Goal: Task Accomplishment & Management: Use online tool/utility

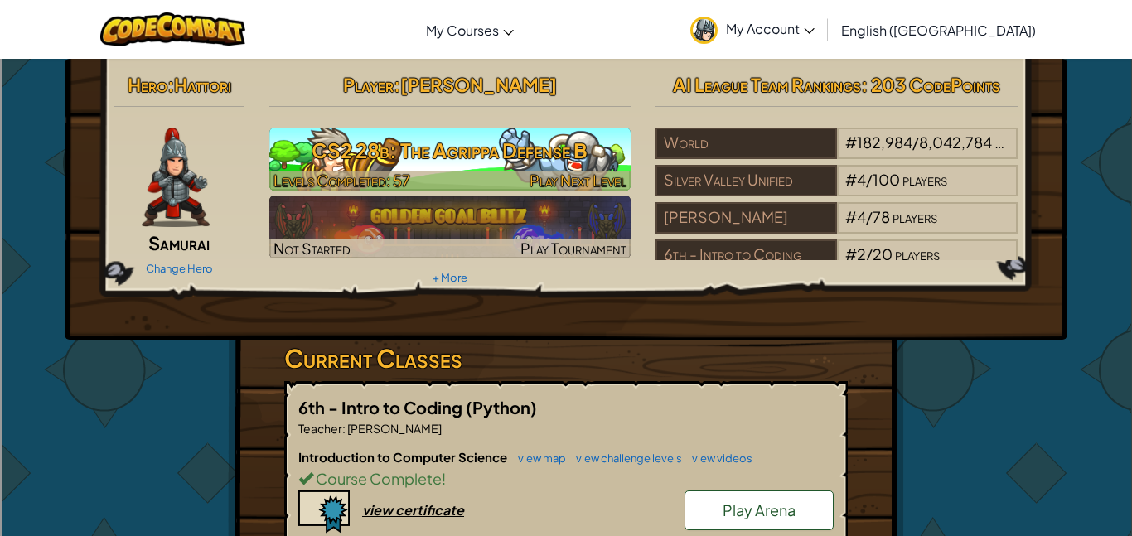
click at [412, 149] on h3 "CS2 28b: The Agrippa Defense B" at bounding box center [450, 150] width 362 height 37
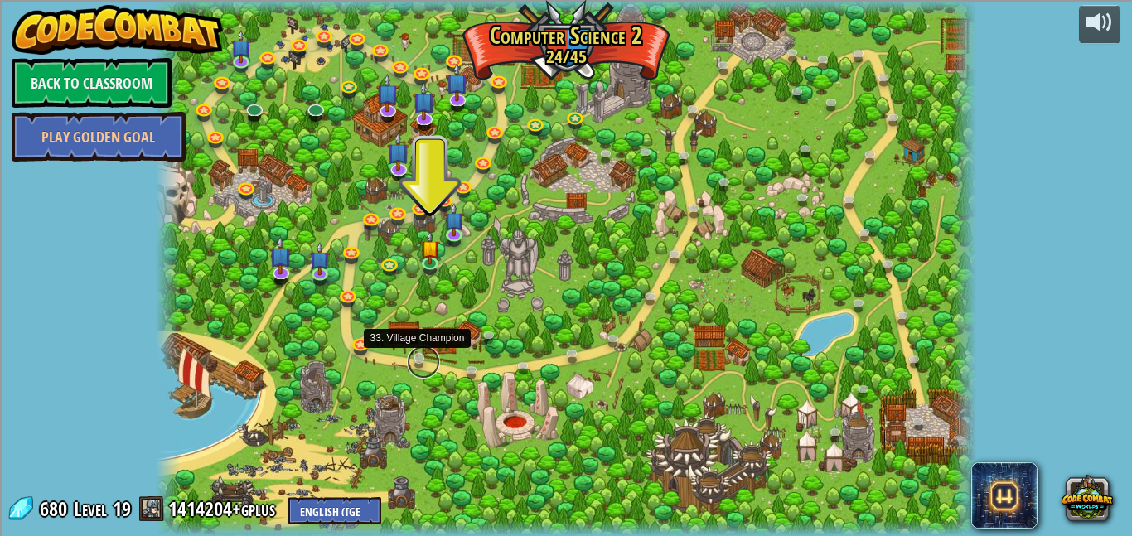
click at [418, 362] on link at bounding box center [423, 362] width 33 height 33
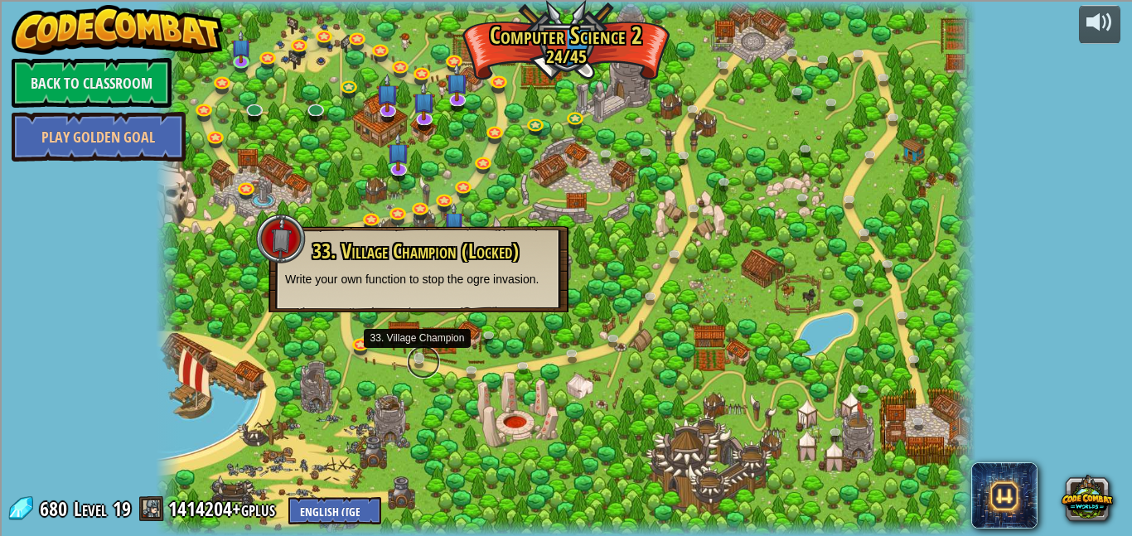
click at [418, 360] on link at bounding box center [423, 362] width 33 height 33
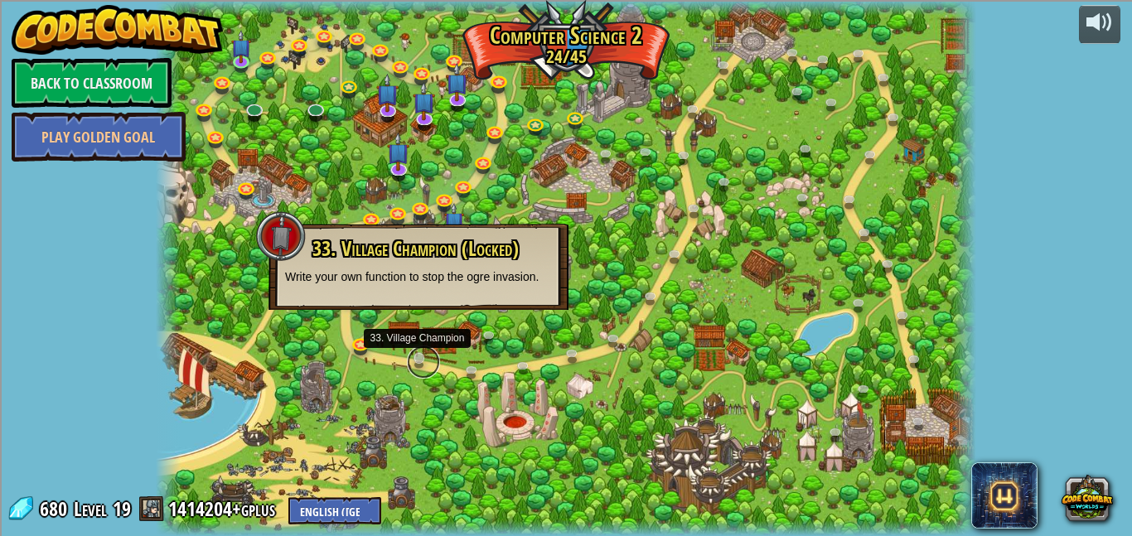
click at [418, 359] on link at bounding box center [423, 362] width 33 height 33
click at [605, 336] on link at bounding box center [617, 342] width 33 height 33
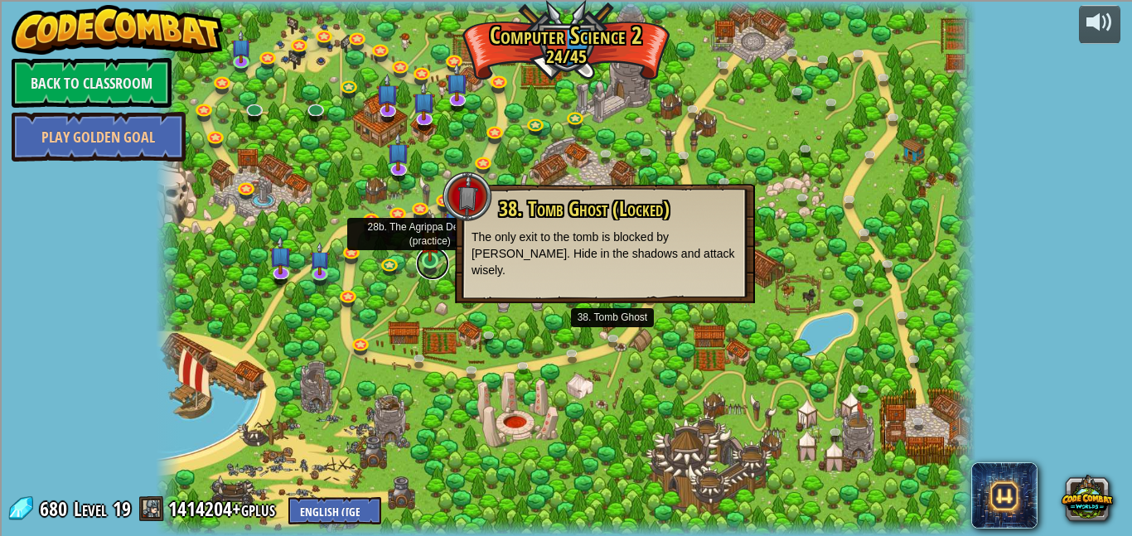
click at [433, 263] on link at bounding box center [432, 263] width 33 height 33
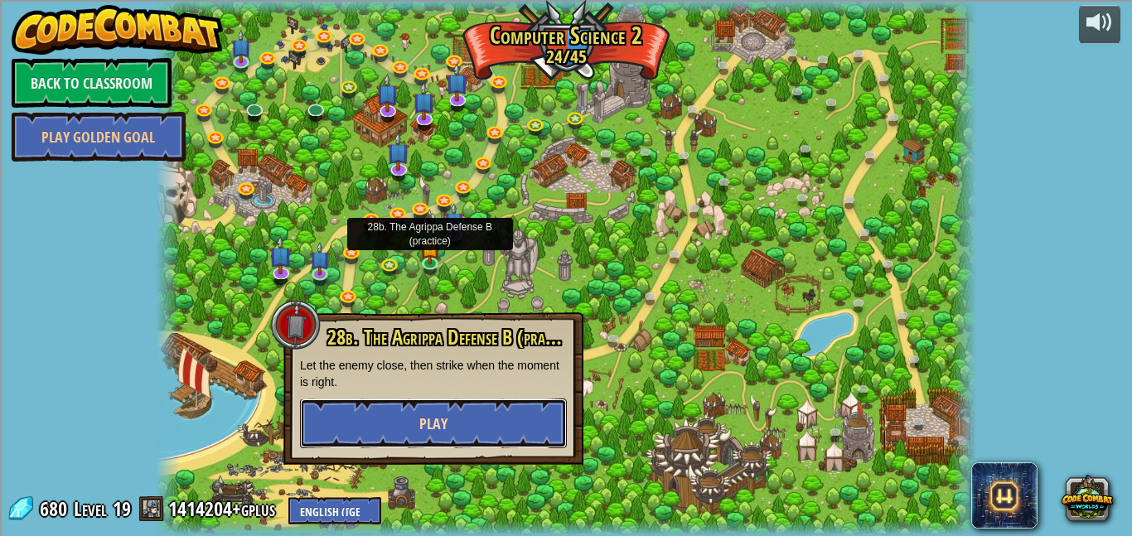
click at [460, 408] on button "Play" at bounding box center [433, 424] width 267 height 50
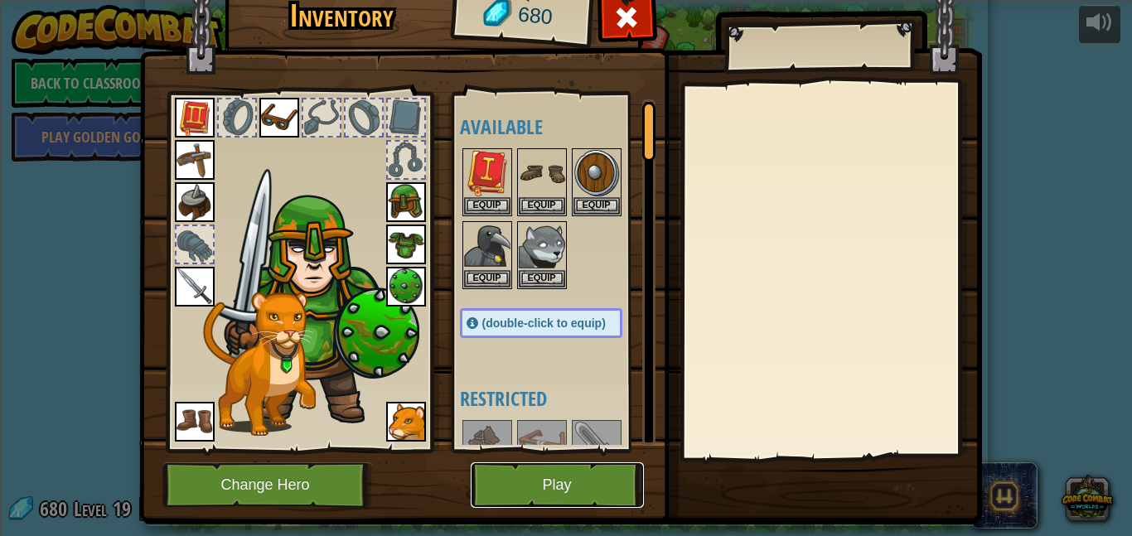
click at [519, 463] on button "Play" at bounding box center [557, 485] width 173 height 46
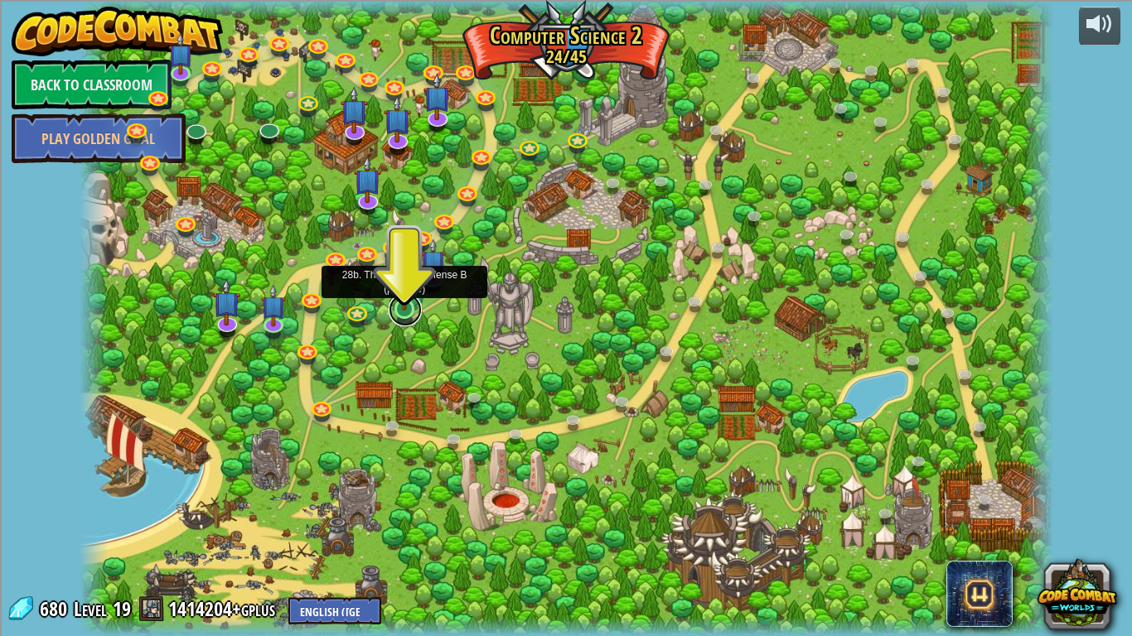
click at [404, 311] on link at bounding box center [405, 309] width 33 height 33
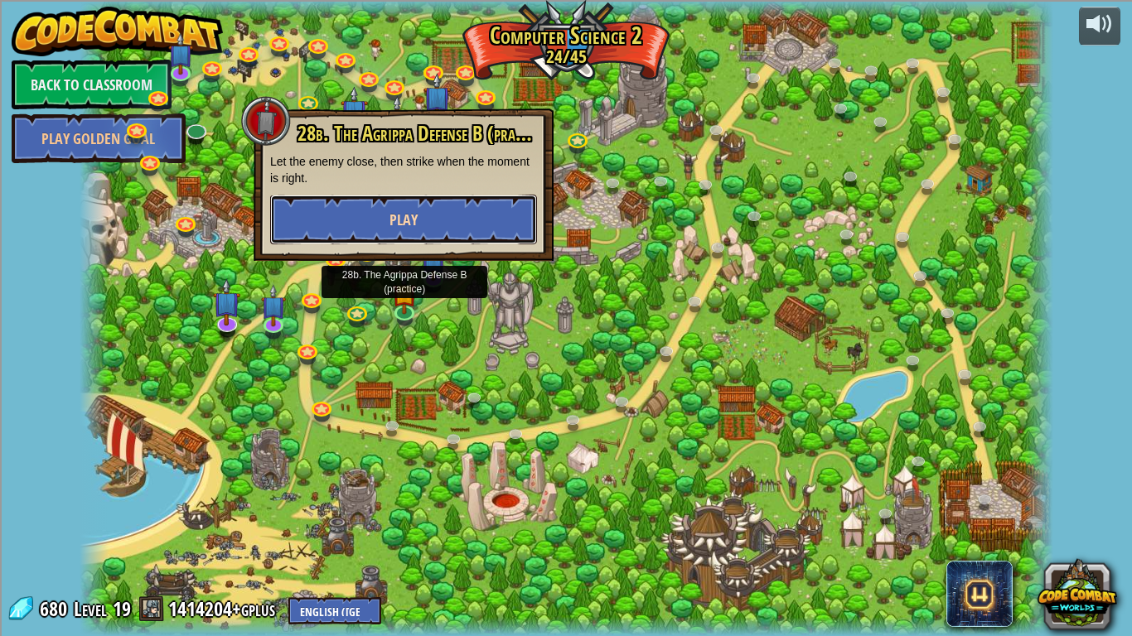
click at [382, 215] on button "Play" at bounding box center [403, 220] width 267 height 50
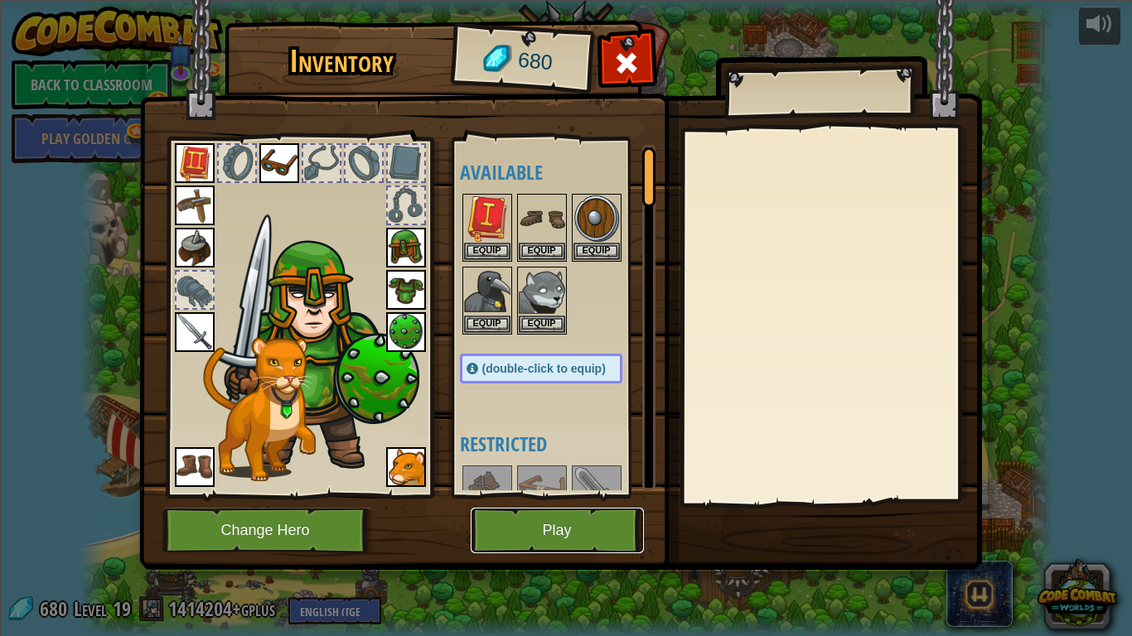
click at [534, 534] on button "Play" at bounding box center [557, 531] width 173 height 46
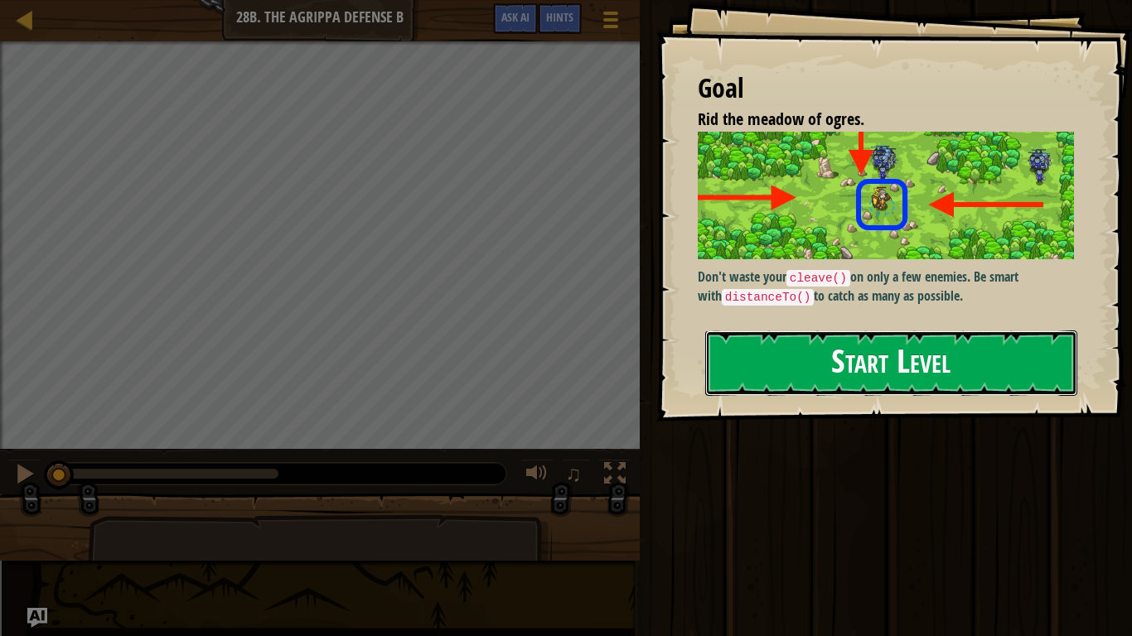
click at [781, 341] on button "Start Level" at bounding box center [891, 363] width 372 height 65
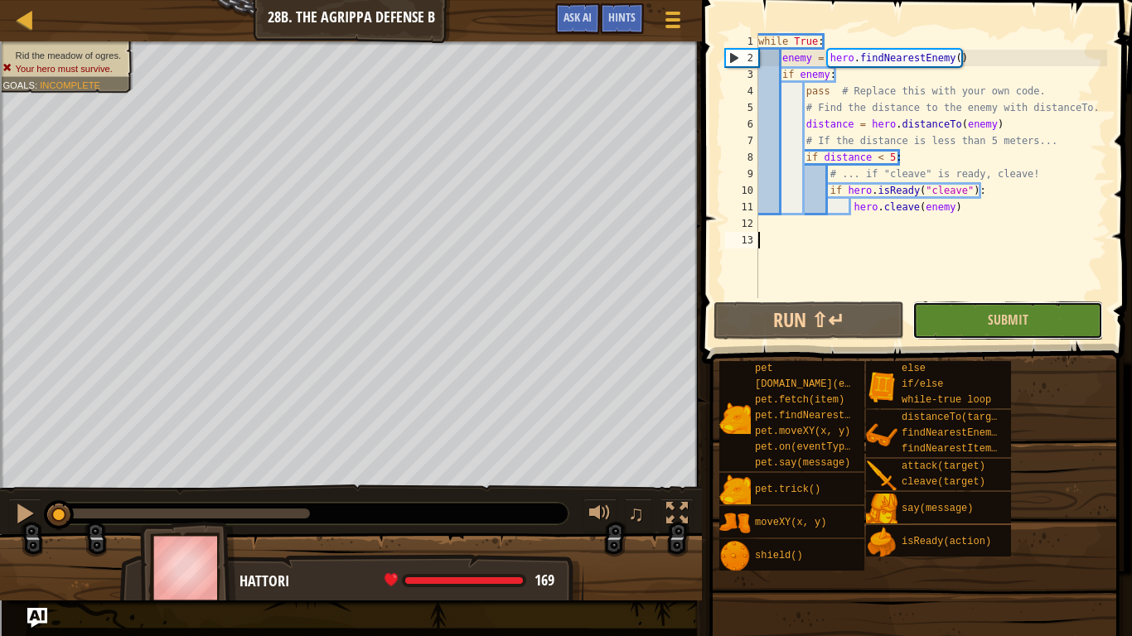
click at [1000, 303] on button "Submit" at bounding box center [1007, 321] width 191 height 38
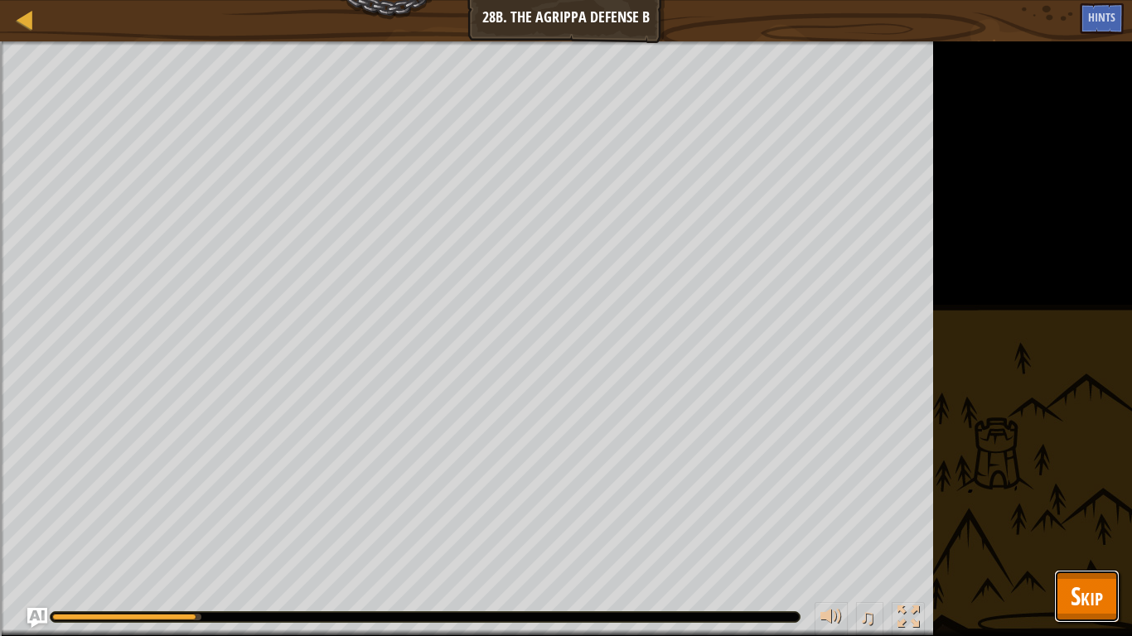
click at [1086, 535] on span "Skip" at bounding box center [1087, 596] width 32 height 34
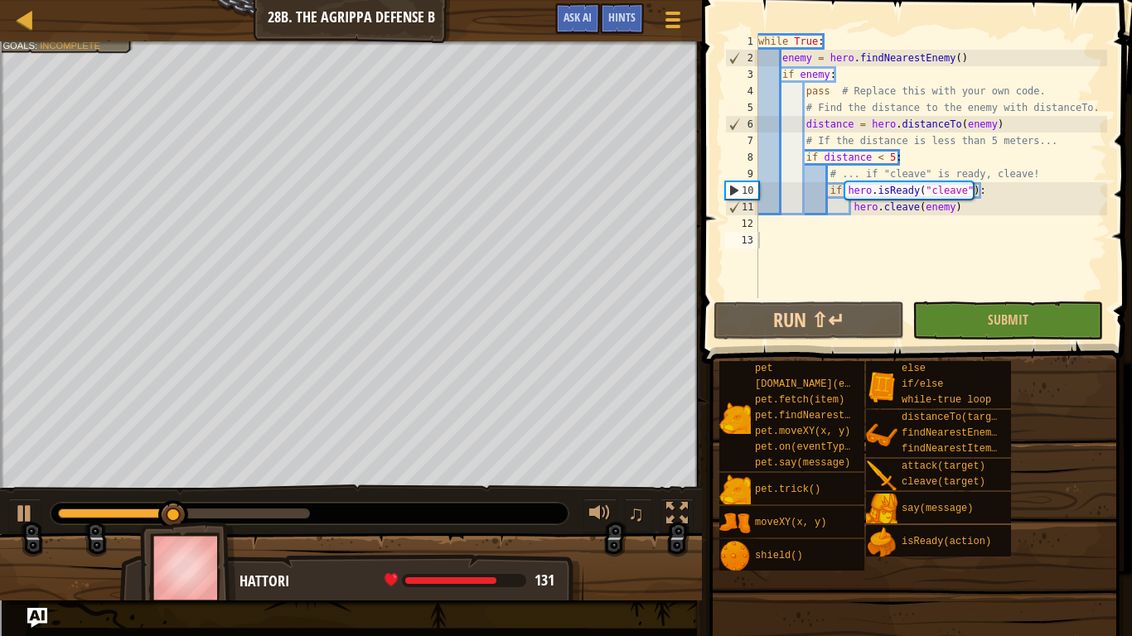
click at [934, 223] on div "while True : enemy = hero . findNearestEnemy ( ) if enemy : pass # Replace this…" at bounding box center [931, 182] width 352 height 298
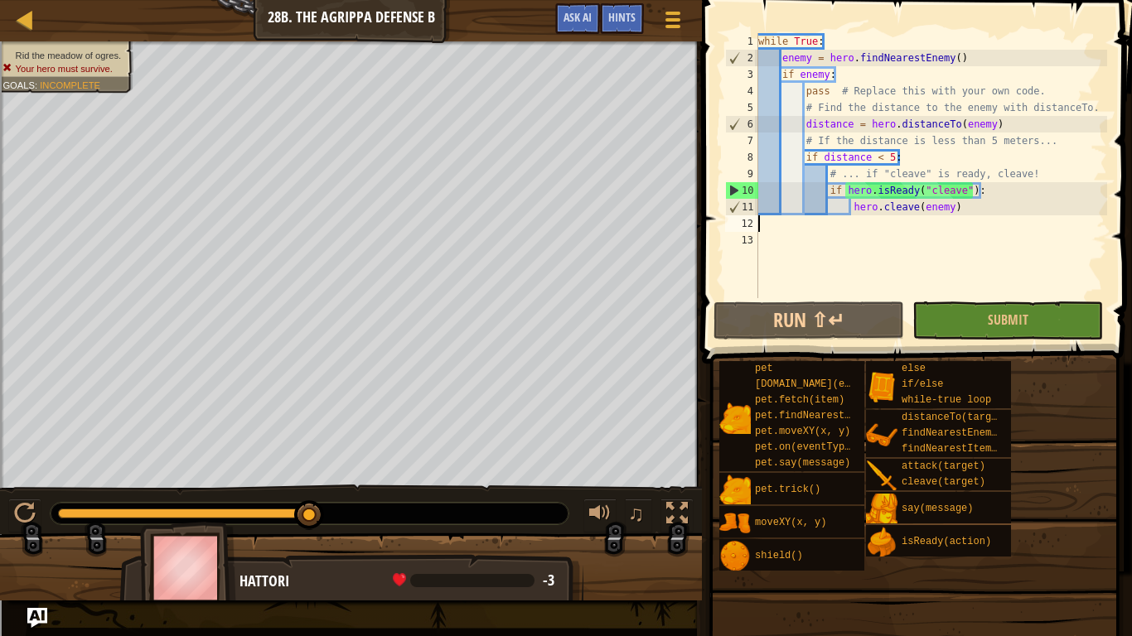
type textarea "hero.cleave(enemy)"
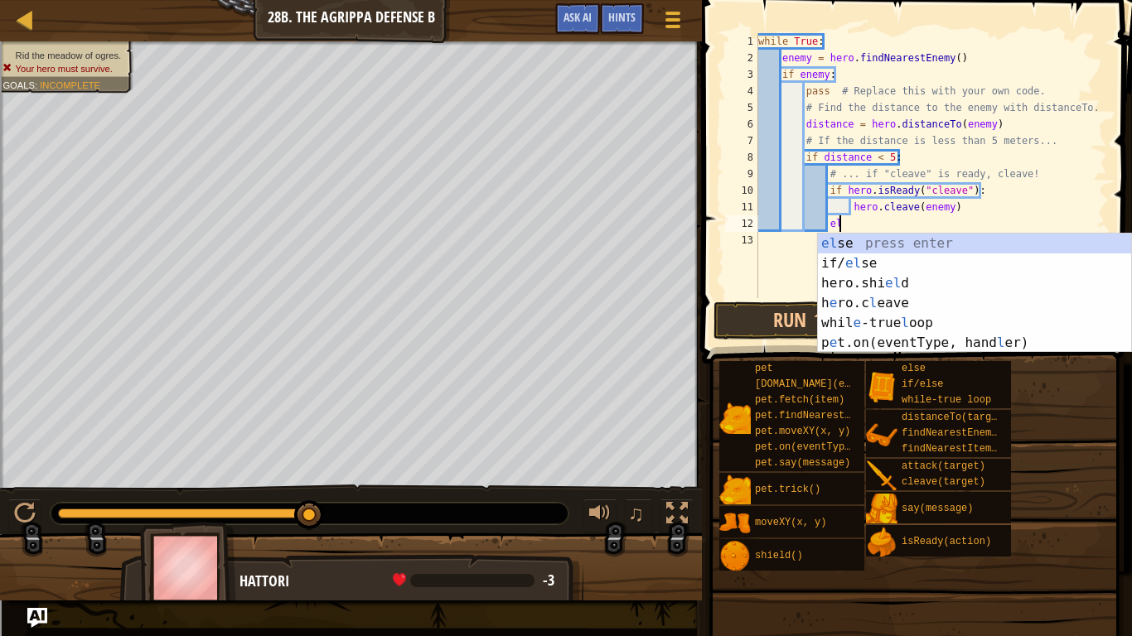
type textarea "els"
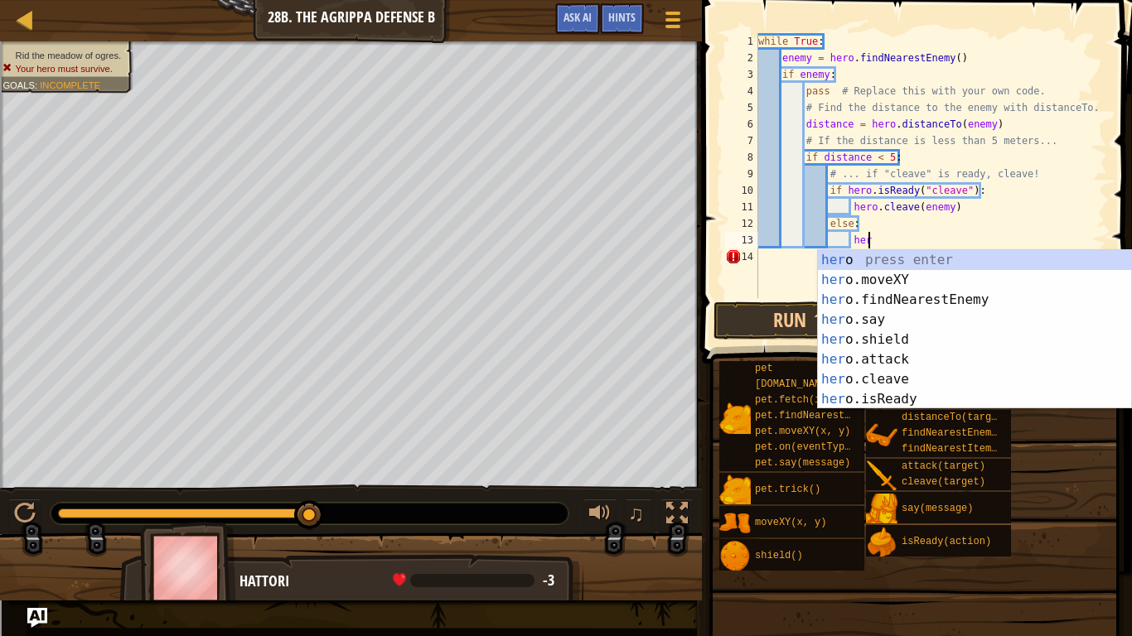
scroll to position [7, 16]
click at [890, 359] on div "hero press enter hero .moveXY press enter hero .findNearestEnemy press enter he…" at bounding box center [974, 349] width 313 height 199
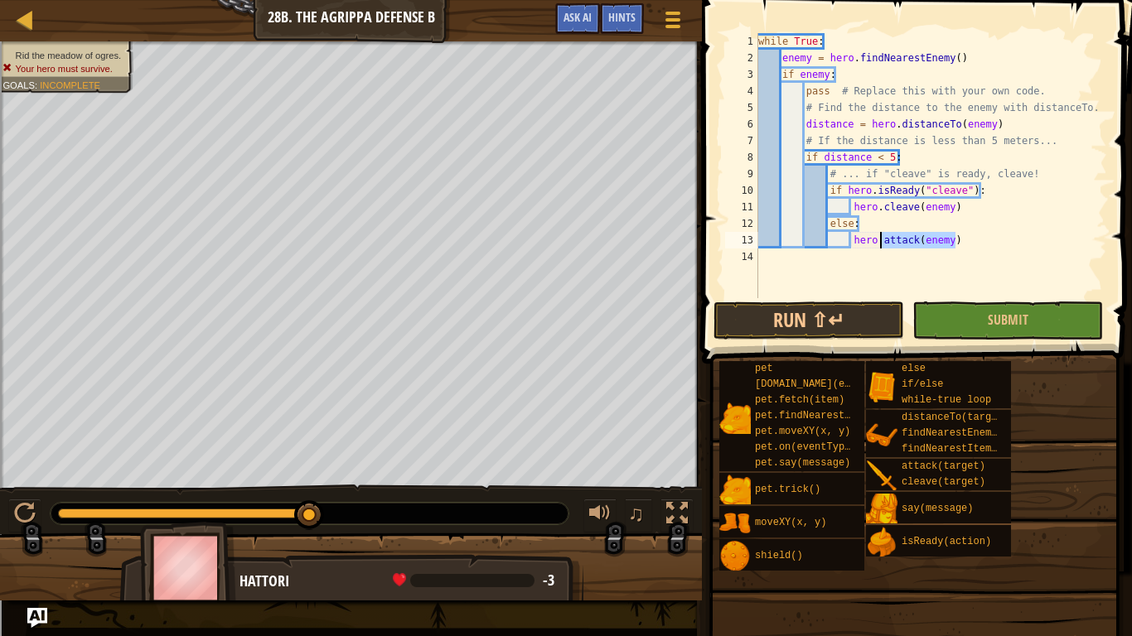
drag, startPoint x: 959, startPoint y: 241, endPoint x: 878, endPoint y: 239, distance: 81.2
click at [878, 239] on div "while True : enemy = hero . findNearestEnemy ( ) if enemy : pass # Replace this…" at bounding box center [931, 182] width 352 height 298
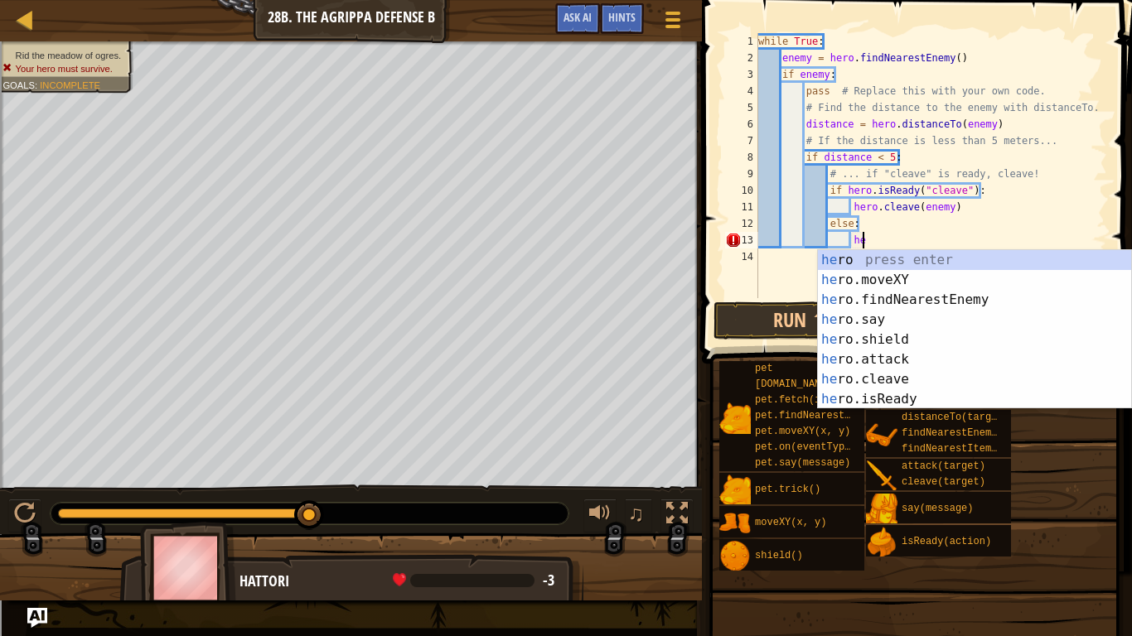
type textarea "h"
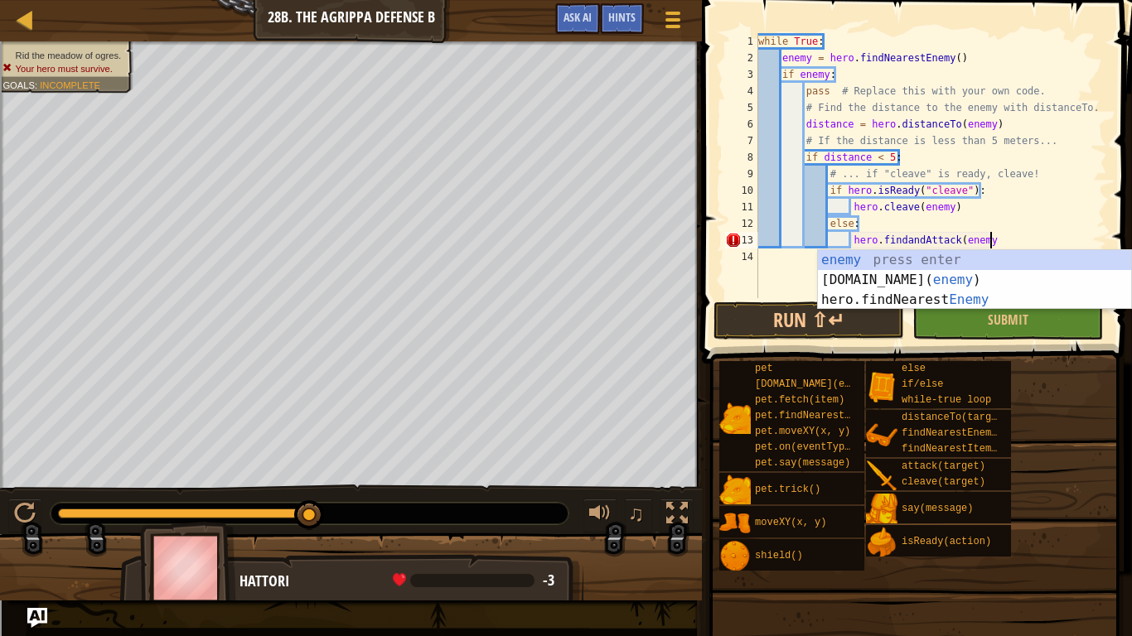
type textarea "hero.findandAttack(enemy)"
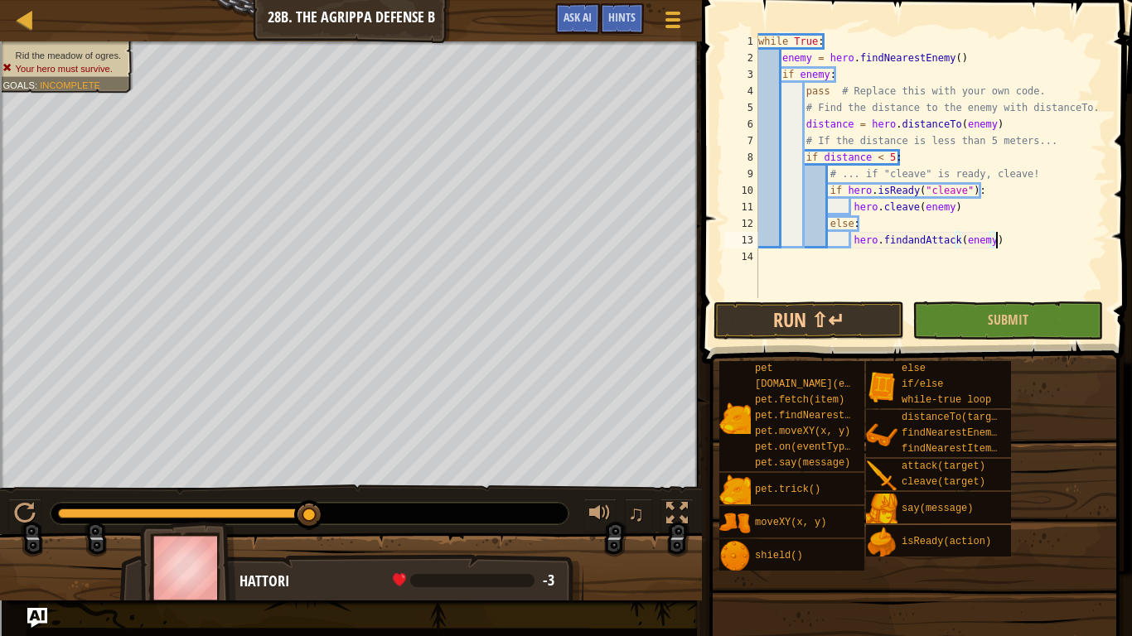
click at [926, 275] on div "while True : enemy = hero . findNearestEnemy ( ) if enemy : pass # Replace this…" at bounding box center [931, 182] width 352 height 298
click at [964, 321] on button "Submit" at bounding box center [1007, 321] width 191 height 38
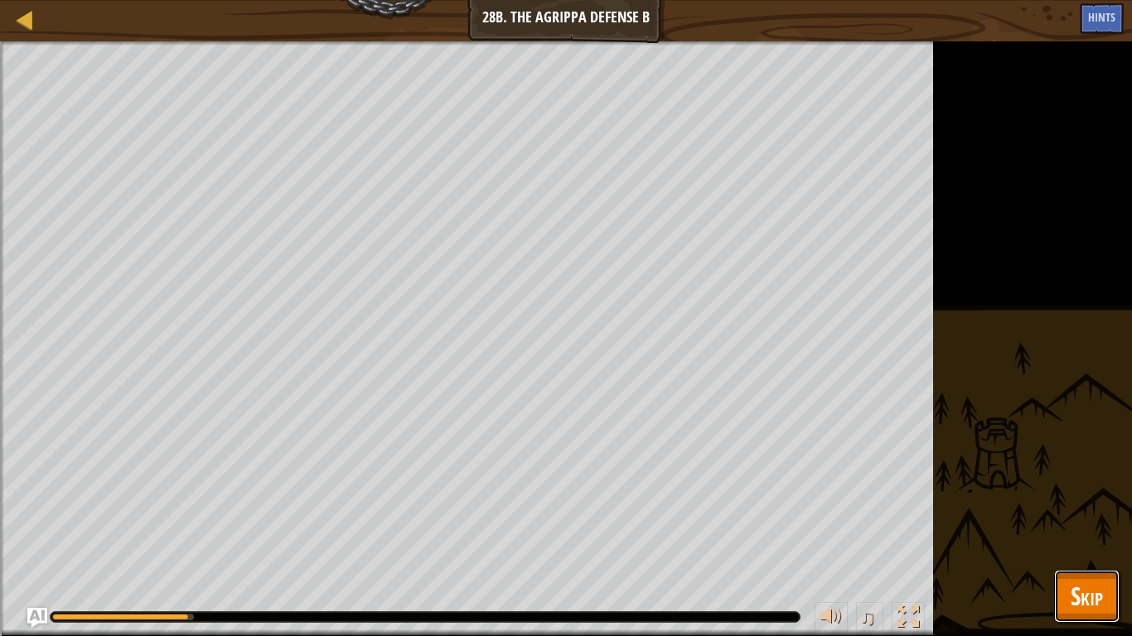
click at [1077, 535] on span "Skip" at bounding box center [1087, 596] width 32 height 34
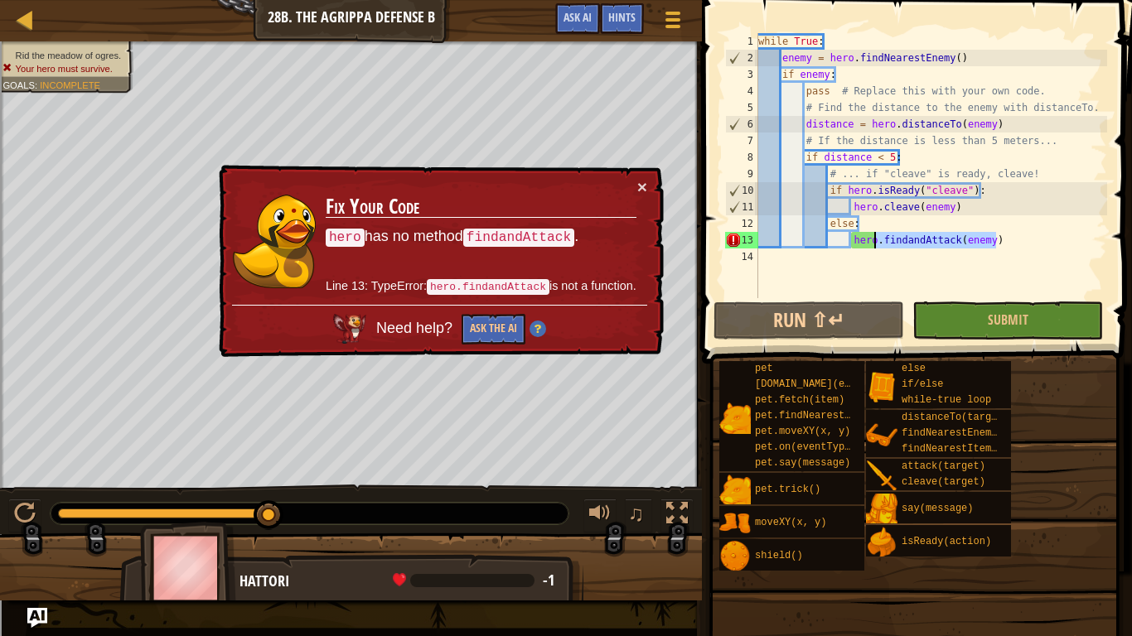
drag, startPoint x: 997, startPoint y: 243, endPoint x: 877, endPoint y: 239, distance: 120.2
click at [877, 239] on div "while True : enemy = hero . findNearestEnemy ( ) if enemy : pass # Replace this…" at bounding box center [931, 182] width 352 height 298
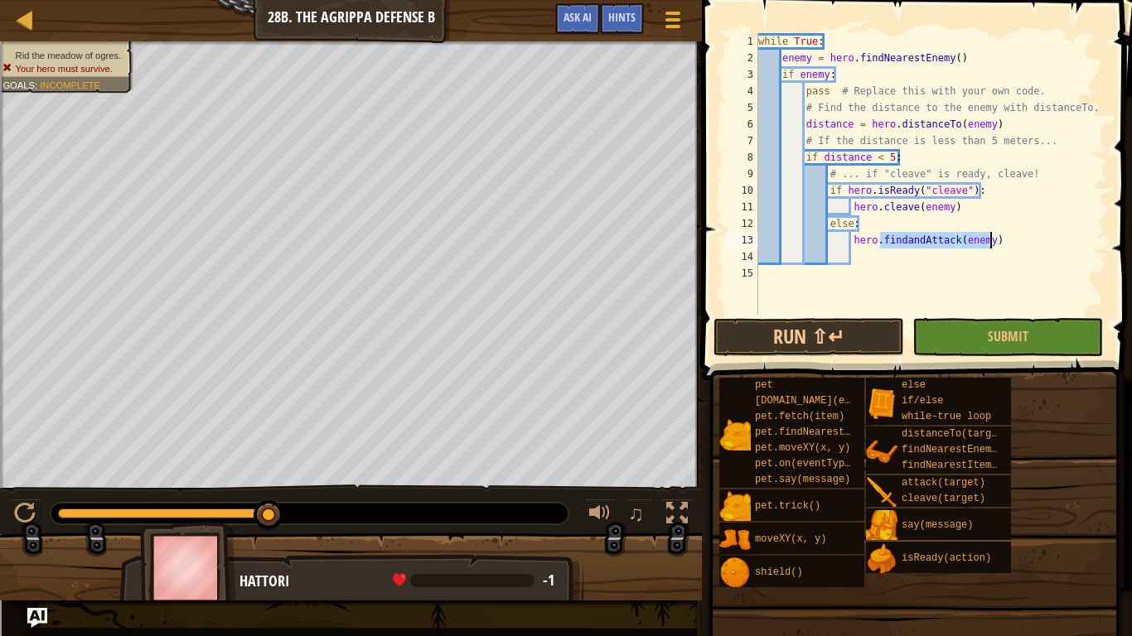
drag, startPoint x: 880, startPoint y: 239, endPoint x: 992, endPoint y: 234, distance: 111.9
click at [992, 234] on div "while True : enemy = hero . findNearestEnemy ( ) if enemy : pass # Replace this…" at bounding box center [931, 190] width 352 height 315
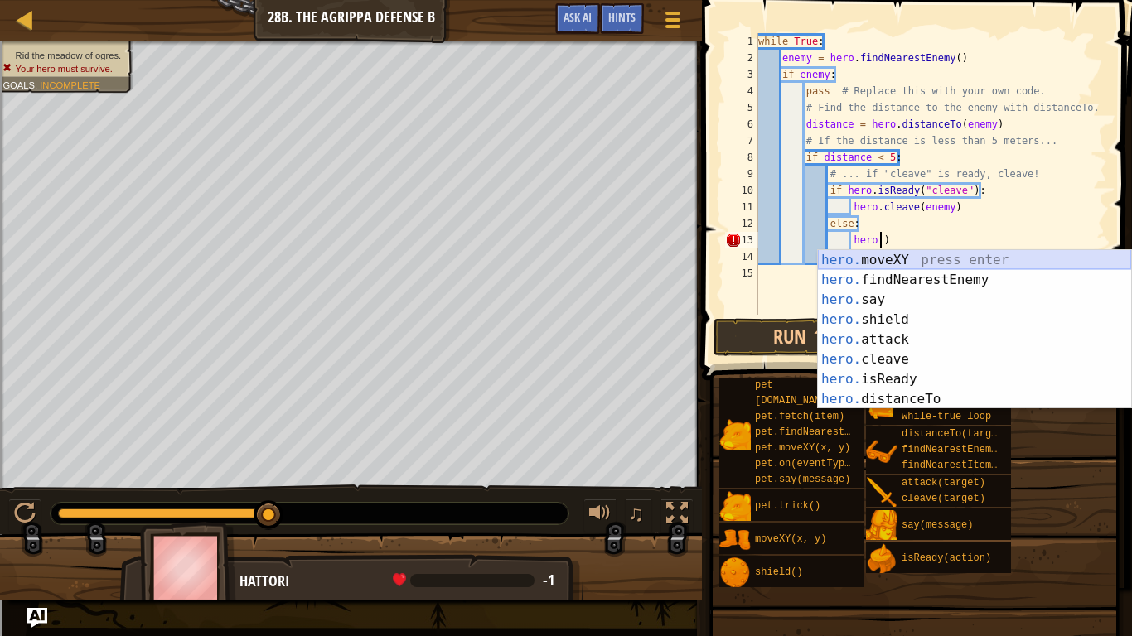
click at [952, 271] on div "hero. moveXY press enter hero. findNearestEnemy press enter hero. say press ent…" at bounding box center [974, 349] width 313 height 199
type textarea "hero.findNearestEnemy()"
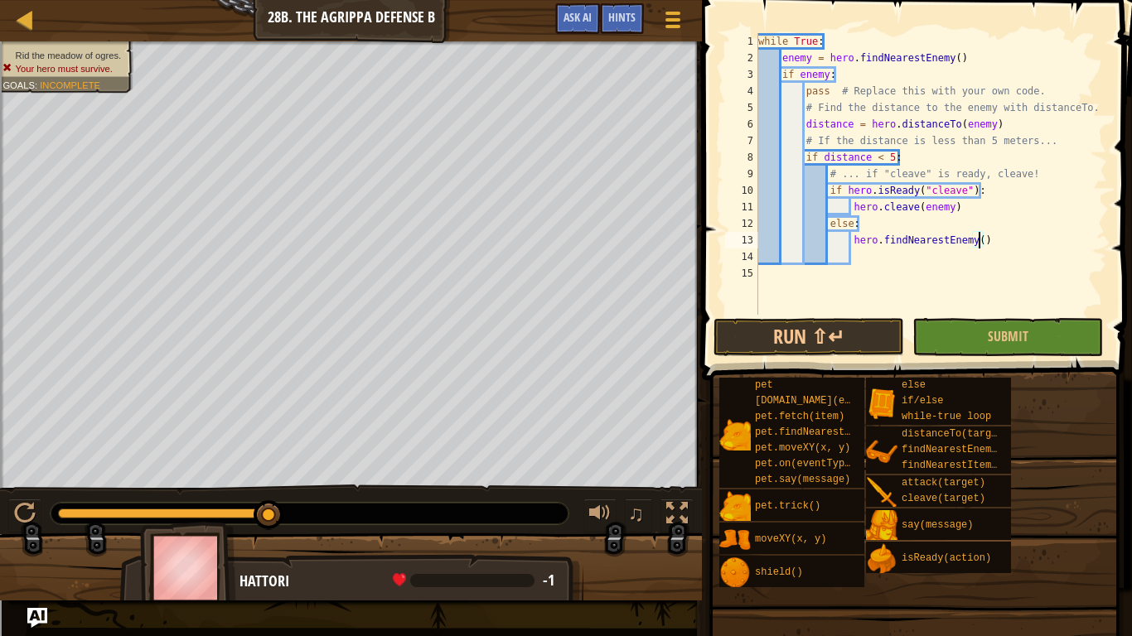
click at [892, 262] on div "while True : enemy = hero . findNearestEnemy ( ) if enemy : pass # Replace this…" at bounding box center [931, 190] width 352 height 315
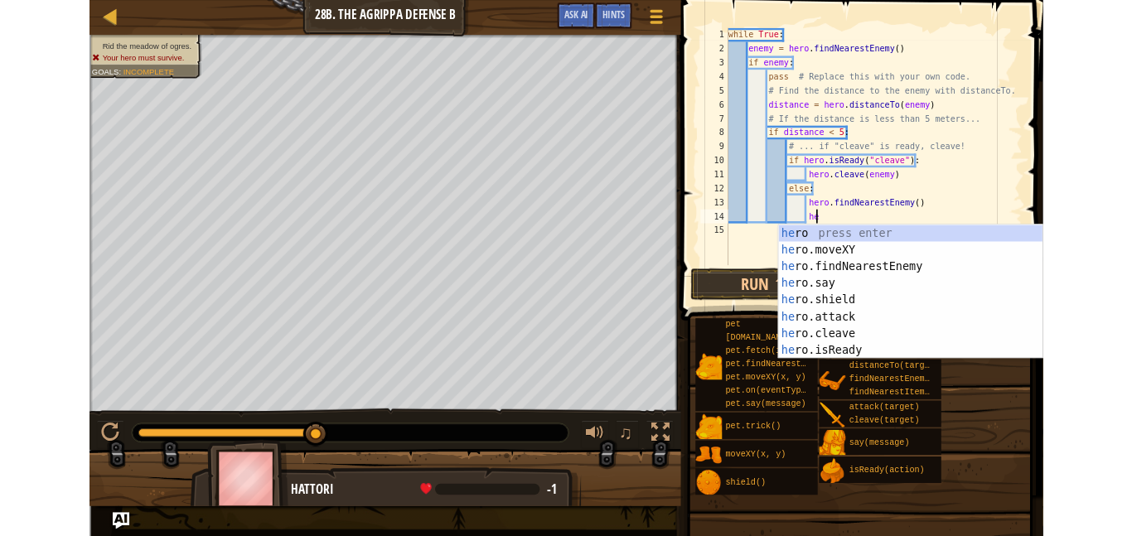
scroll to position [7, 15]
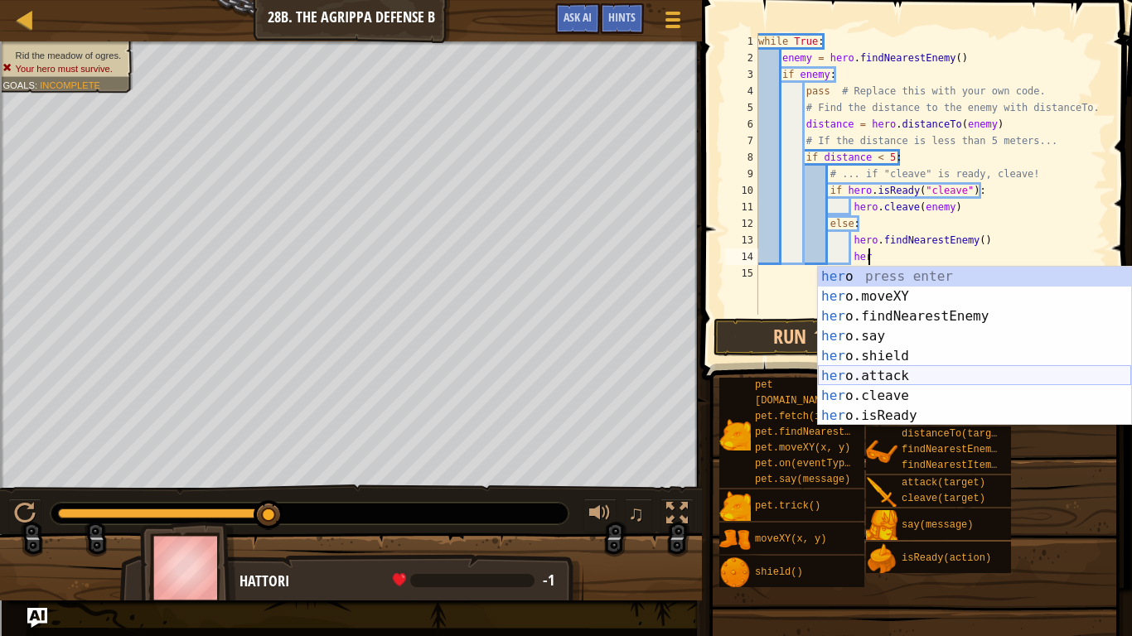
click at [883, 379] on div "her o press enter her o.moveXY press enter her o.findNearestEnemy press enter h…" at bounding box center [974, 366] width 313 height 199
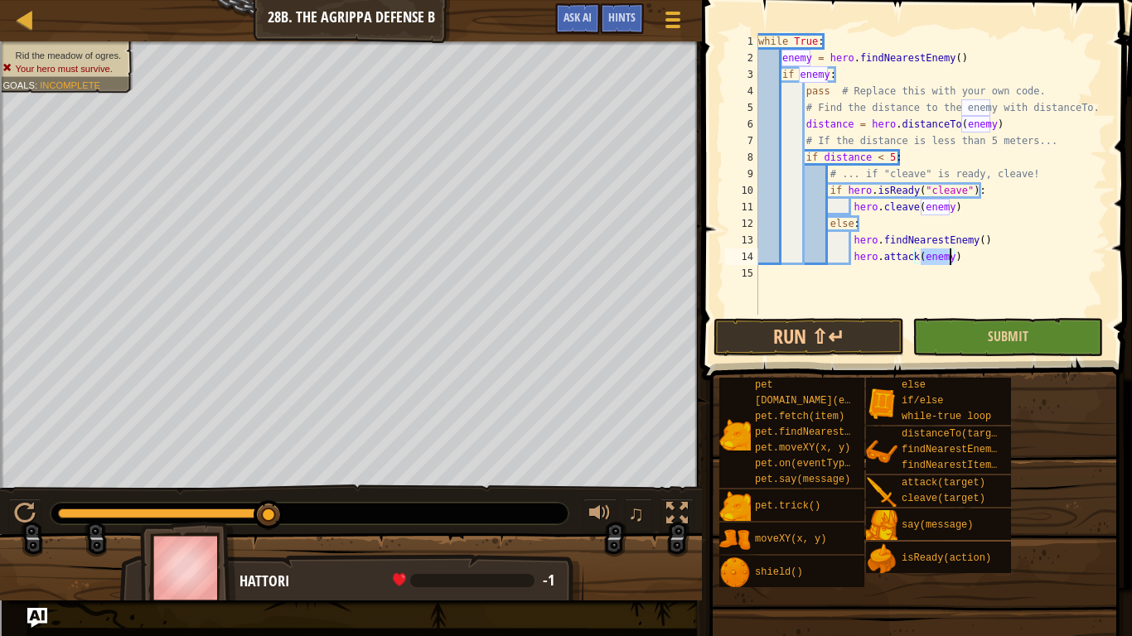
type textarea "hero.attack(enemy)"
click at [977, 327] on button "Submit" at bounding box center [1007, 337] width 191 height 38
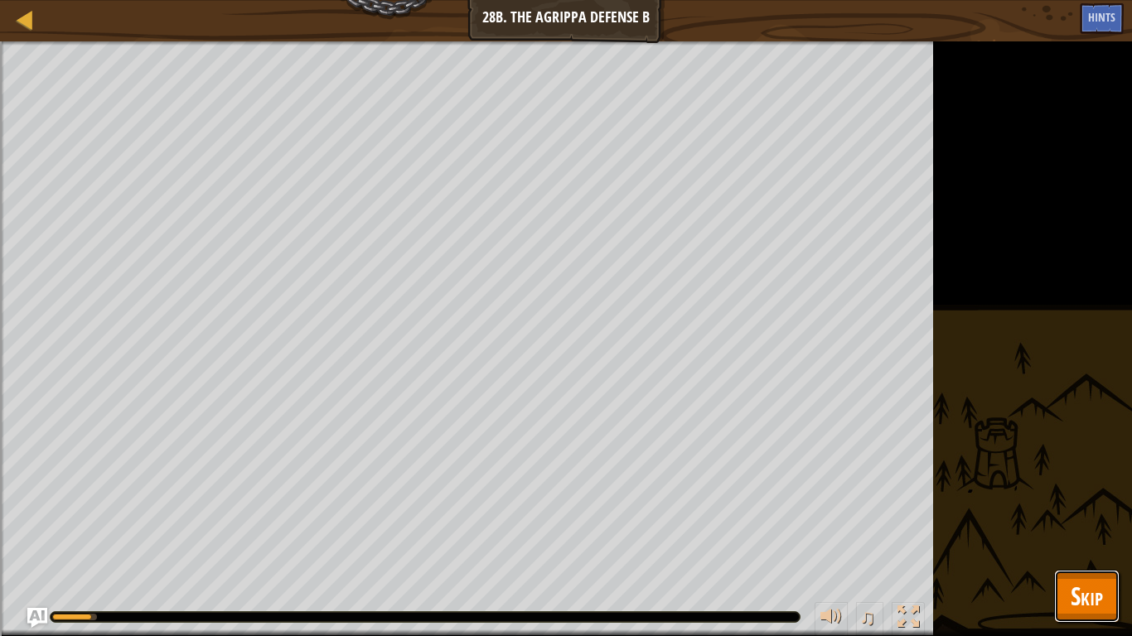
click at [1084, 535] on button "Skip" at bounding box center [1086, 596] width 65 height 53
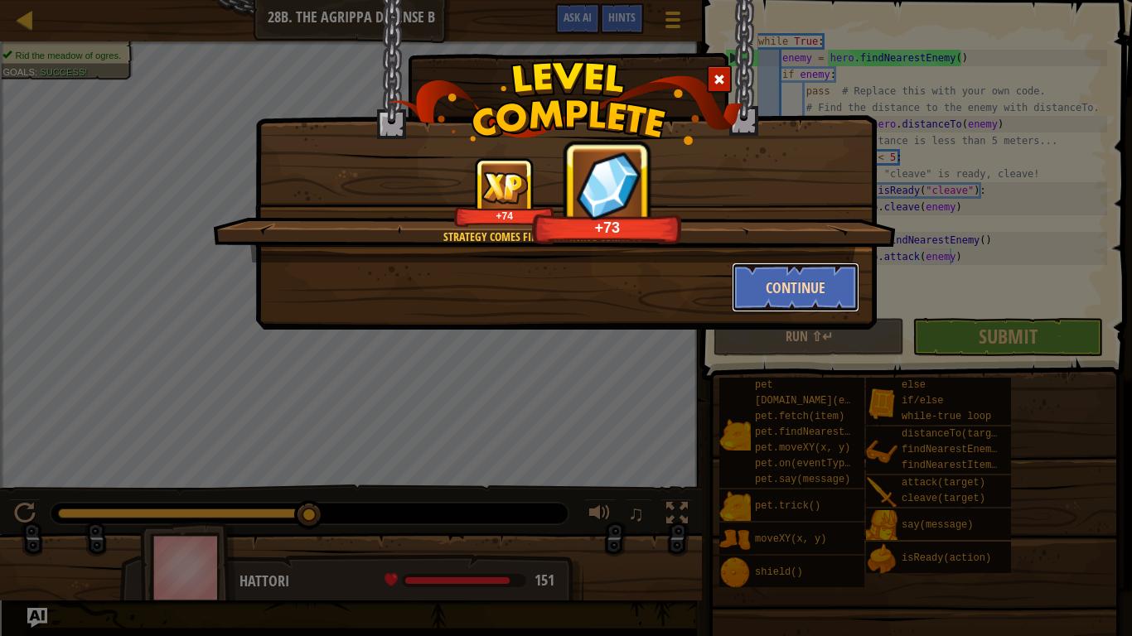
click at [797, 281] on button "Continue" at bounding box center [796, 288] width 128 height 50
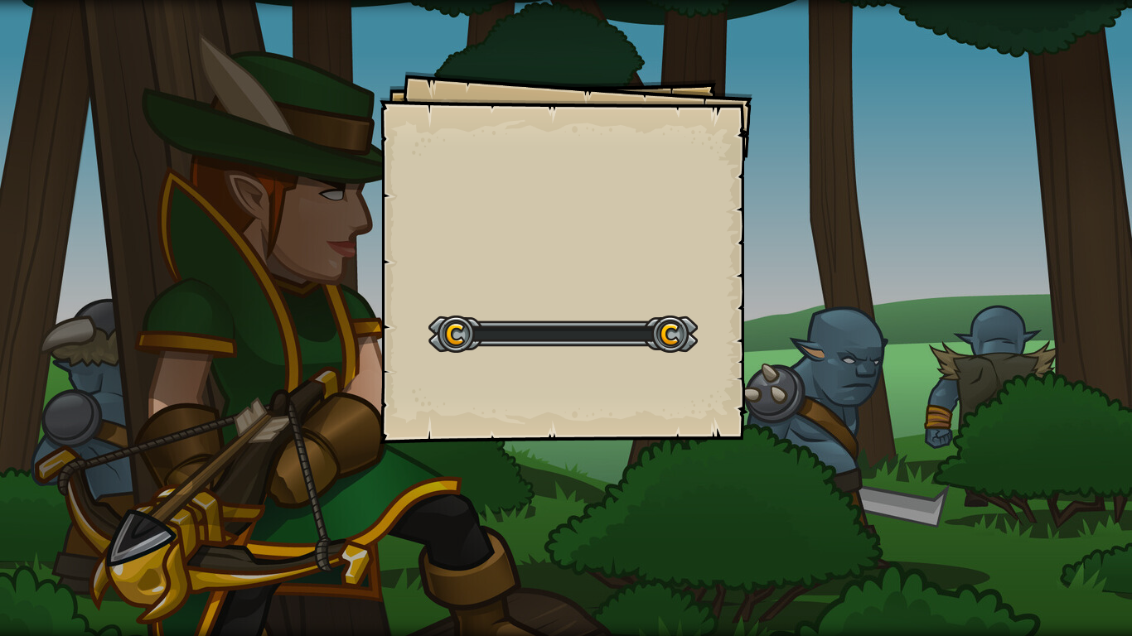
click at [778, 301] on div "Goals Start Level Error loading from server. Try refreshing the page. You'll ne…" at bounding box center [566, 318] width 1132 height 636
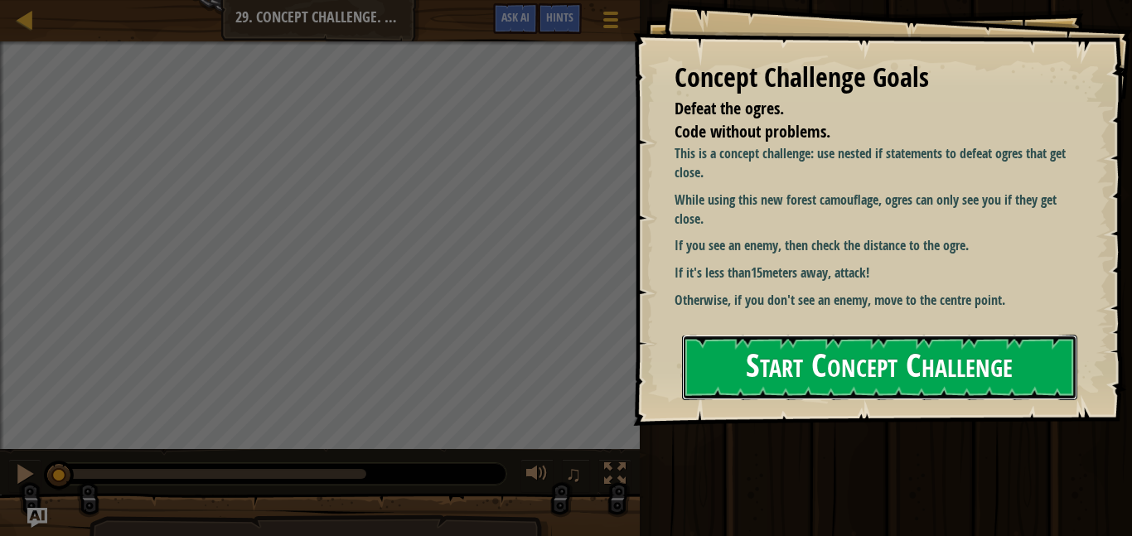
click at [745, 342] on button "Start Concept Challenge" at bounding box center [879, 367] width 395 height 65
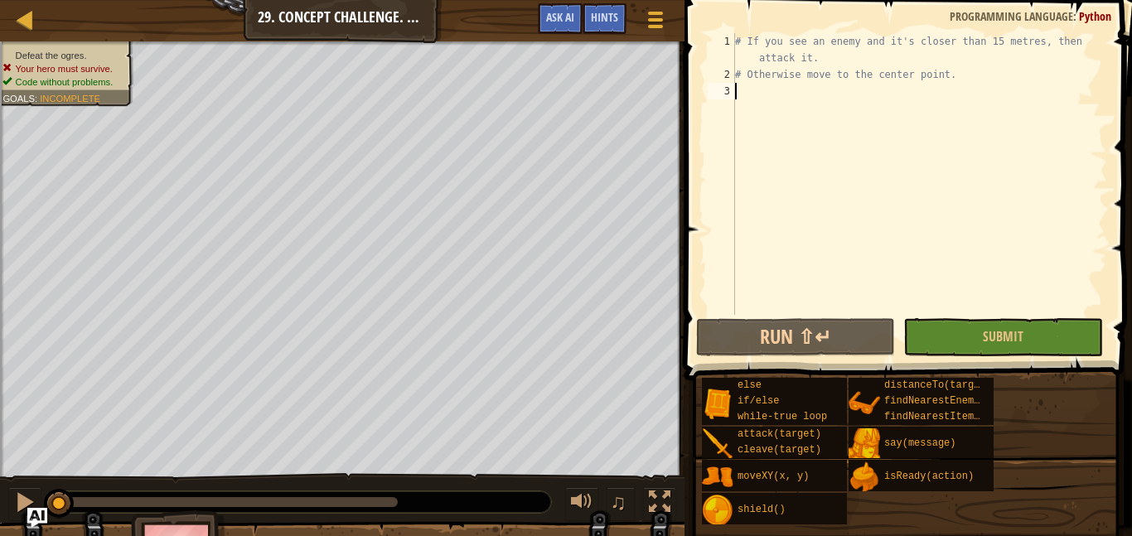
type textarea "# Otherwise move to the center point."
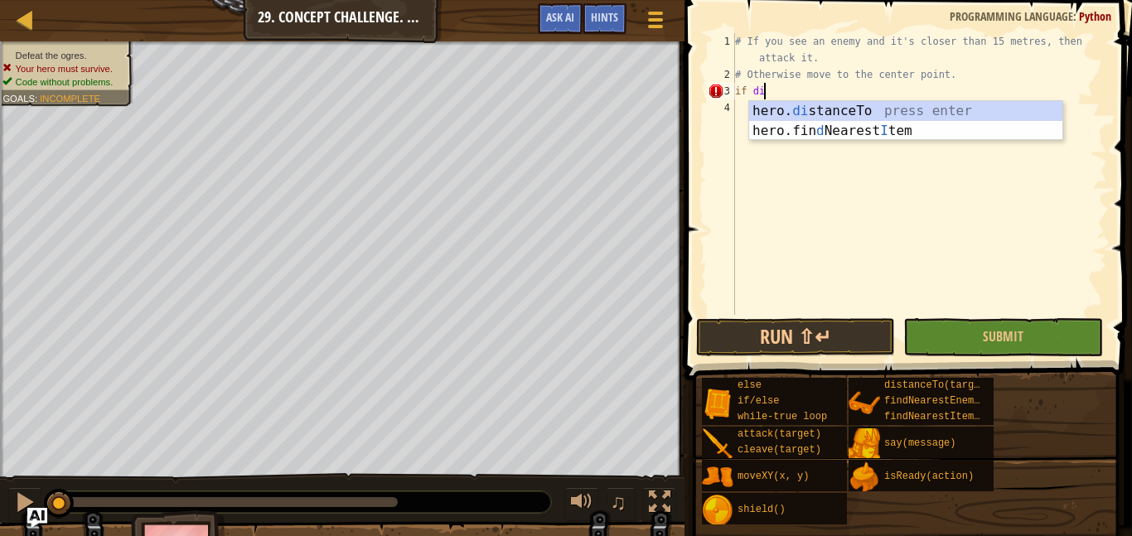
scroll to position [7, 4]
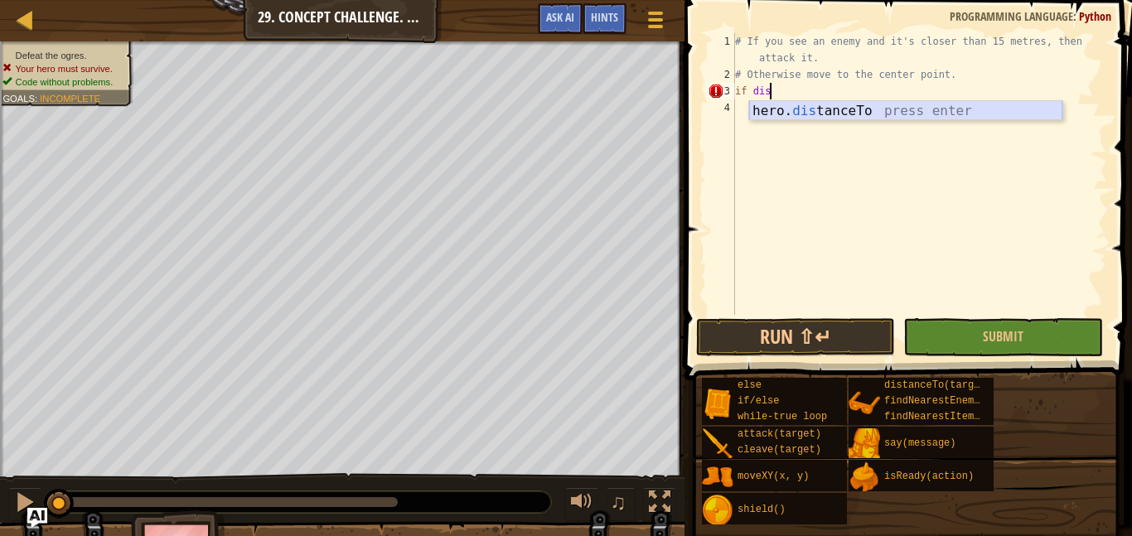
click at [916, 112] on div "hero. dis tanceTo press enter" at bounding box center [905, 131] width 313 height 60
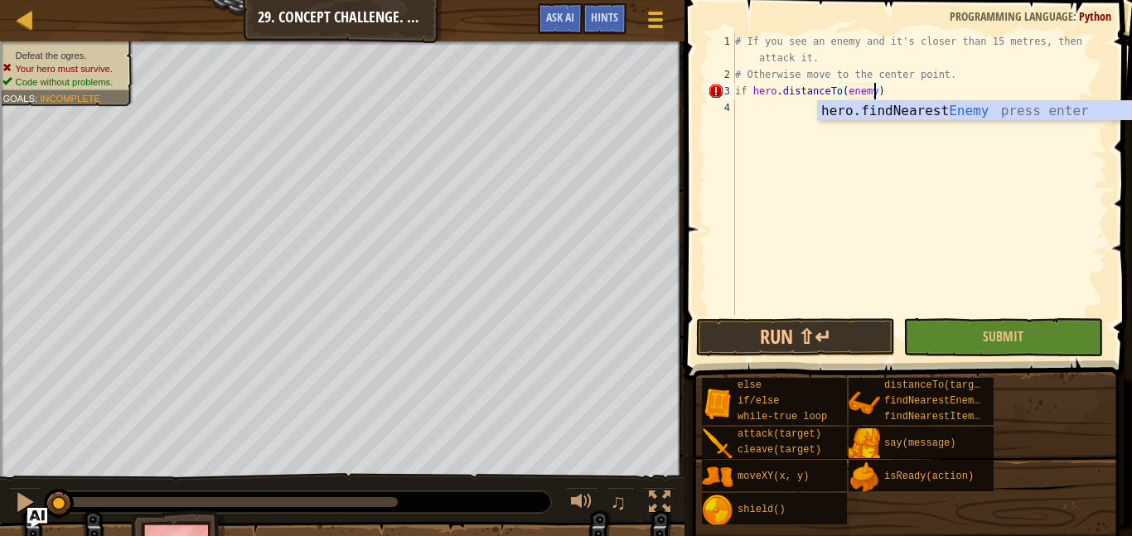
scroll to position [7, 20]
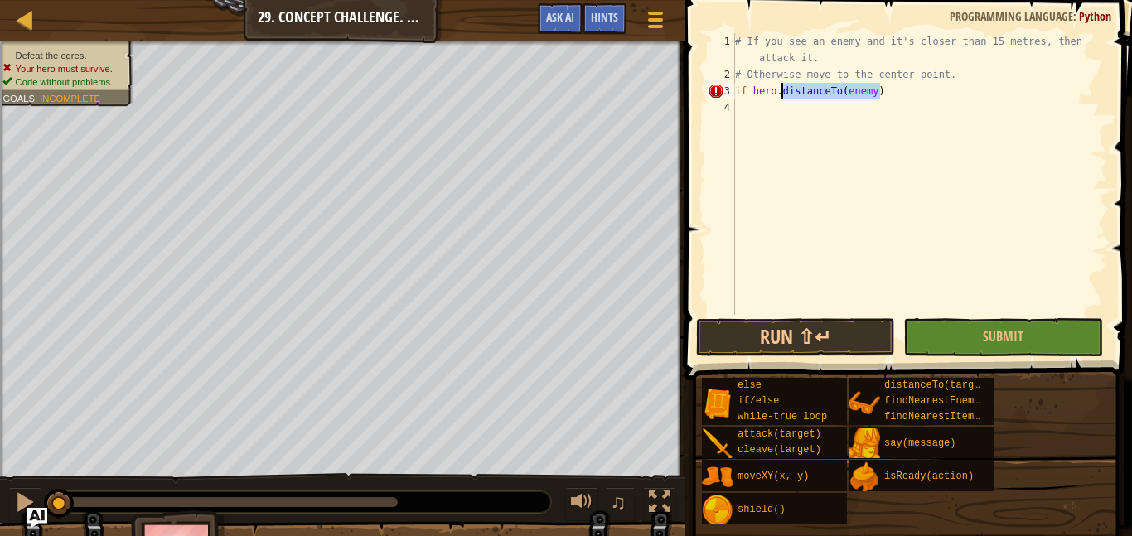
drag, startPoint x: 887, startPoint y: 85, endPoint x: 777, endPoint y: 92, distance: 110.4
click at [777, 92] on div "# If you see an enemy and it's closer than 15 metres, then attack it. # Otherwi…" at bounding box center [919, 198] width 375 height 331
type textarea "if distance < 15:"
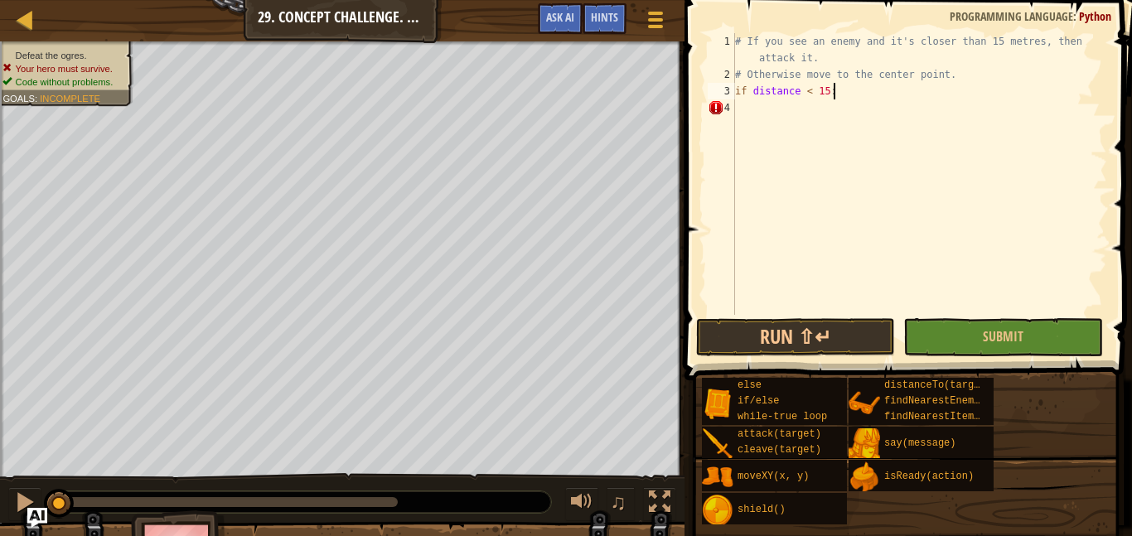
click at [775, 116] on div "# If you see an enemy and it's closer than 15 metres, then attack it. # Otherwi…" at bounding box center [919, 198] width 375 height 331
click at [847, 92] on div "# If you see an enemy and it's closer than 15 metres, then attack it. # Otherwi…" at bounding box center [919, 198] width 375 height 331
type textarea "if distance < 15:"
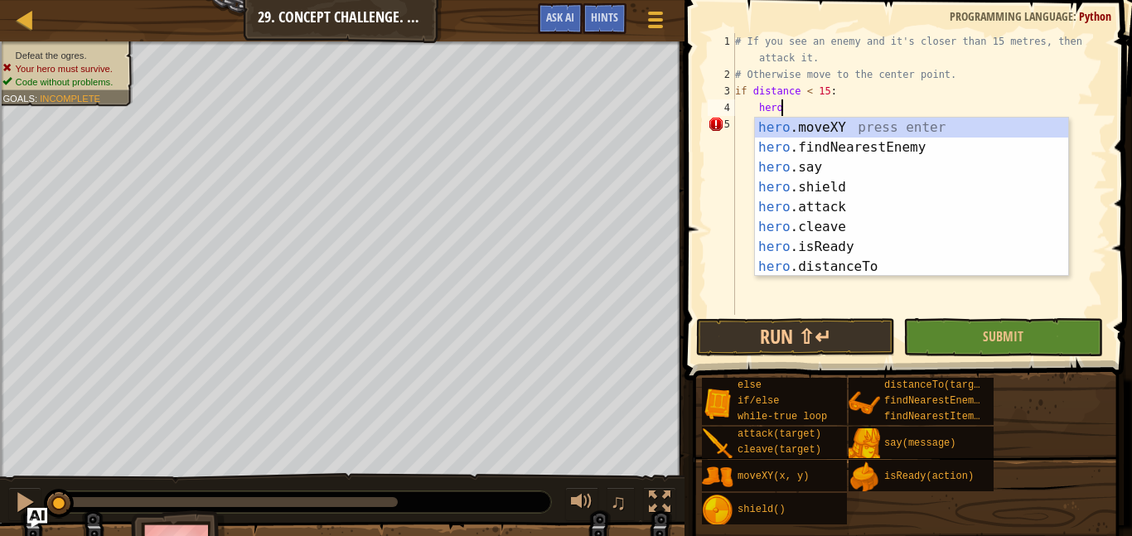
scroll to position [7, 6]
click at [839, 207] on div "hero .moveXY press enter hero .findNearestEnemy press enter hero .say press ent…" at bounding box center [911, 217] width 313 height 199
type textarea "hero.attack(enemy)"
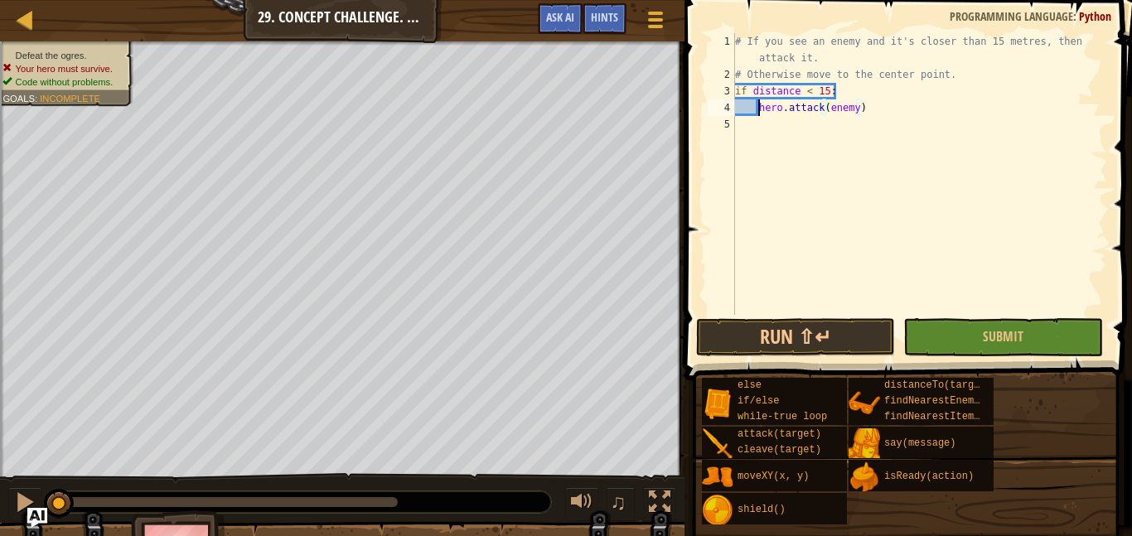
click at [760, 106] on div "# If you see an enemy and it's closer than 15 metres, then attack it. # Otherwi…" at bounding box center [919, 198] width 375 height 331
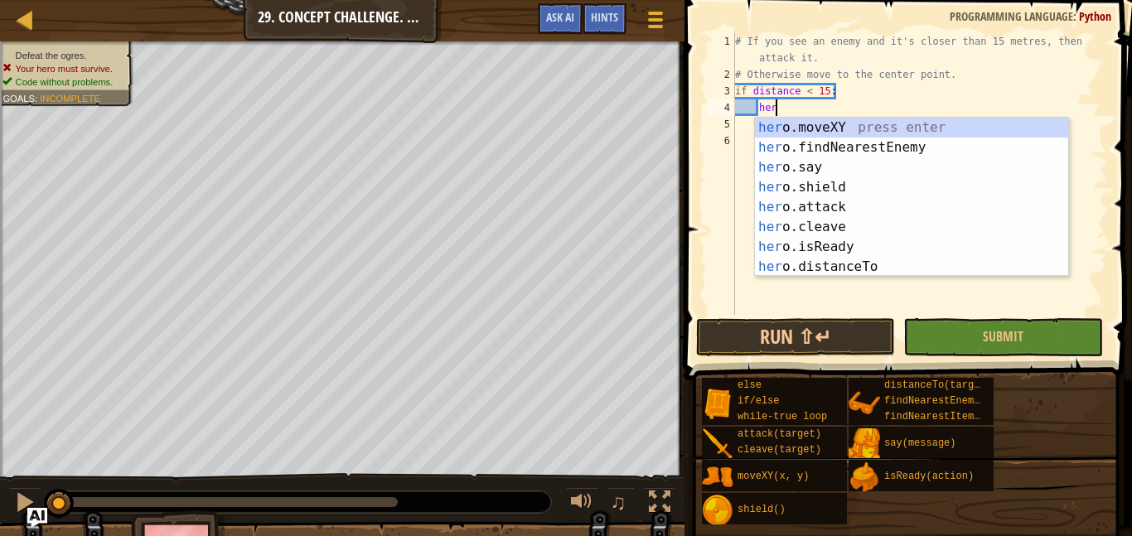
type textarea "hero"
click at [848, 147] on div "hero .moveXY press enter hero .findNearestEnemy press enter hero .say press ent…" at bounding box center [911, 217] width 313 height 199
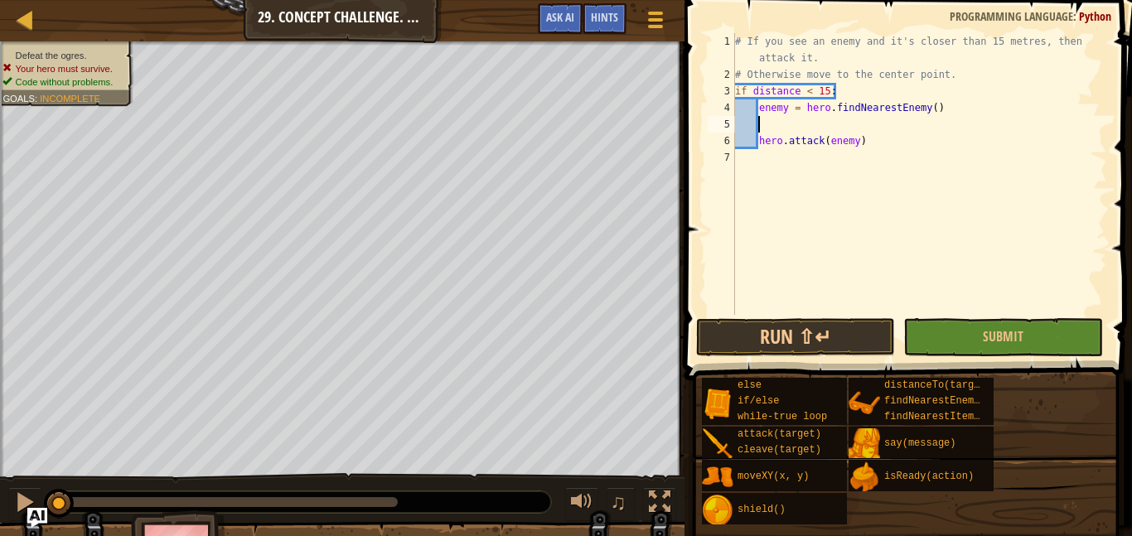
scroll to position [7, 2]
click at [758, 138] on div "# If you see an enemy and it's closer than 15 metres, then attack it. # Otherwi…" at bounding box center [919, 198] width 375 height 331
type textarea "hero.attack(enemy)"
click at [800, 143] on div "# If you see an enemy and it's closer than 15 metres, then attack it. # Otherwi…" at bounding box center [919, 198] width 375 height 331
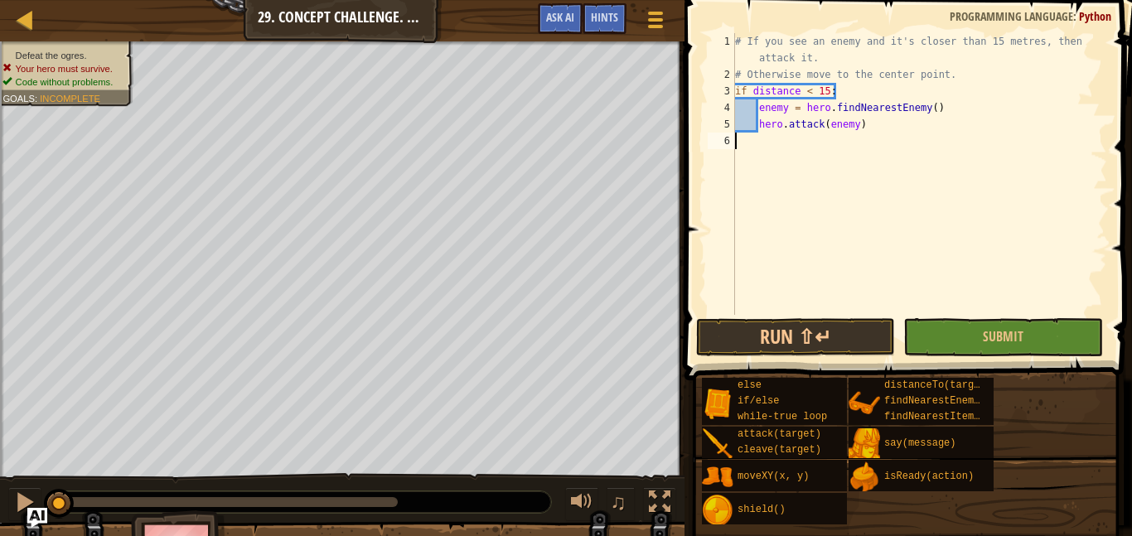
click at [752, 90] on div "# If you see an enemy and it's closer than 15 metres, then attack it. # Otherwi…" at bounding box center [919, 198] width 375 height 331
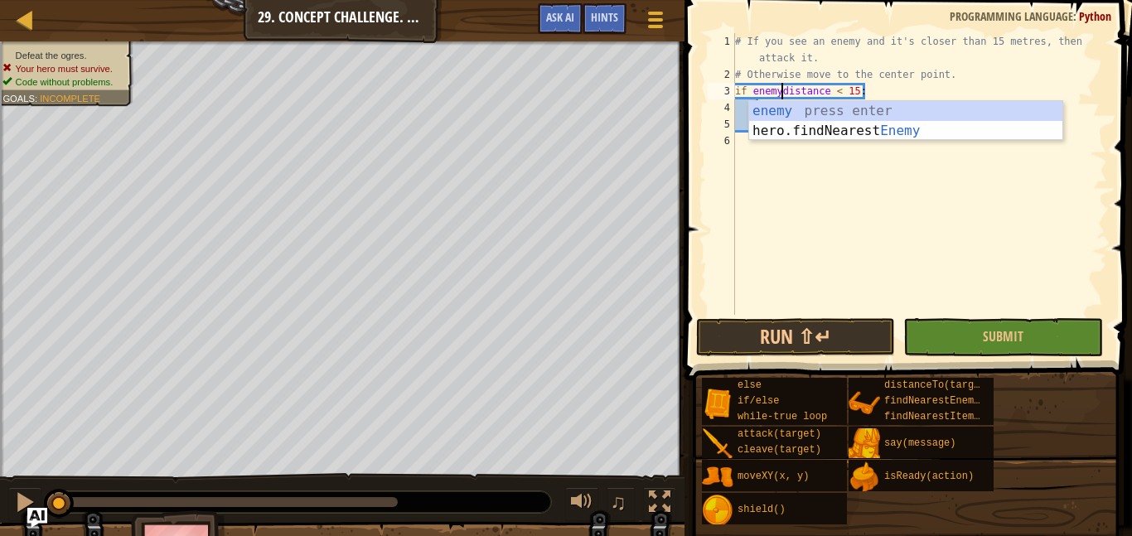
type textarea "if enemy distance < 15:"
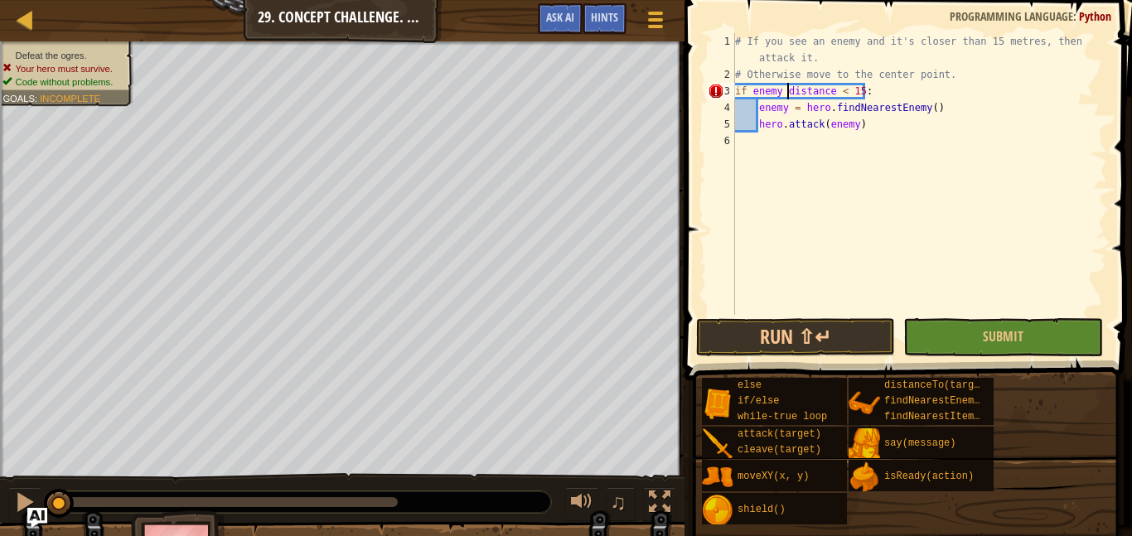
click at [931, 197] on div "# If you see an enemy and it's closer than 15 metres, then attack it. # Otherwi…" at bounding box center [919, 198] width 375 height 331
click at [790, 92] on div "# If you see an enemy and it's closer than 15 metres, then attack it. # Otherwi…" at bounding box center [919, 198] width 375 height 331
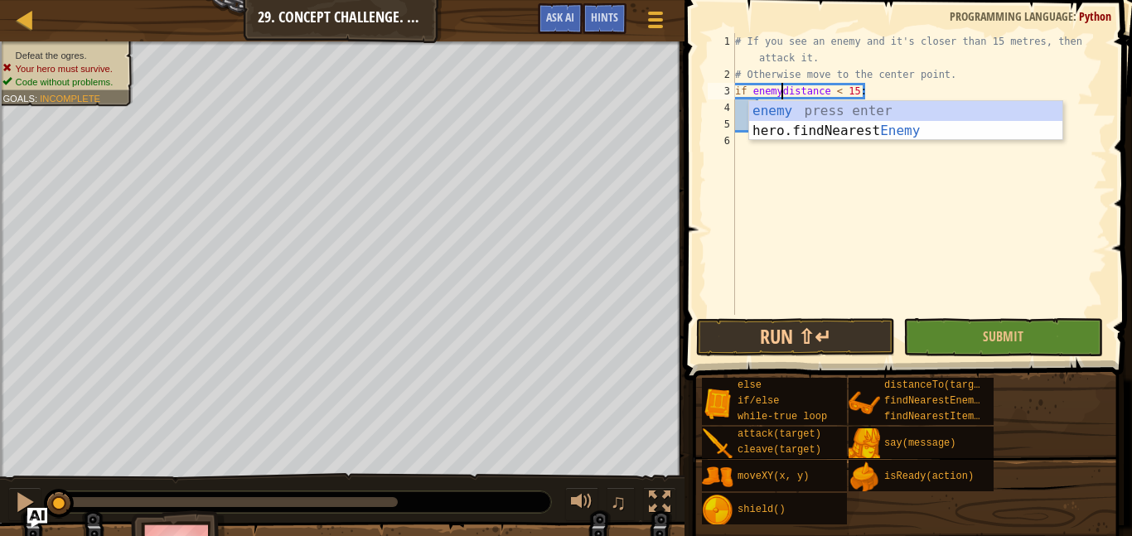
type textarea "if enemy.distance < 15:"
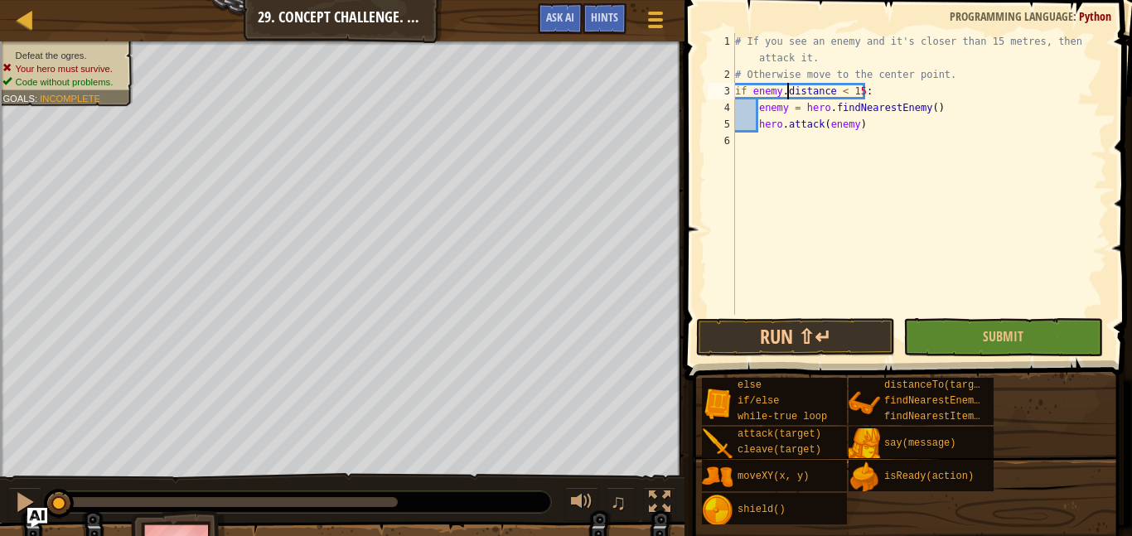
click at [843, 207] on div "# If you see an enemy and it's closer than 15 metres, then attack it. # Otherwi…" at bounding box center [919, 198] width 375 height 331
click at [782, 93] on div "# If you see an enemy and it's closer than 15 metres, then attack it. # Otherwi…" at bounding box center [919, 198] width 375 height 331
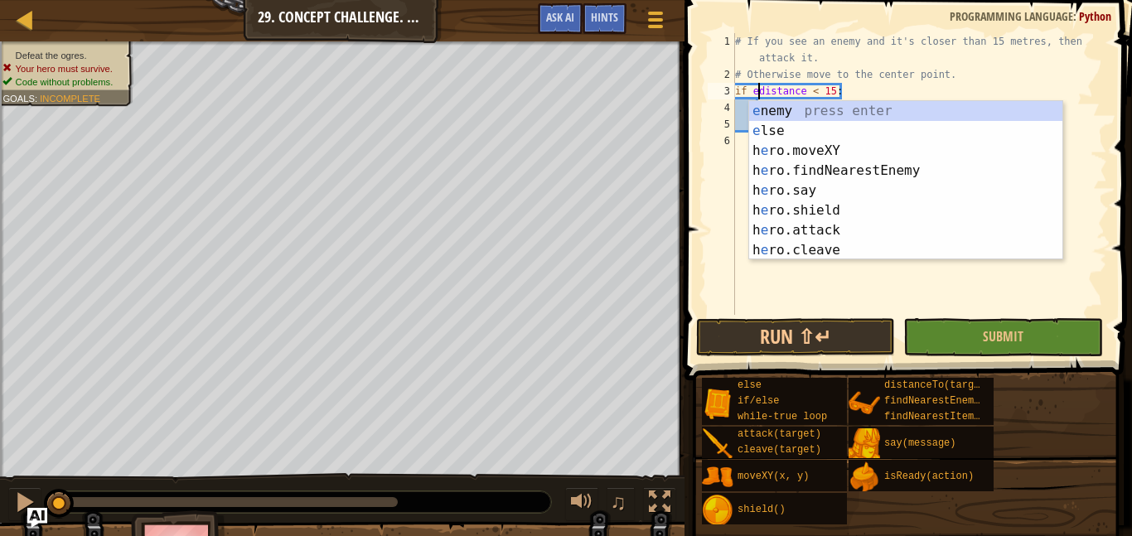
type textarea "if distance < 15:"
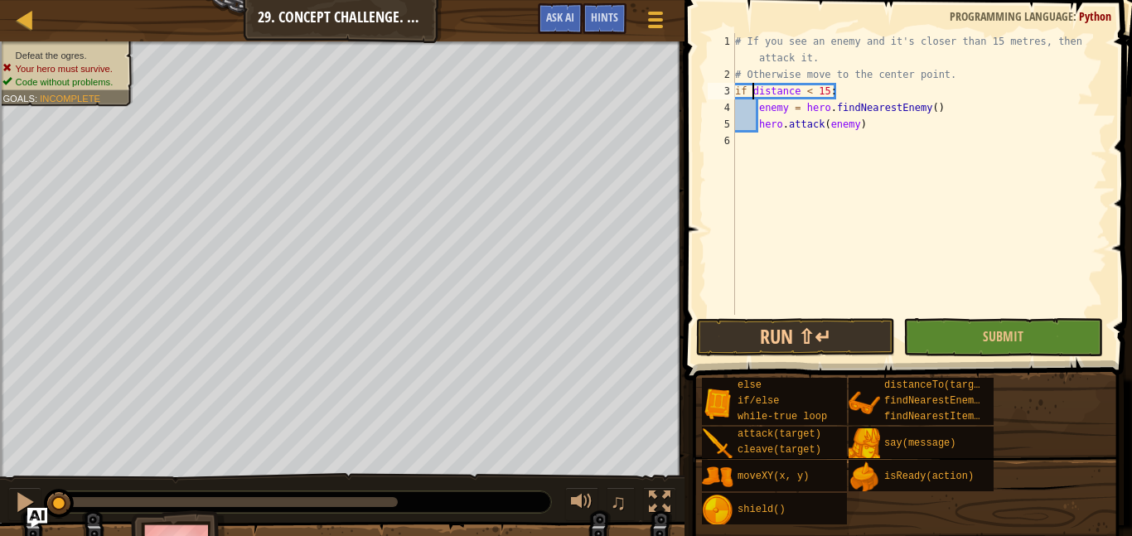
click at [801, 138] on div "# If you see an enemy and it's closer than 15 metres, then attack it. # Otherwi…" at bounding box center [919, 198] width 375 height 331
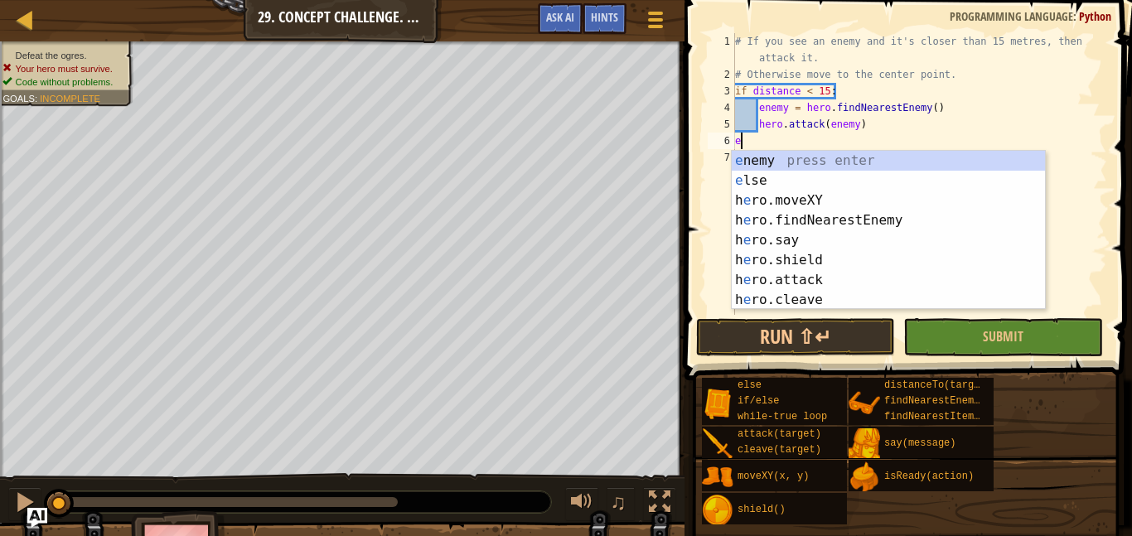
scroll to position [7, 2]
type textarea "els"
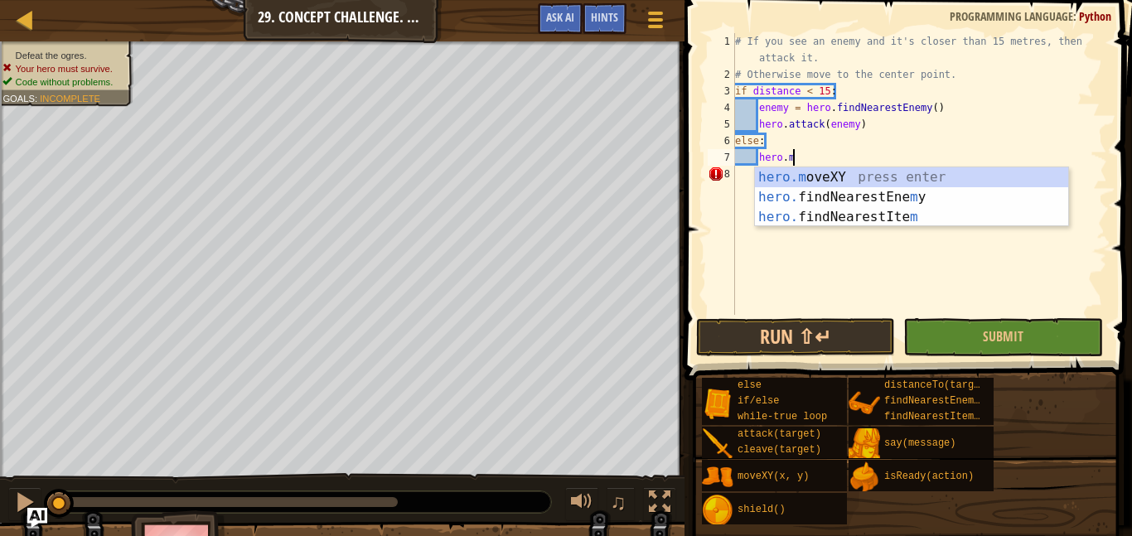
scroll to position [7, 8]
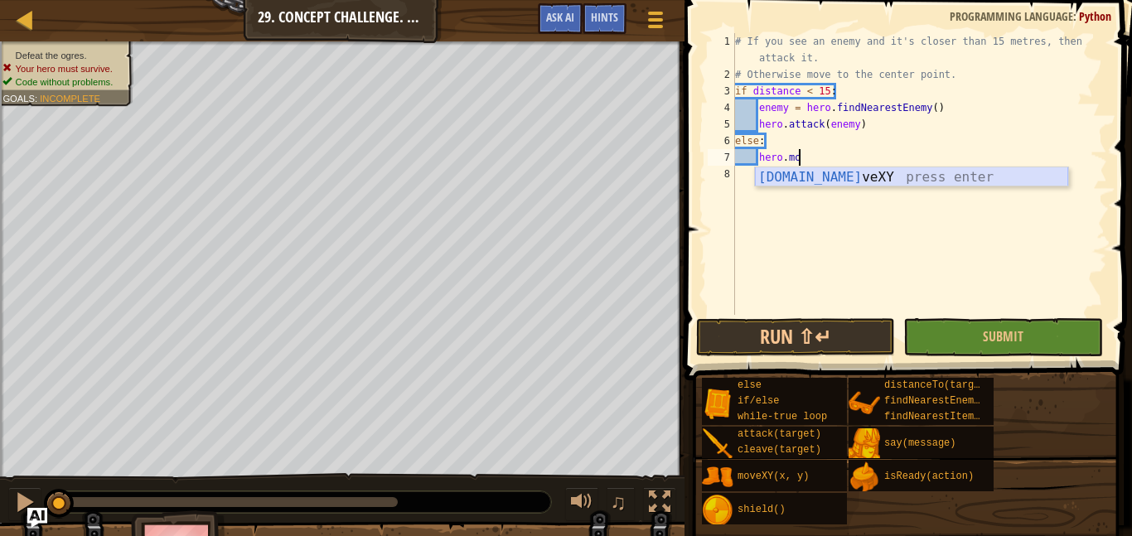
click at [810, 177] on div "[DOMAIN_NAME] veXY press enter" at bounding box center [911, 197] width 313 height 60
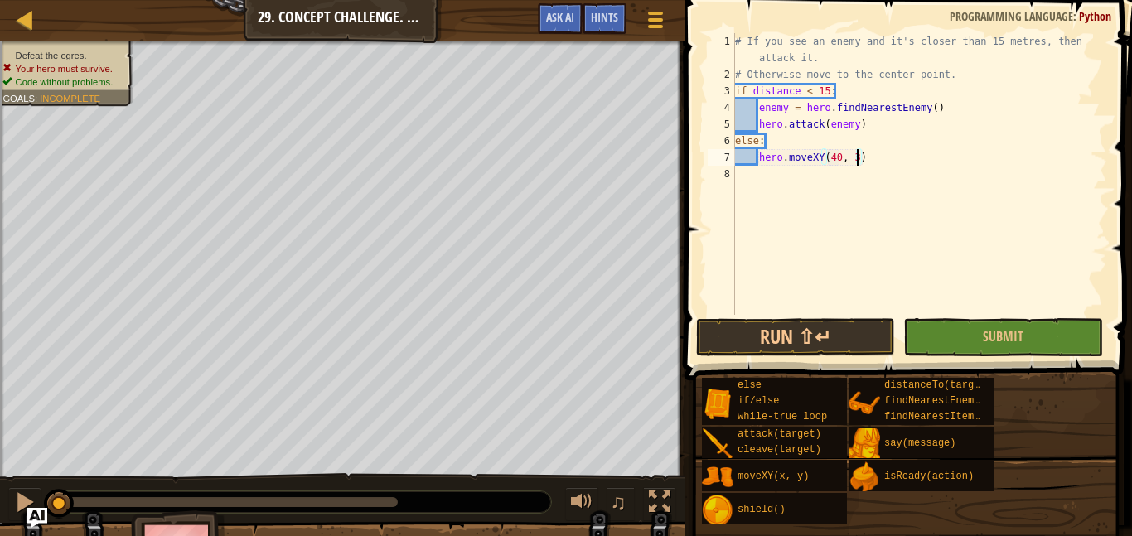
scroll to position [7, 18]
click at [963, 345] on button "Submit" at bounding box center [1002, 337] width 199 height 38
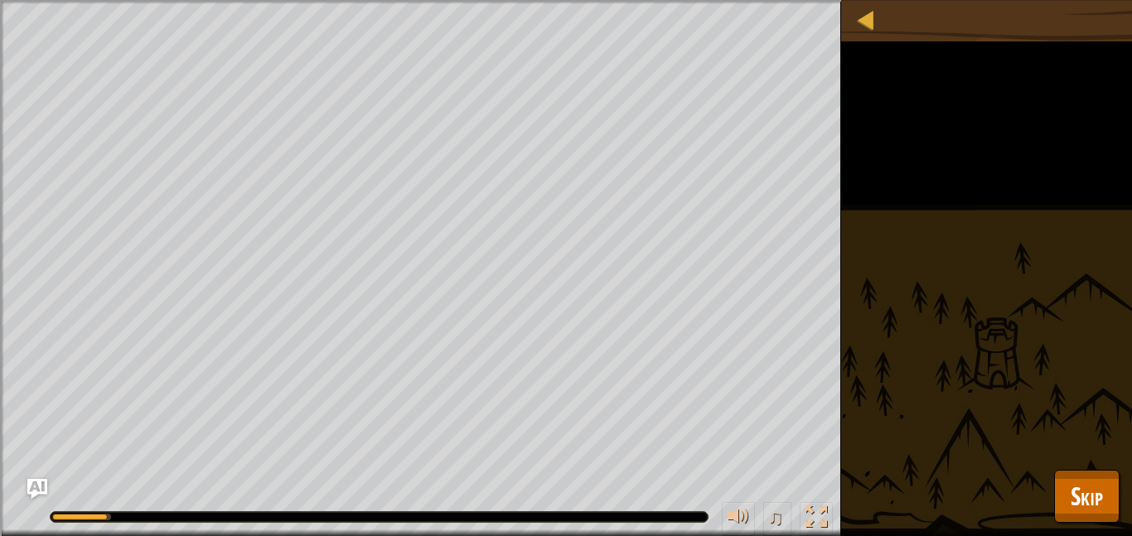
click at [963, 345] on div "Defeat the ogres. Your hero must survive. Code without problems. Goals : Runnin…" at bounding box center [566, 268] width 1132 height 536
drag, startPoint x: 963, startPoint y: 345, endPoint x: 1075, endPoint y: 508, distance: 197.9
click at [1075, 508] on div "Map Computer Science 2 29. Concept Challenge. Dangerous Tree Game Menu Done Hin…" at bounding box center [566, 268] width 1132 height 536
click at [1095, 495] on span "Skip" at bounding box center [1087, 496] width 32 height 34
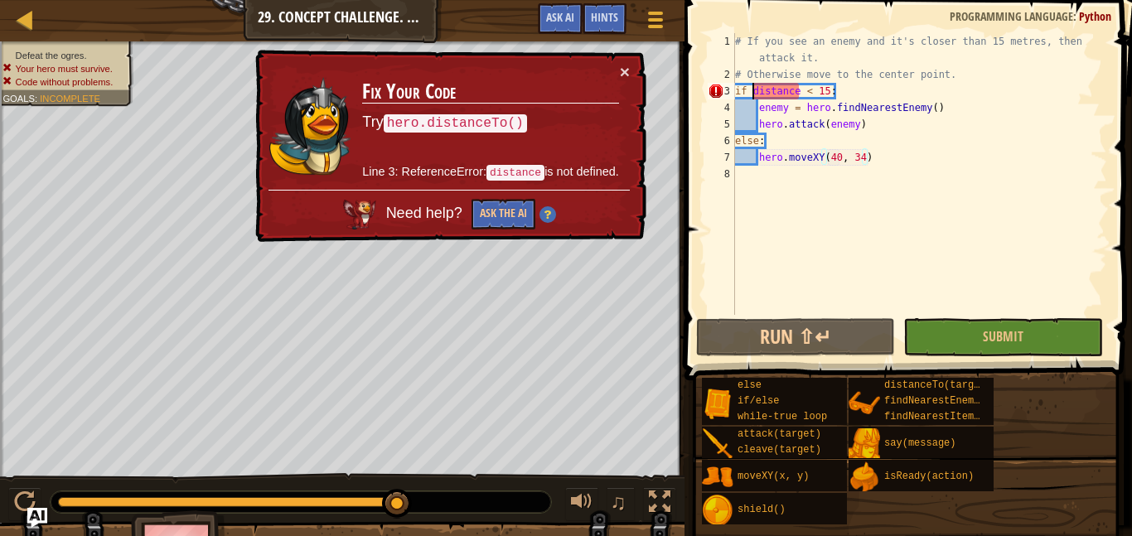
click at [750, 89] on div "# If you see an enemy and it's closer than 15 metres, then attack it. # Otherwi…" at bounding box center [919, 198] width 375 height 331
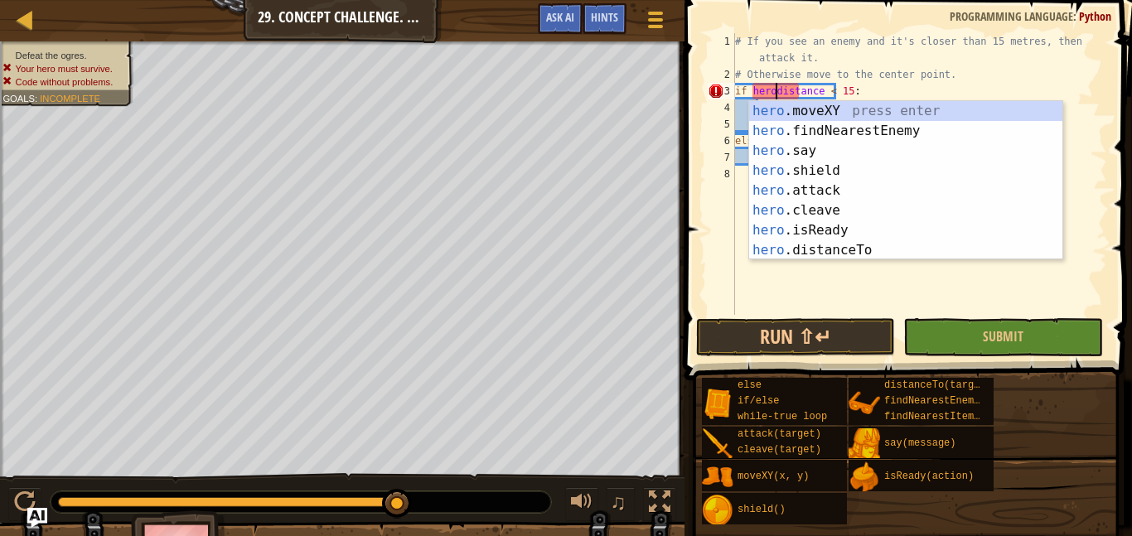
type textarea "if hero.distance < 15:"
click at [738, 224] on div "# If you see an enemy and it's closer than 15 metres, then attack it. # Otherwi…" at bounding box center [919, 198] width 375 height 331
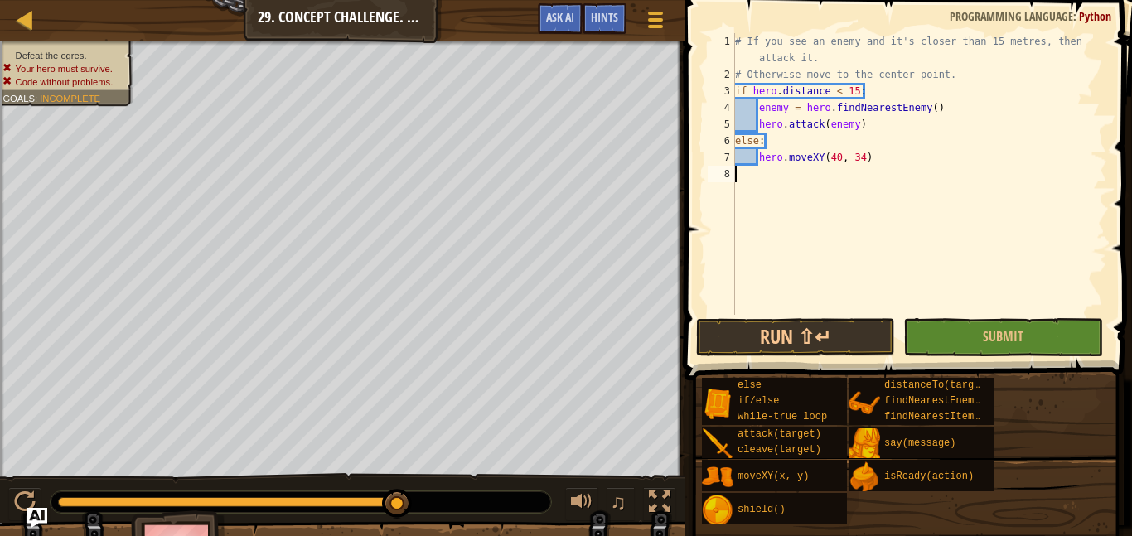
scroll to position [7, 0]
click at [1013, 353] on button "Submit" at bounding box center [1002, 337] width 199 height 38
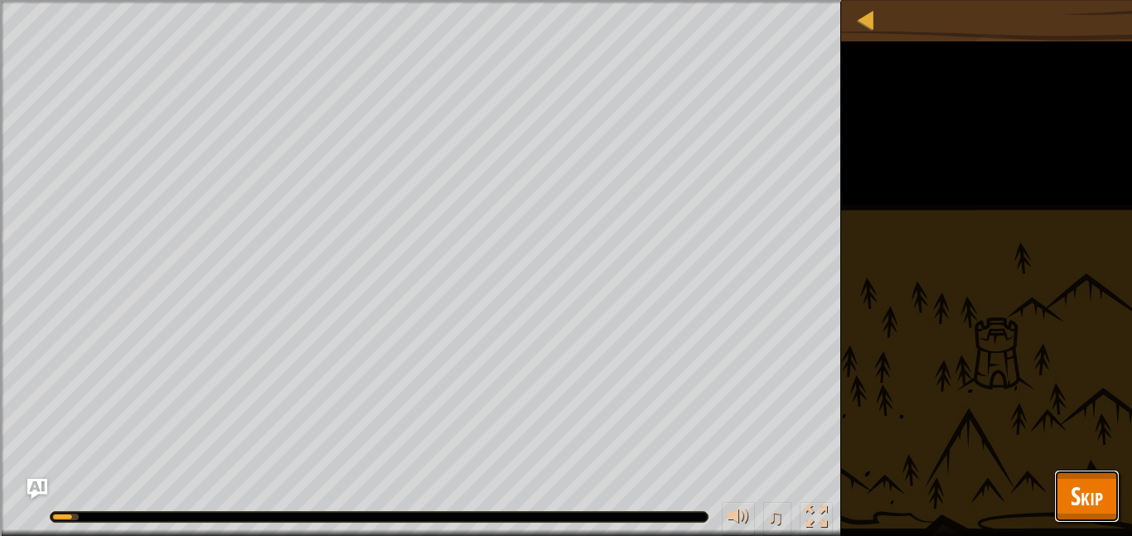
click at [1114, 486] on button "Skip" at bounding box center [1086, 496] width 65 height 53
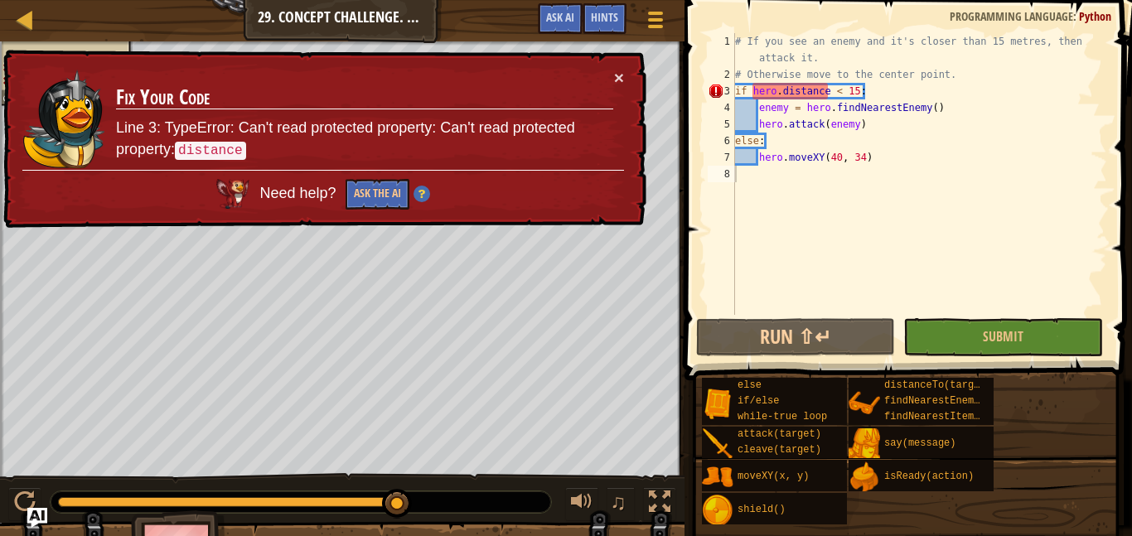
click at [779, 91] on div "# If you see an enemy and it's closer than 15 metres, then attack it. # Otherwi…" at bounding box center [919, 198] width 375 height 331
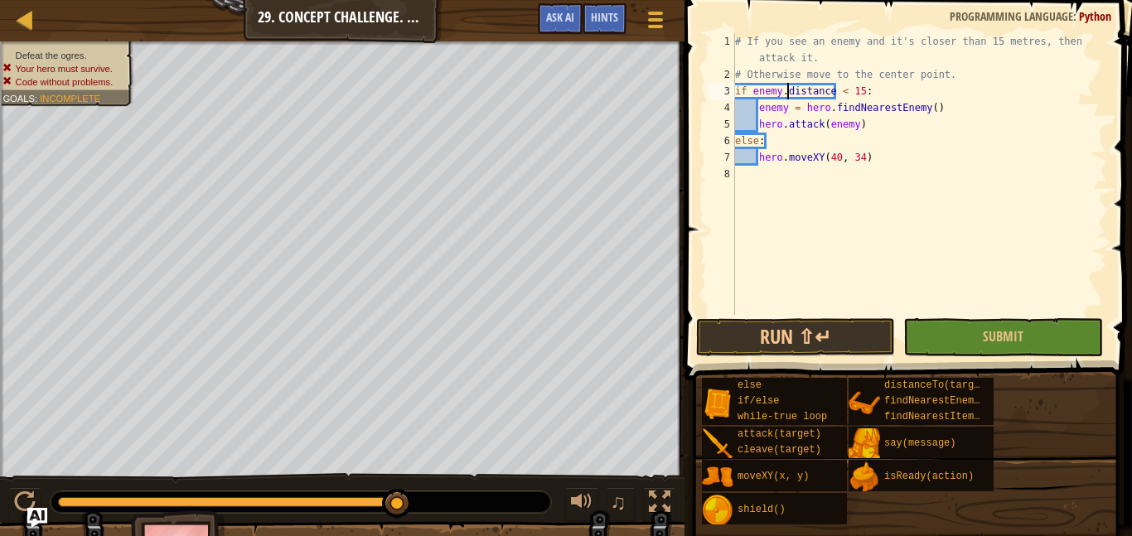
scroll to position [7, 7]
click at [1006, 331] on span "Submit" at bounding box center [1003, 336] width 41 height 18
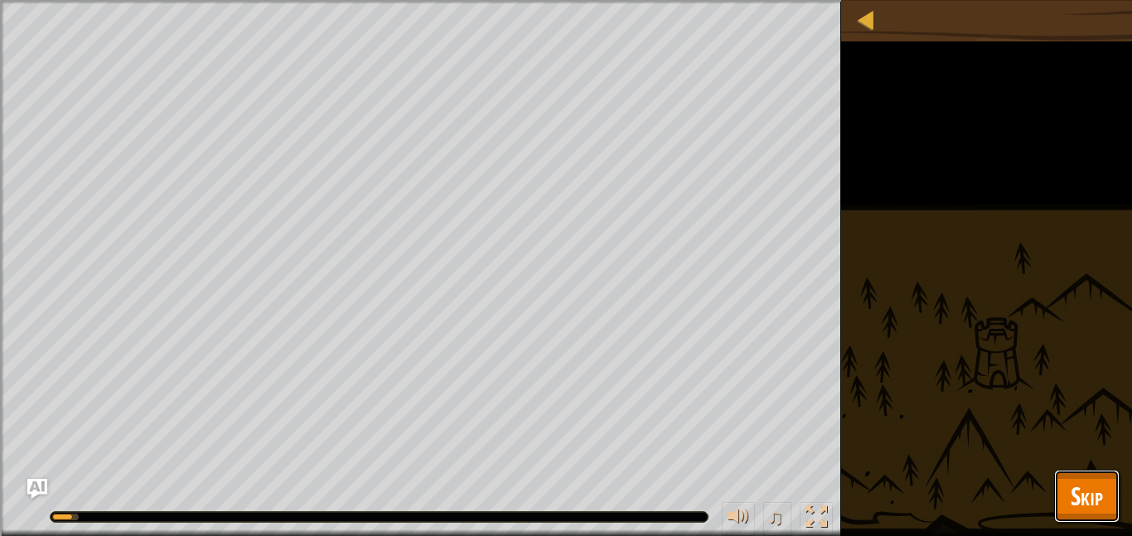
click at [1100, 486] on span "Skip" at bounding box center [1087, 496] width 32 height 34
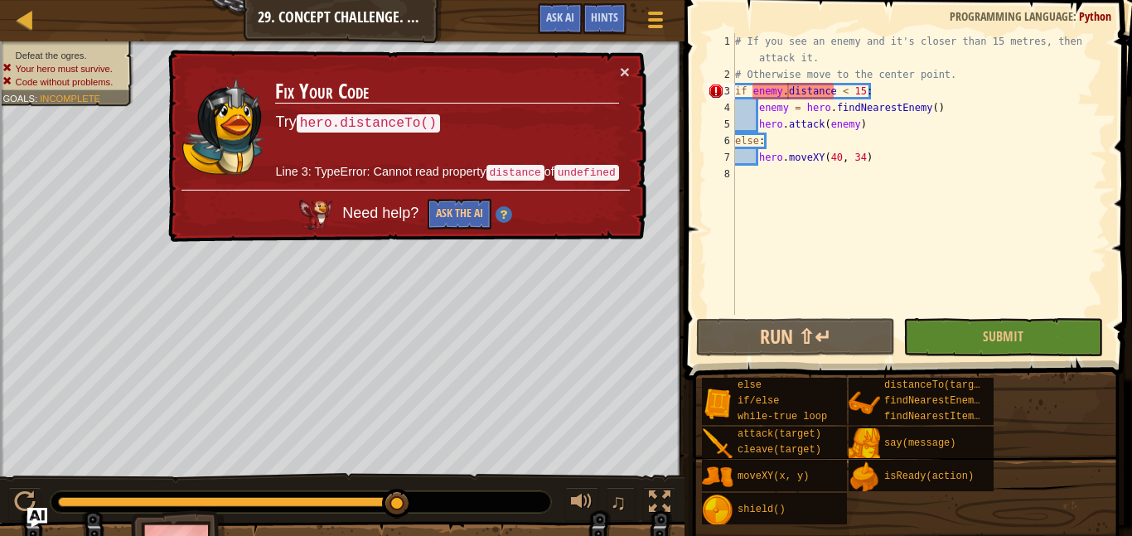
click at [785, 92] on div "# If you see an enemy and it's closer than 15 metres, then attack it. # Otherwi…" at bounding box center [919, 198] width 375 height 331
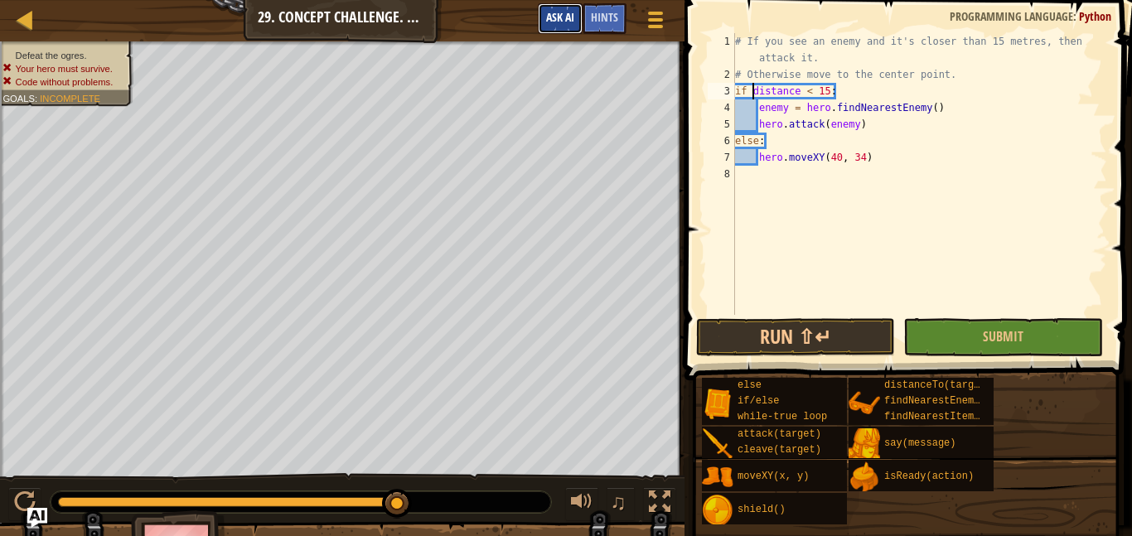
click at [566, 22] on span "Ask AI" at bounding box center [560, 17] width 28 height 16
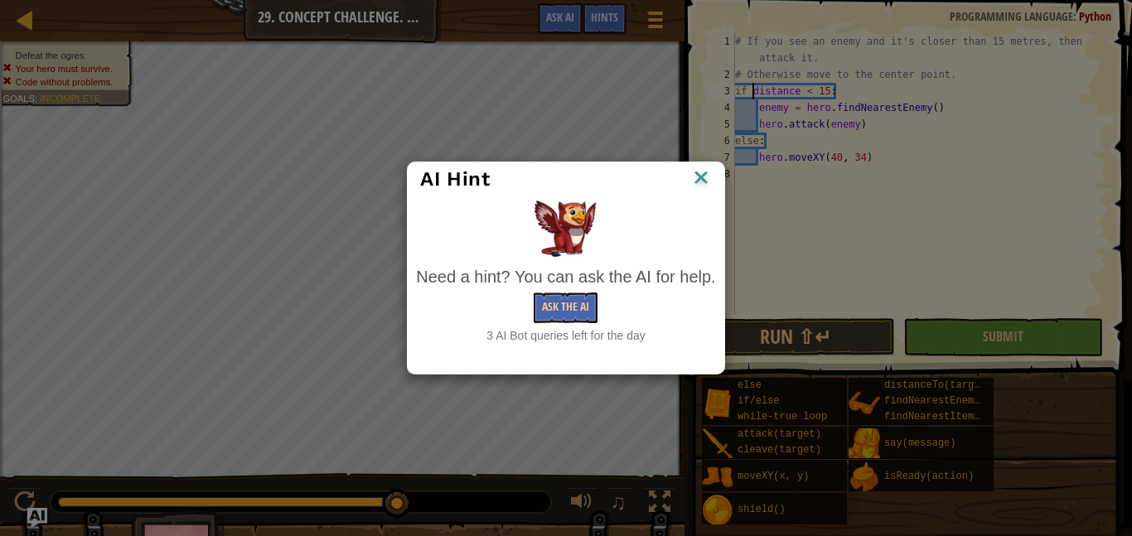
click at [553, 336] on div "3 AI Bot queries left for the day" at bounding box center [565, 335] width 299 height 17
click at [553, 312] on button "Ask the AI" at bounding box center [566, 307] width 64 height 31
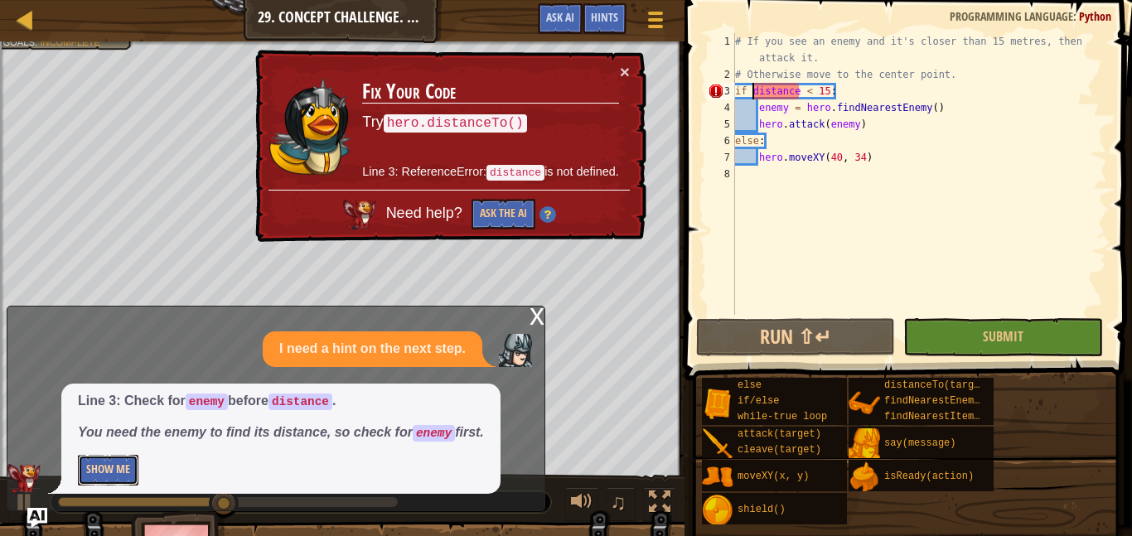
click at [88, 463] on button "Show Me" at bounding box center [108, 470] width 60 height 31
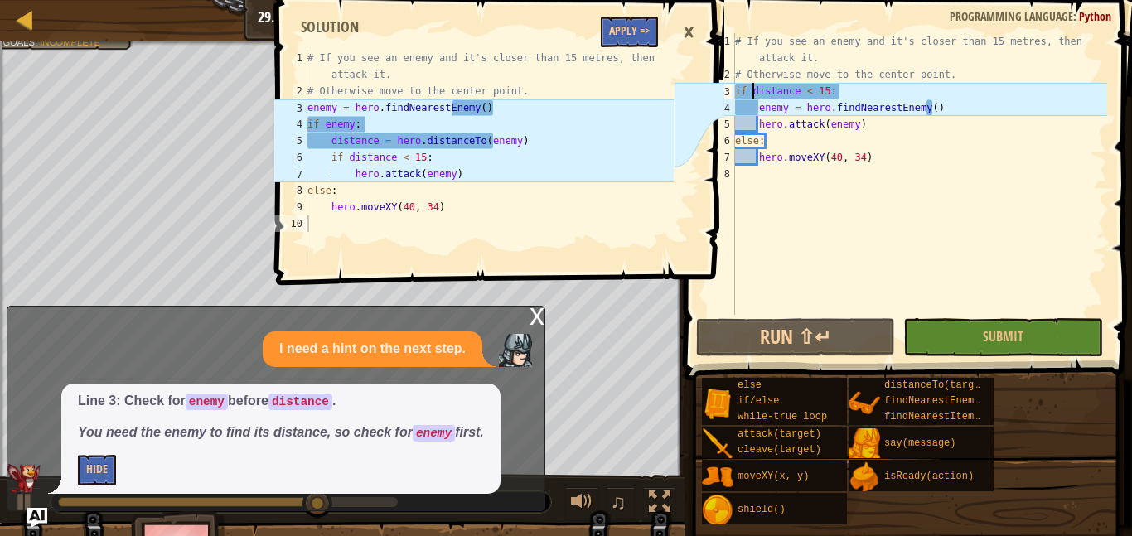
click at [752, 91] on div "# If you see an enemy and it's closer than 15 metres, then attack it. # Otherwi…" at bounding box center [919, 198] width 375 height 331
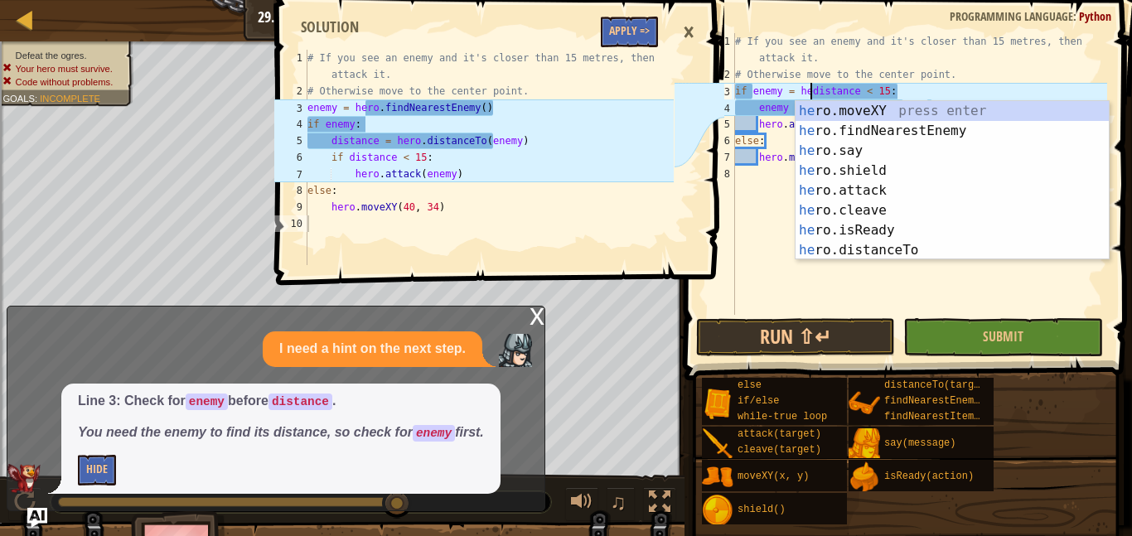
scroll to position [7, 12]
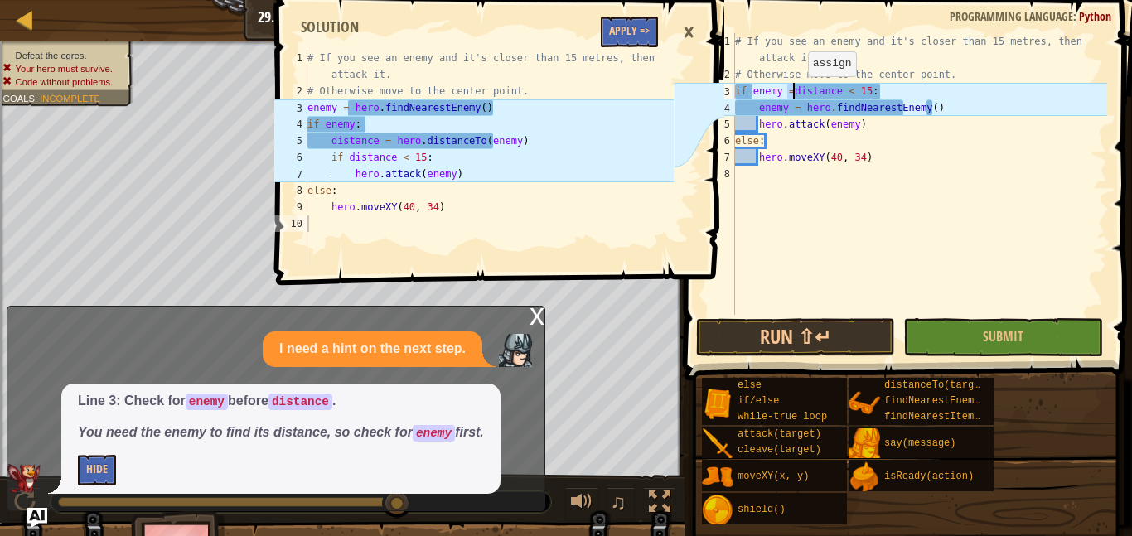
drag, startPoint x: 785, startPoint y: 91, endPoint x: 796, endPoint y: 90, distance: 10.8
click at [796, 90] on div "# If you see an enemy and it's closer than 15 metres, then attack it. # Otherwi…" at bounding box center [919, 198] width 375 height 331
click at [790, 90] on div "# If you see an enemy and it's closer than 15 metres, then attack it. # Otherwi…" at bounding box center [919, 174] width 375 height 282
click at [790, 90] on div "# If you see an enemy and it's closer than 15 metres, then attack it. # Otherwi…" at bounding box center [919, 198] width 375 height 331
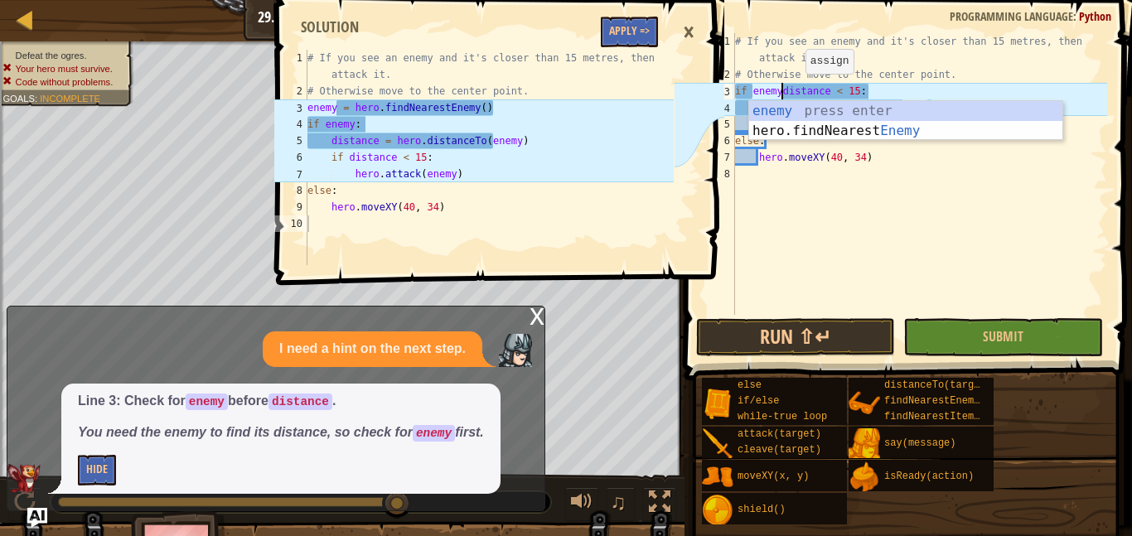
scroll to position [7, 7]
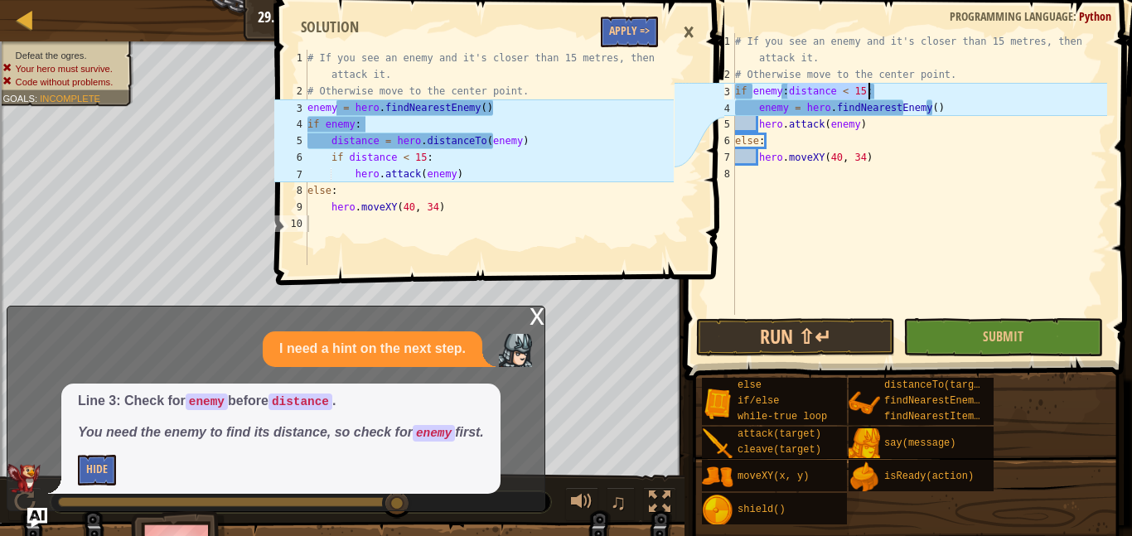
drag, startPoint x: 785, startPoint y: 89, endPoint x: 877, endPoint y: 94, distance: 92.1
click at [877, 94] on div "# If you see an enemy and it's closer than 15 metres, then attack it. # Otherwi…" at bounding box center [919, 198] width 375 height 331
click at [875, 93] on div "# If you see an enemy and it's closer than 15 metres, then attack it. # Otherwi…" at bounding box center [919, 174] width 375 height 282
type textarea "if enemy:"
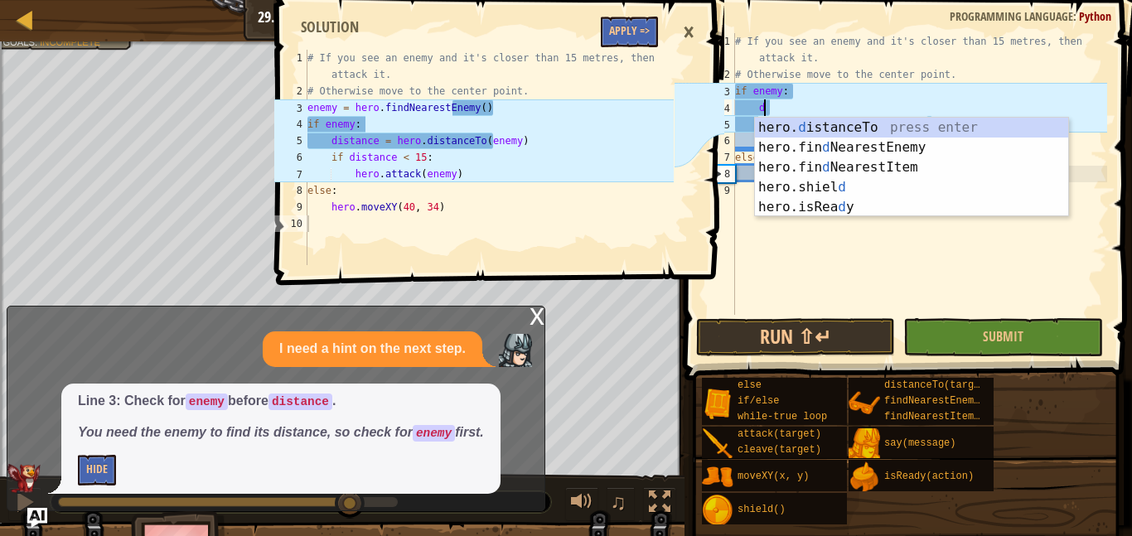
scroll to position [7, 4]
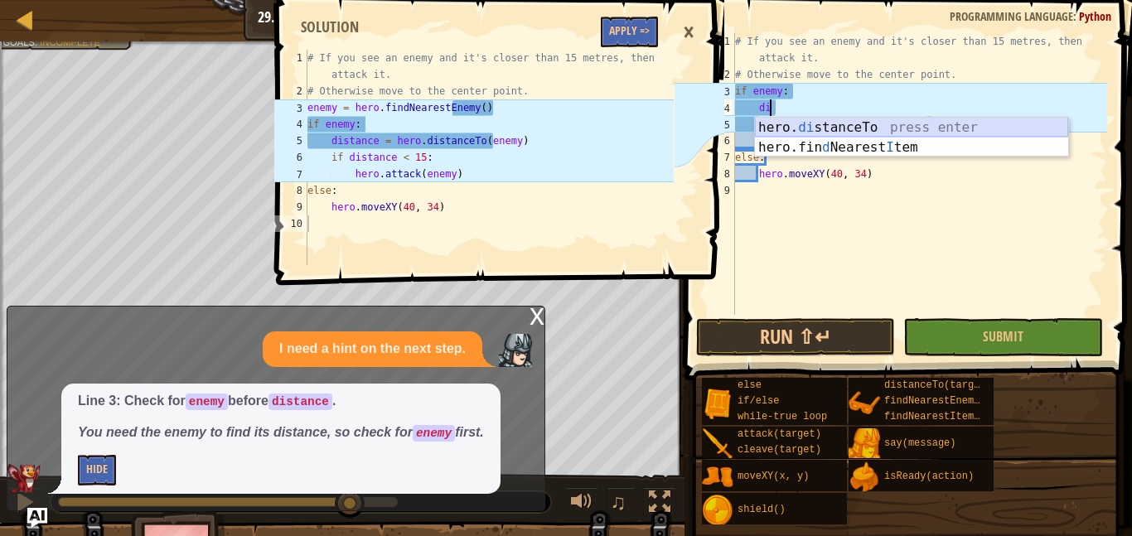
click at [863, 126] on div "hero. di stanceTo press enter hero.fin d Nearest I tem press enter" at bounding box center [911, 158] width 313 height 80
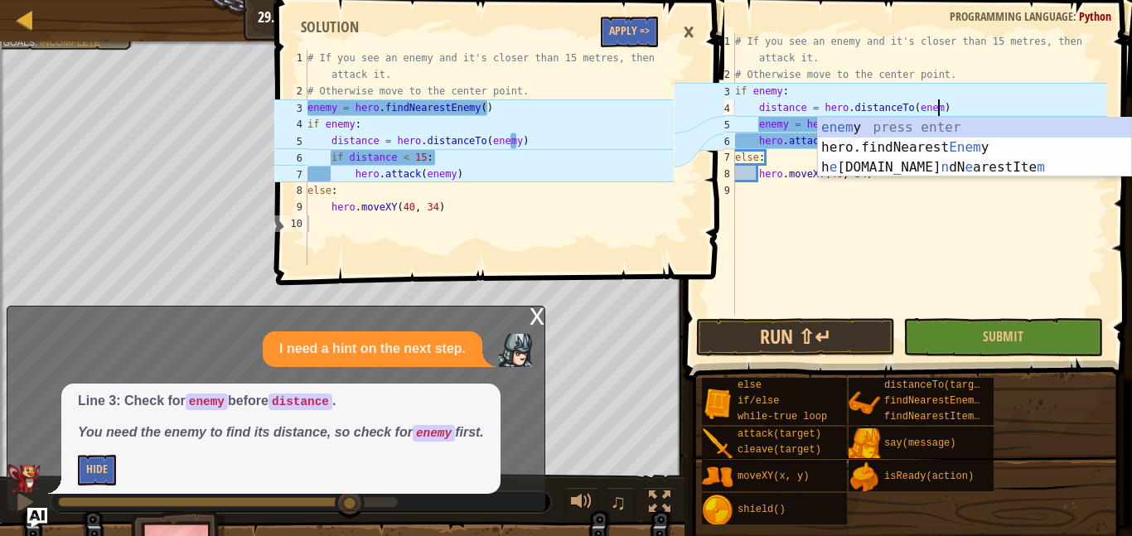
scroll to position [7, 30]
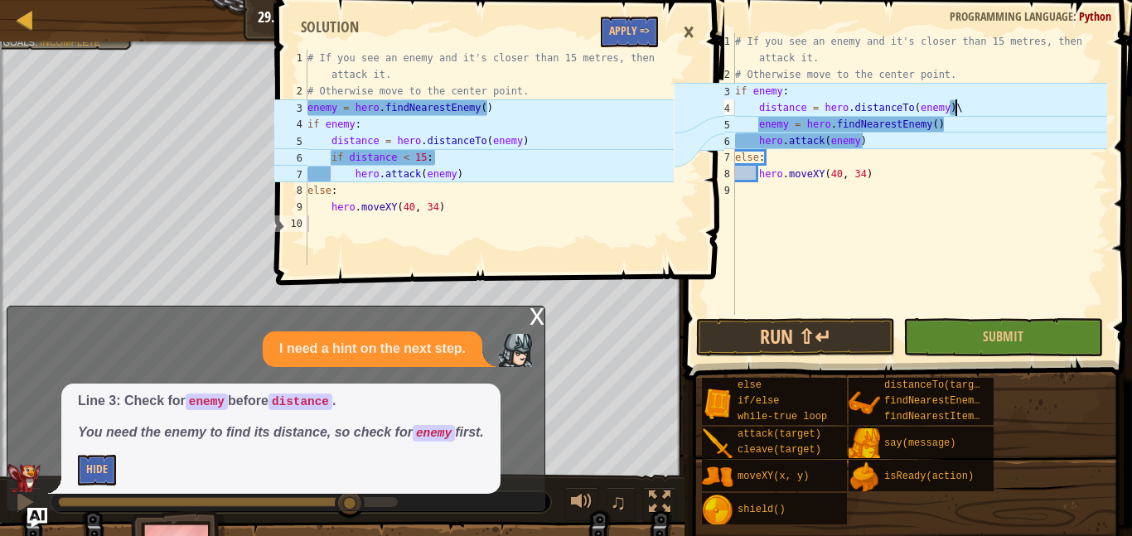
type textarea "distance = hero.distanceTo(enemy)"
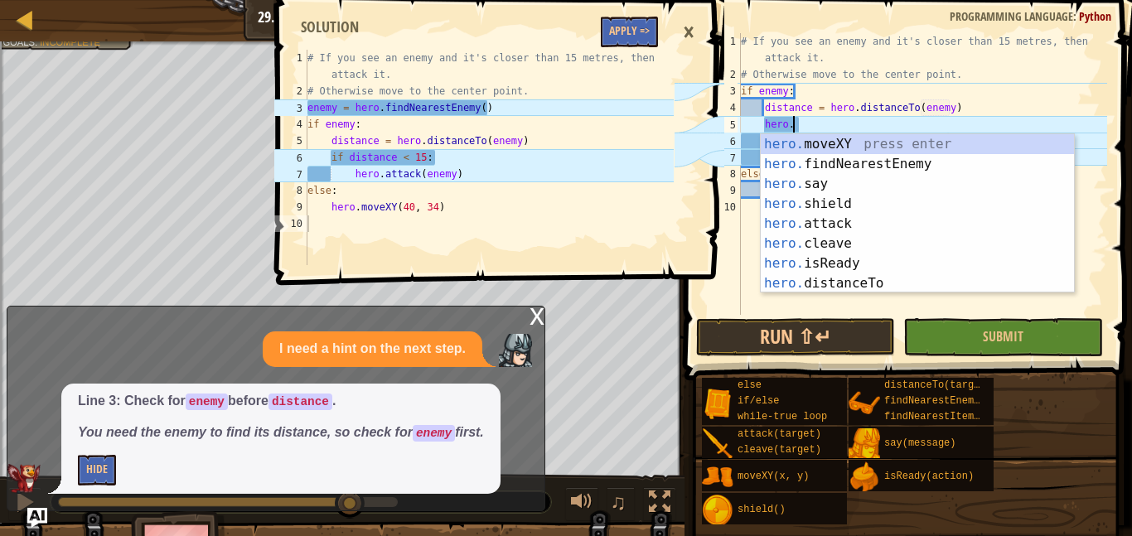
scroll to position [7, 7]
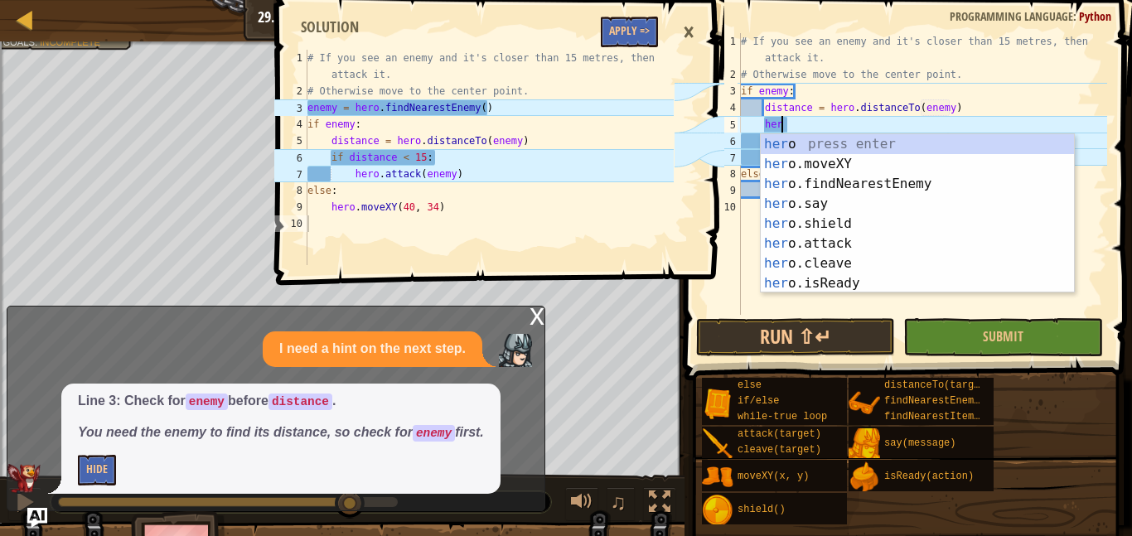
type textarea "h"
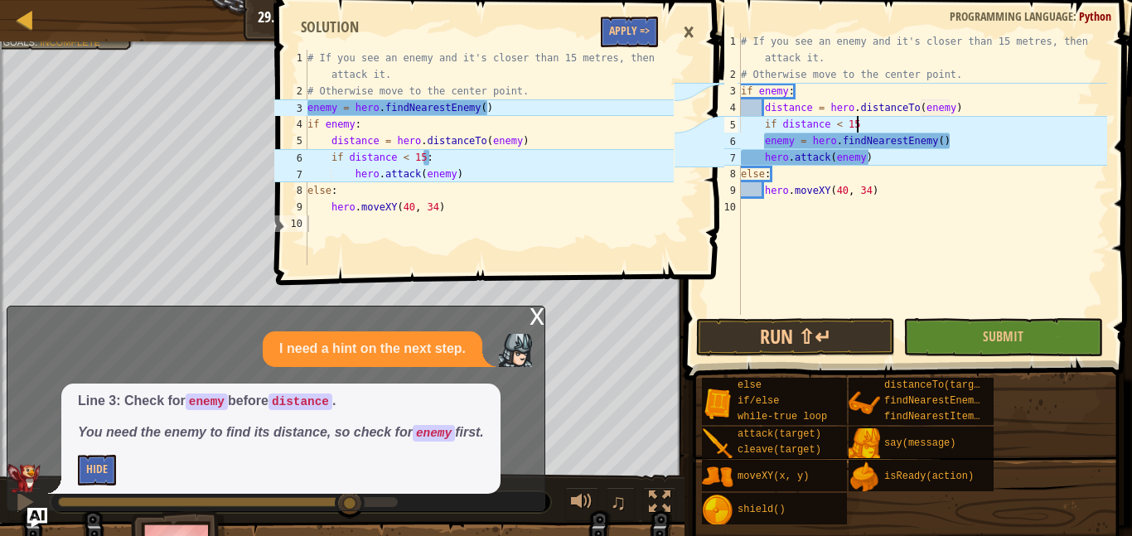
scroll to position [7, 17]
type textarea "if distance < 15:"
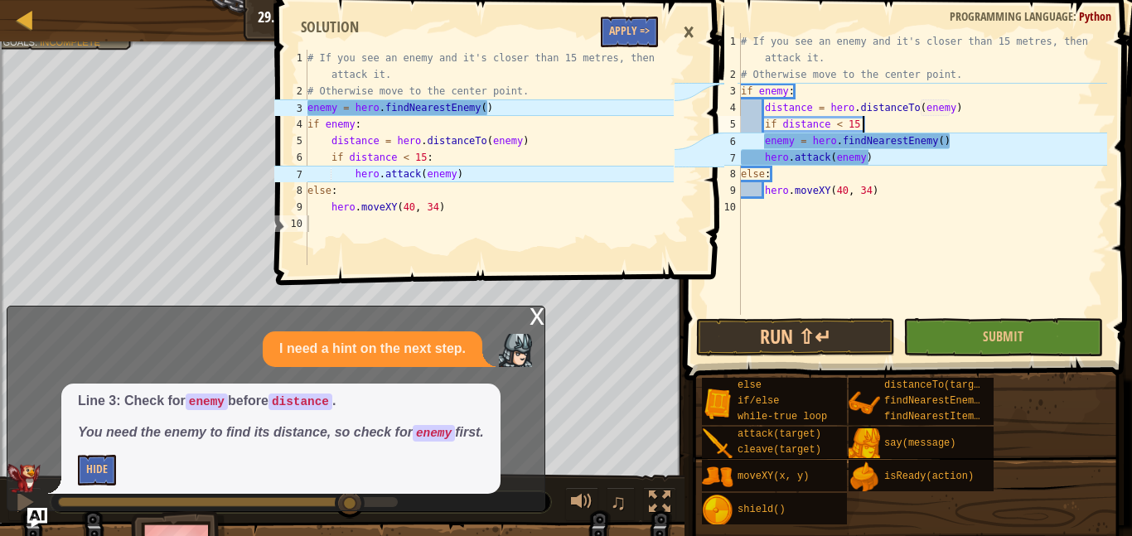
click at [830, 204] on div "# If you see an enemy and it's closer than 15 metres, then attack it. # Otherwi…" at bounding box center [922, 198] width 370 height 331
drag, startPoint x: 766, startPoint y: 139, endPoint x: 967, endPoint y: 138, distance: 200.5
click at [967, 138] on div "# If you see an enemy and it's closer than 15 metres, then attack it. # Otherwi…" at bounding box center [922, 198] width 370 height 331
type textarea "enemy = hero.findNearestEnemy()"
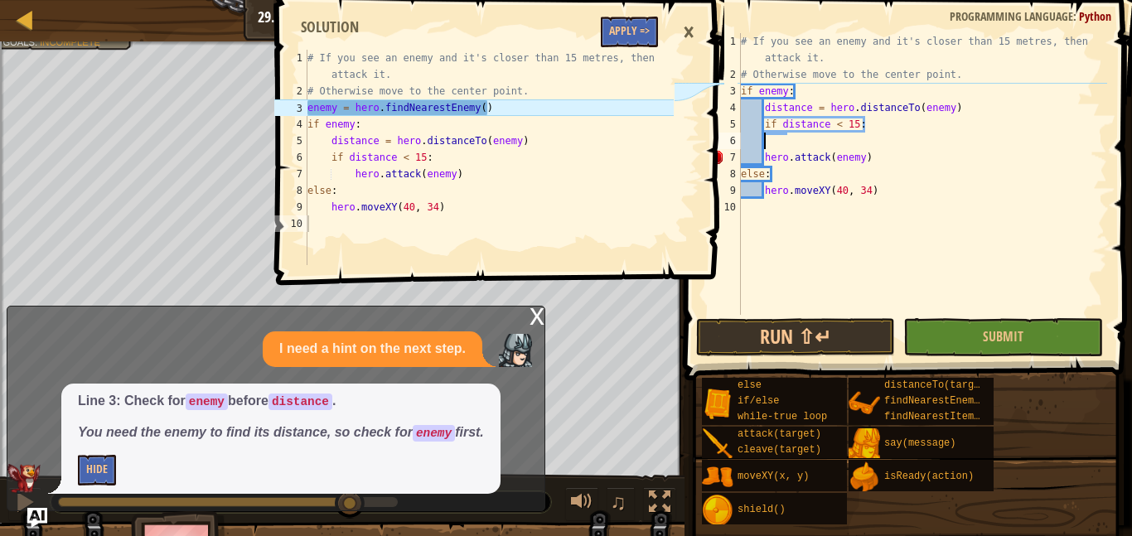
click at [993, 75] on div "# If you see an enemy and it's closer than 15 metres, then attack it. # Otherwi…" at bounding box center [922, 198] width 370 height 331
type textarea "# Otherwise move to the center point."
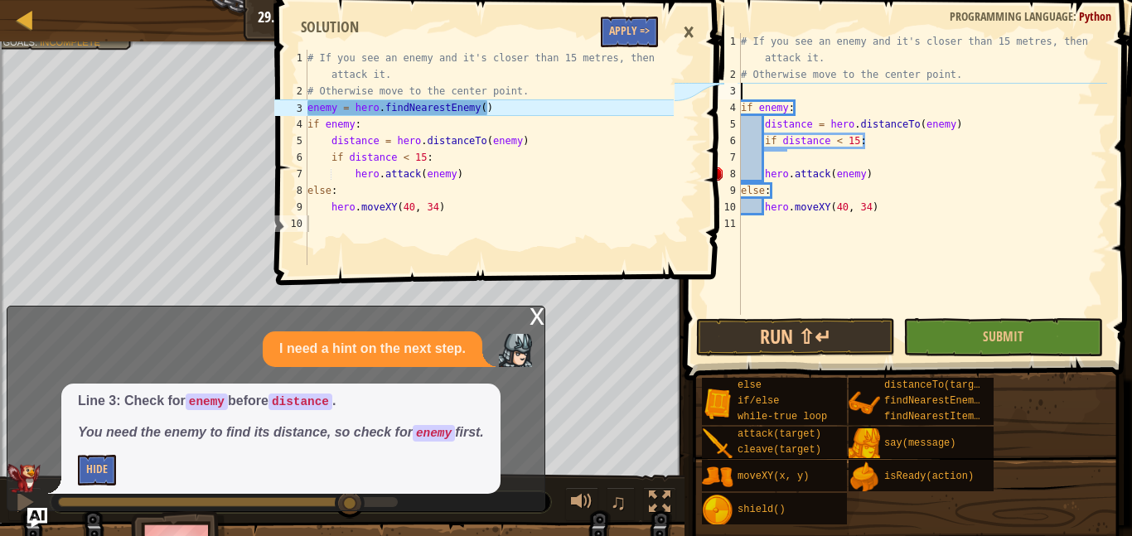
paste textarea "enemy = hero.findNearestEnemy()"
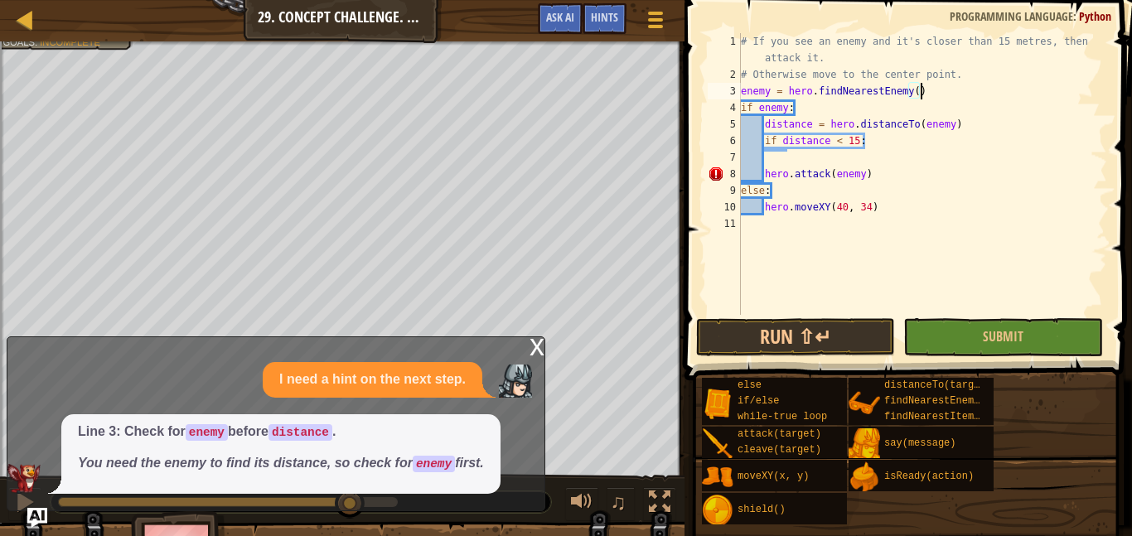
click at [766, 174] on div "# If you see an enemy and it's closer than 15 metres, then attack it. # Otherwi…" at bounding box center [922, 198] width 370 height 331
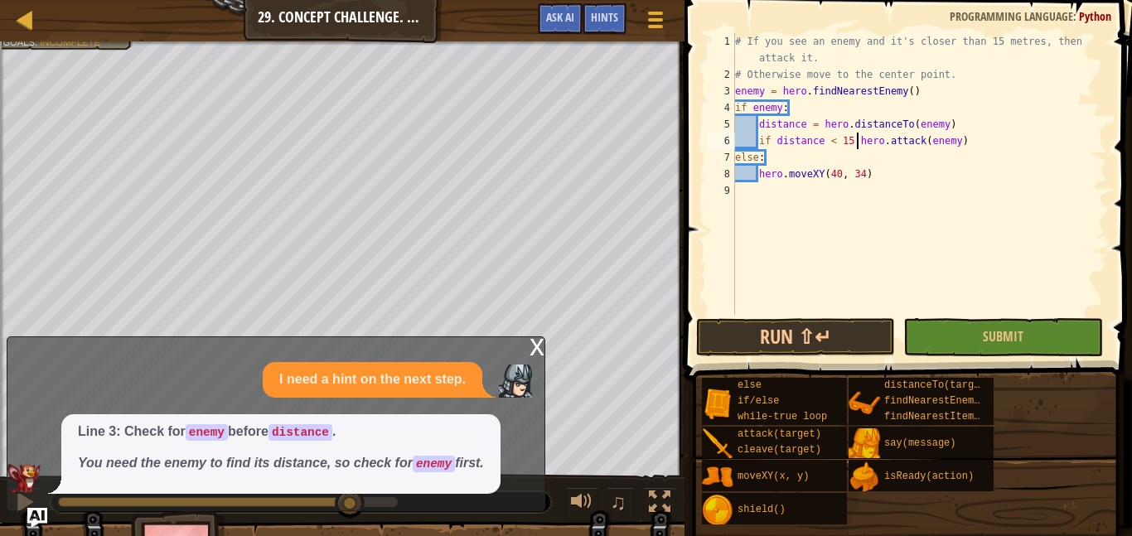
type textarea "hero.attack(enemy)"
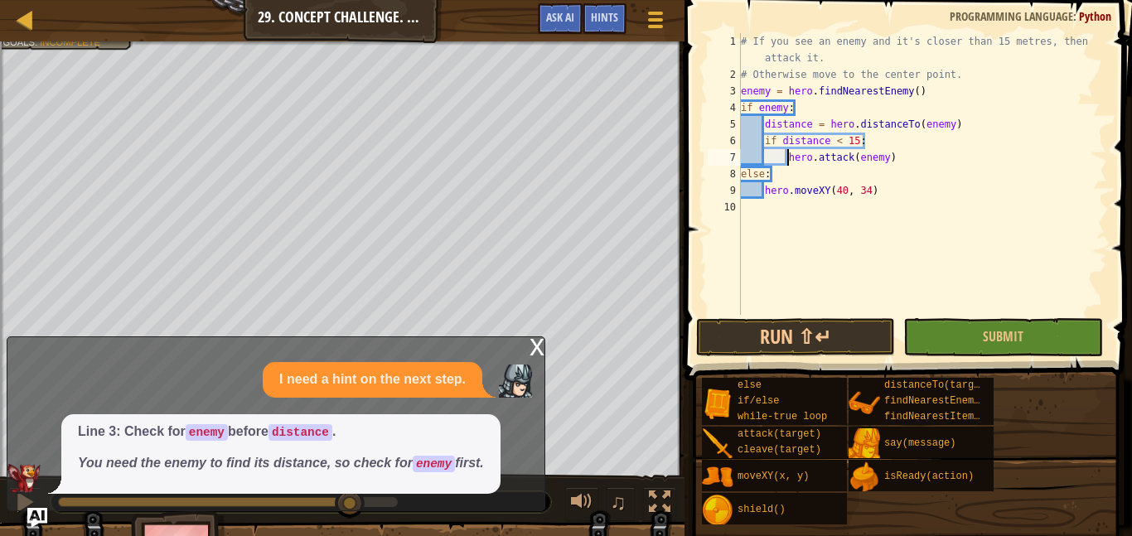
click at [793, 234] on div "# If you see an enemy and it's closer than 15 metres, then attack it. # Otherwi…" at bounding box center [922, 198] width 370 height 331
click at [1016, 349] on button "Submit" at bounding box center [1002, 337] width 199 height 38
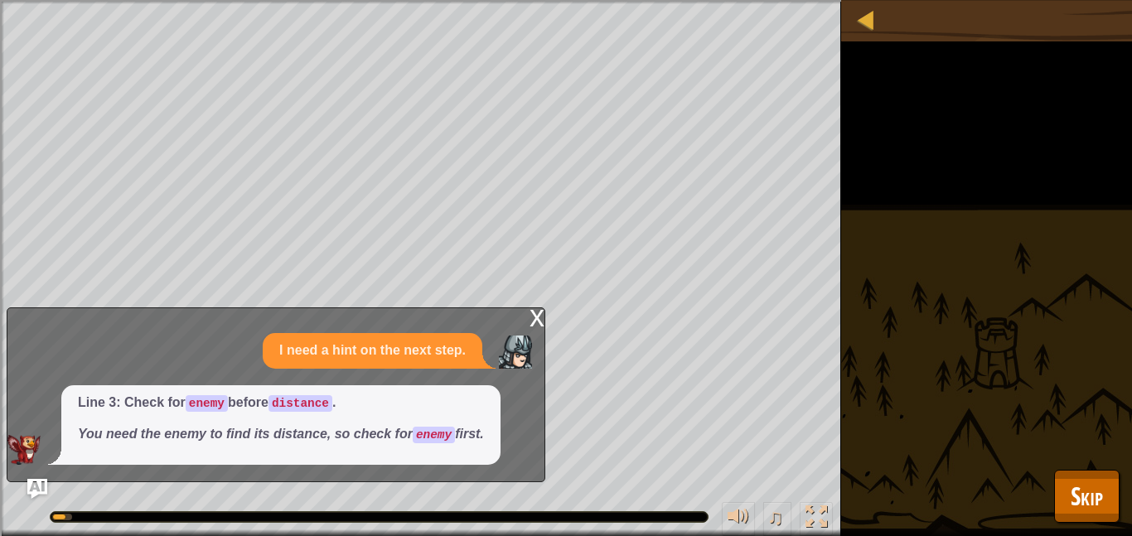
click at [535, 308] on div "x" at bounding box center [536, 316] width 15 height 17
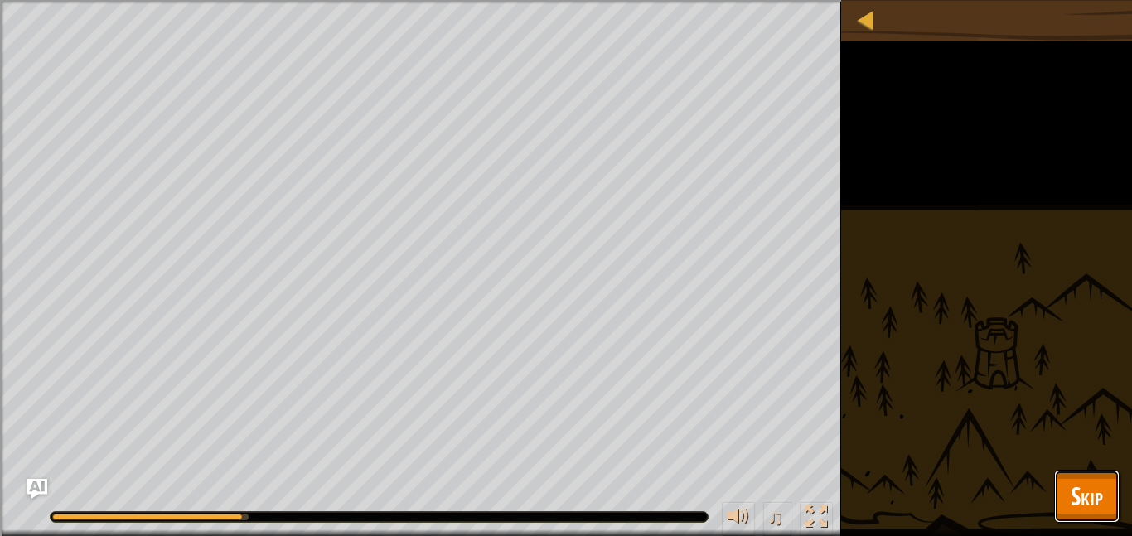
click at [1072, 495] on span "Skip" at bounding box center [1087, 496] width 32 height 34
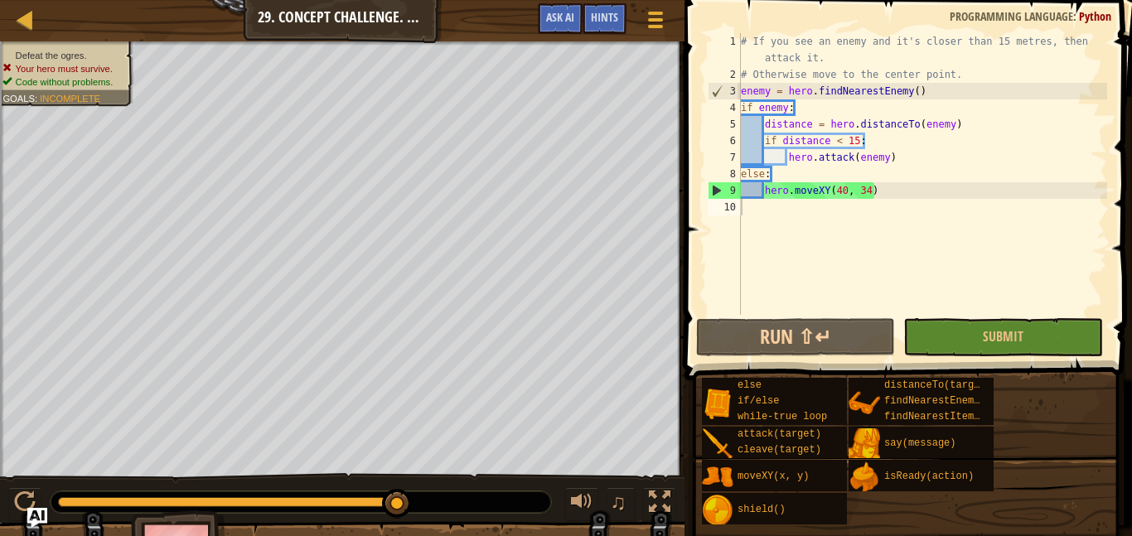
type textarea "hero.attack(enemy)"
click at [790, 156] on div "# If you see an enemy and it's closer than 15 metres, then attack it. # Otherwi…" at bounding box center [922, 198] width 370 height 331
click at [790, 160] on div "# If you see an enemy and it's closer than 15 metres, then attack it. # Otherwi…" at bounding box center [922, 198] width 370 height 331
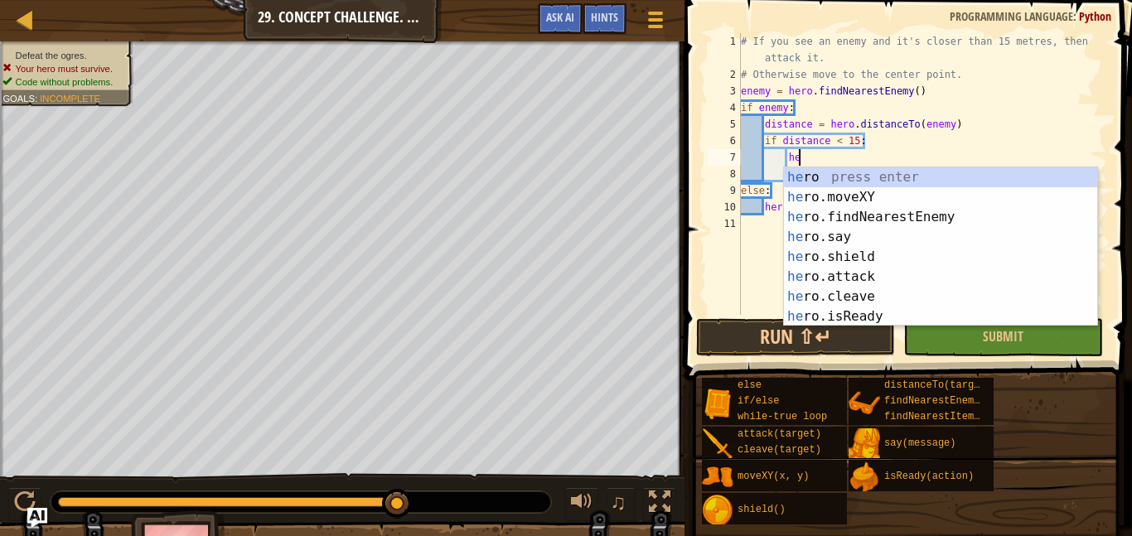
scroll to position [7, 9]
click at [858, 314] on div "hero press enter hero .moveXY press enter hero .findNearestEnemy press enter he…" at bounding box center [940, 266] width 313 height 199
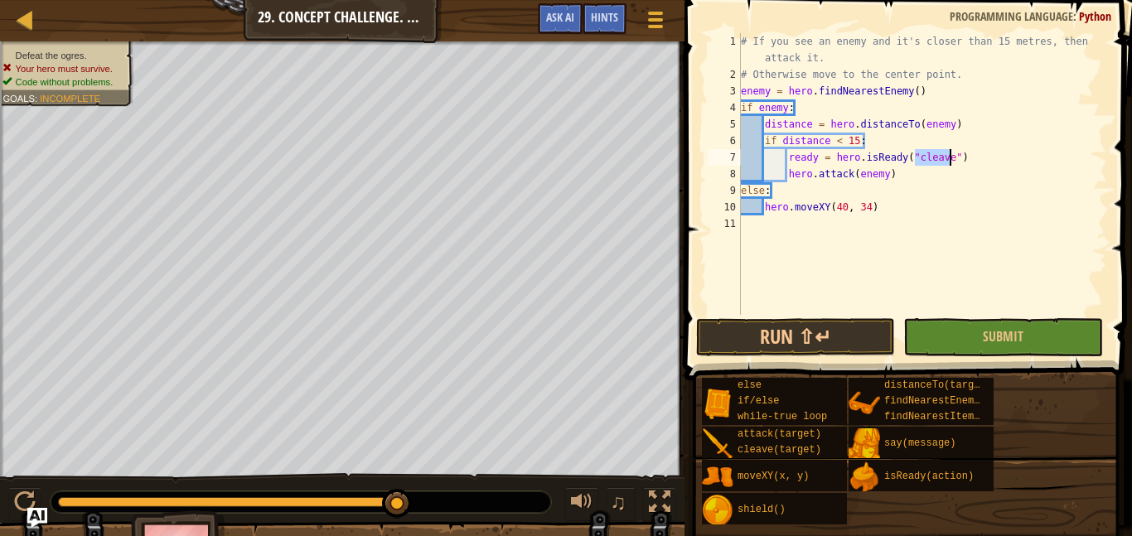
click at [818, 158] on div "# If you see an enemy and it's closer than 15 metres, then attack it. # Otherwi…" at bounding box center [922, 198] width 370 height 331
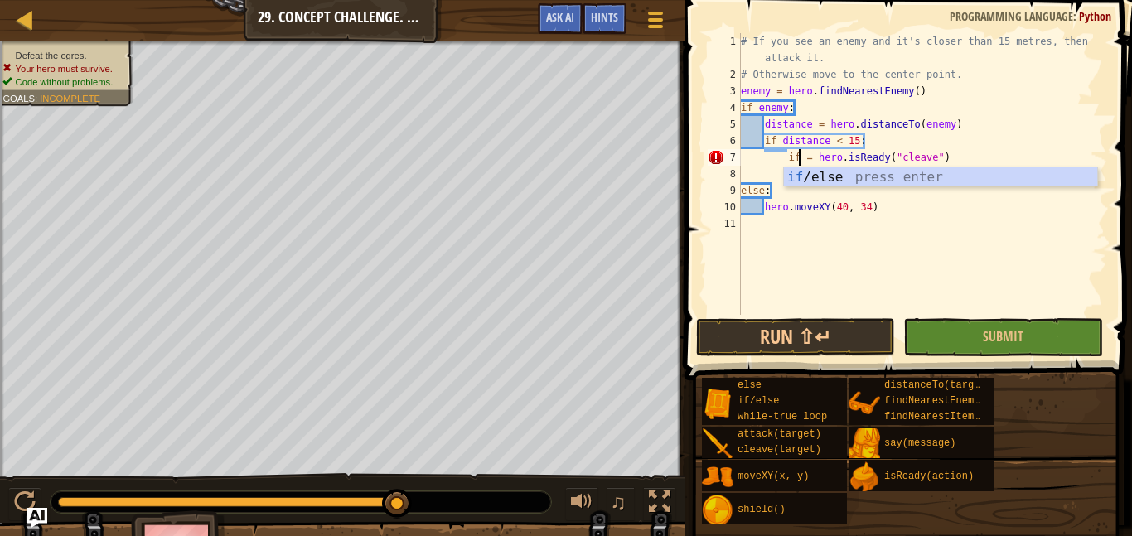
scroll to position [7, 8]
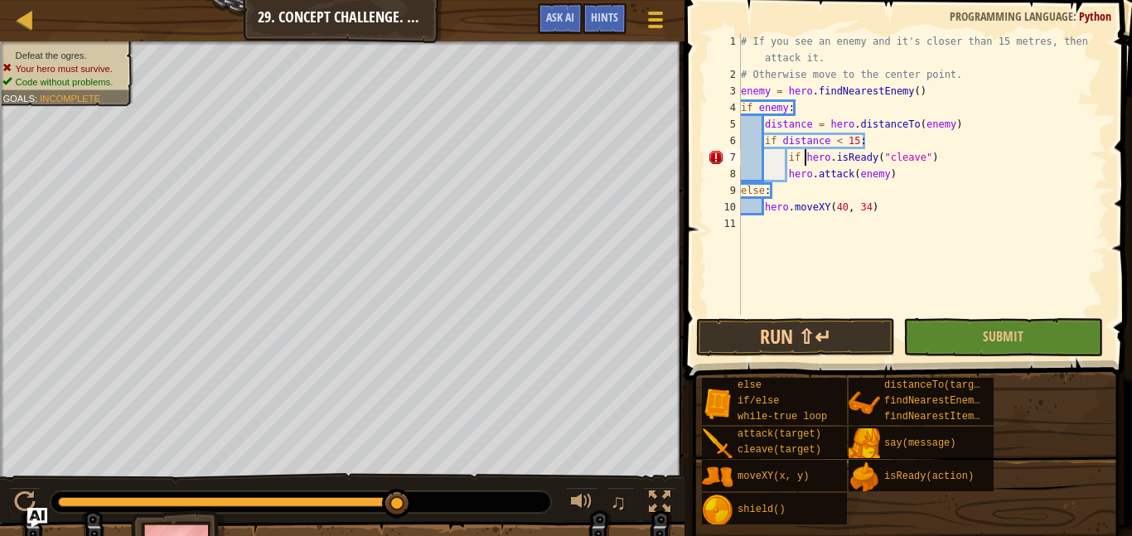
click at [929, 152] on div "# If you see an enemy and it's closer than 15 metres, then attack it. # Otherwi…" at bounding box center [922, 198] width 370 height 331
click at [933, 156] on div "# If you see an enemy and it's closer than 15 metres, then attack it. # Otherwi…" at bounding box center [922, 198] width 370 height 331
type textarea "if hero.isReady("cleave"):"
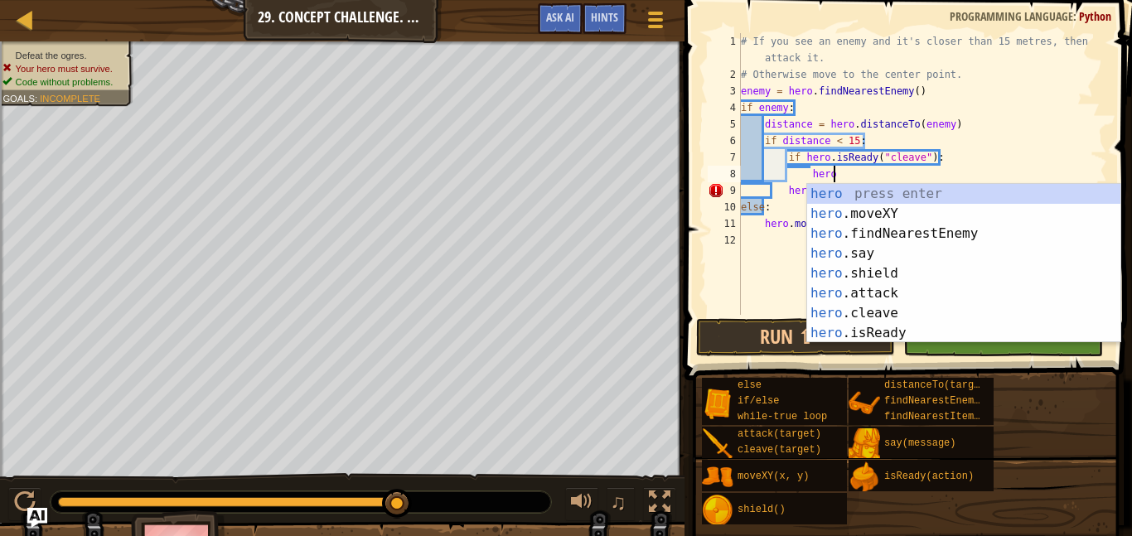
scroll to position [7, 12]
click at [880, 303] on div "hero press enter hero .moveXY press enter hero .findNearestEnemy press enter he…" at bounding box center [963, 283] width 313 height 199
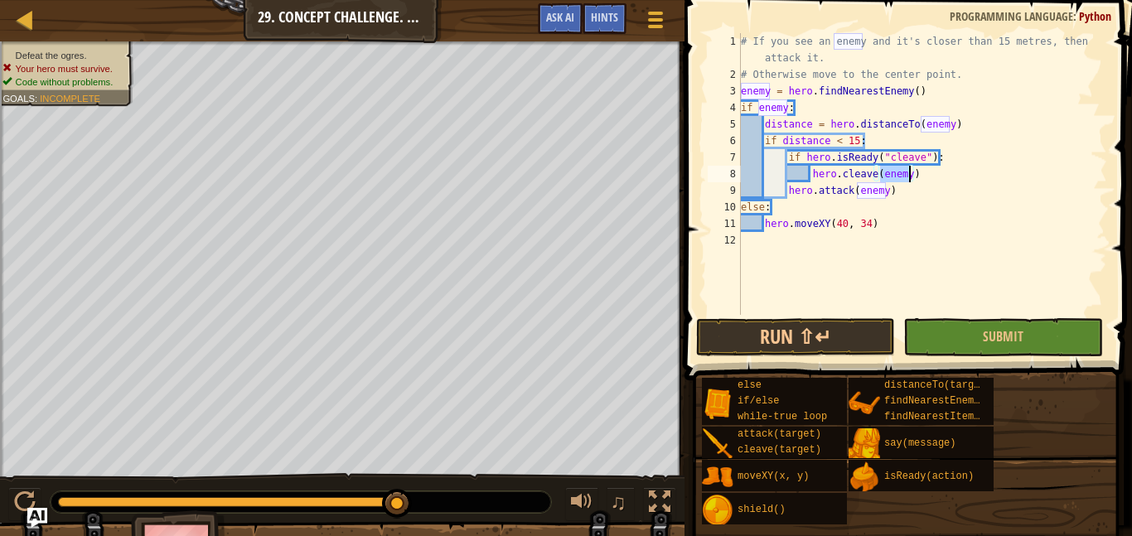
click at [789, 192] on div "# If you see an enemy and it's closer than 15 metres, then attack it. # Otherwi…" at bounding box center [922, 198] width 370 height 331
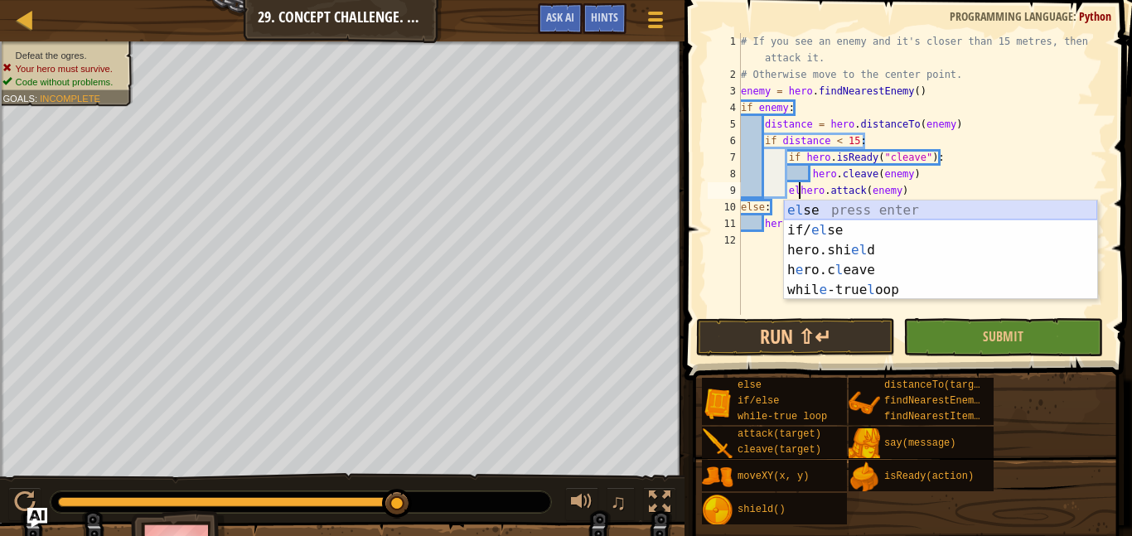
click at [797, 208] on div "el se press enter if/ el se press enter hero.shi el d press enter h e ro.c l ea…" at bounding box center [940, 270] width 313 height 139
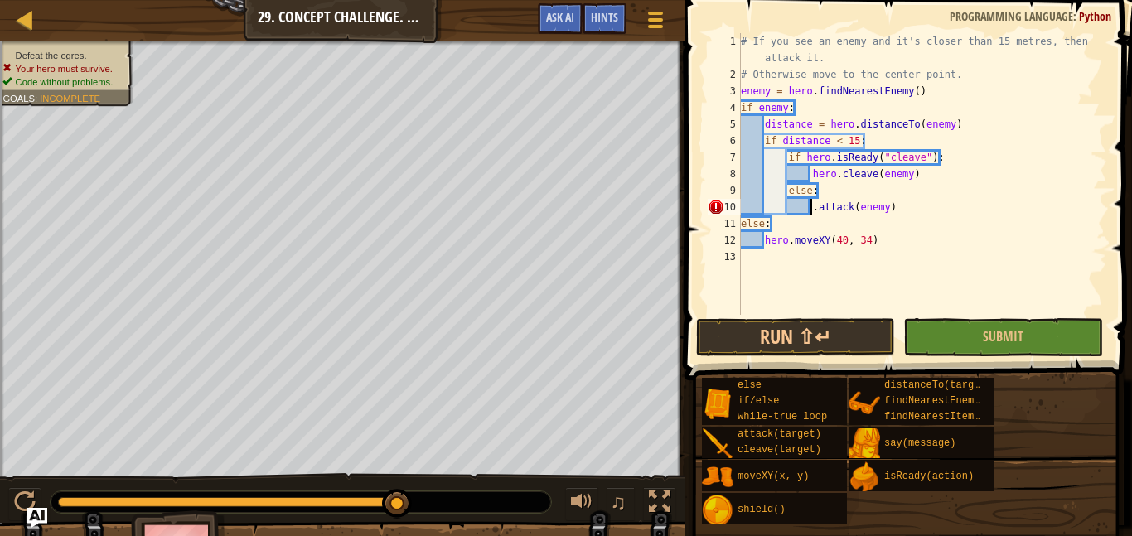
click at [787, 191] on div "# If you see an enemy and it's closer than 15 metres, then attack it. # Otherwi…" at bounding box center [922, 198] width 370 height 331
click at [810, 207] on div "# If you see an enemy and it's closer than 15 metres, then attack it. # Otherwi…" at bounding box center [922, 198] width 370 height 331
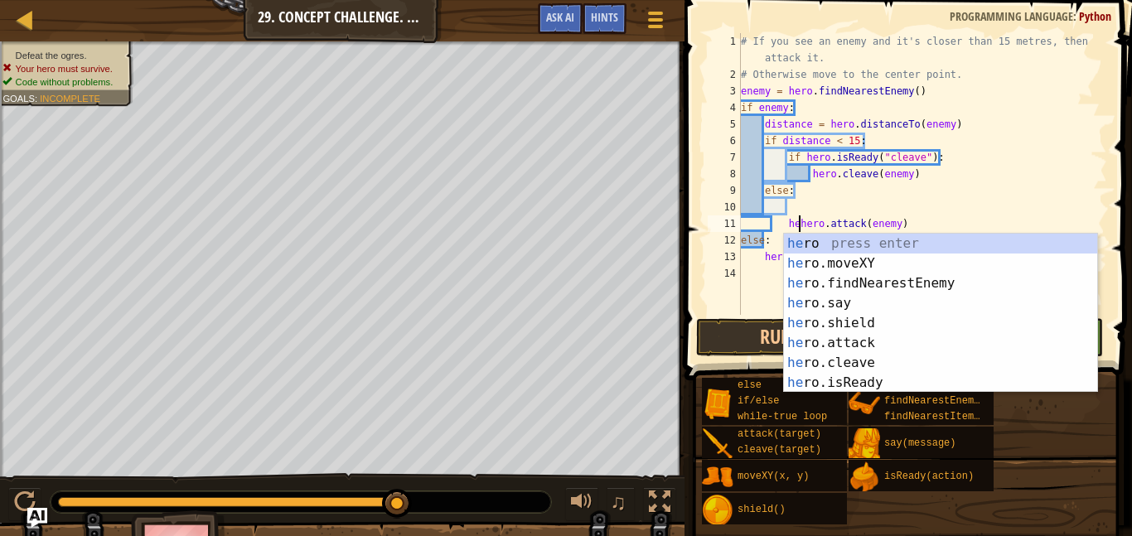
scroll to position [7, 10]
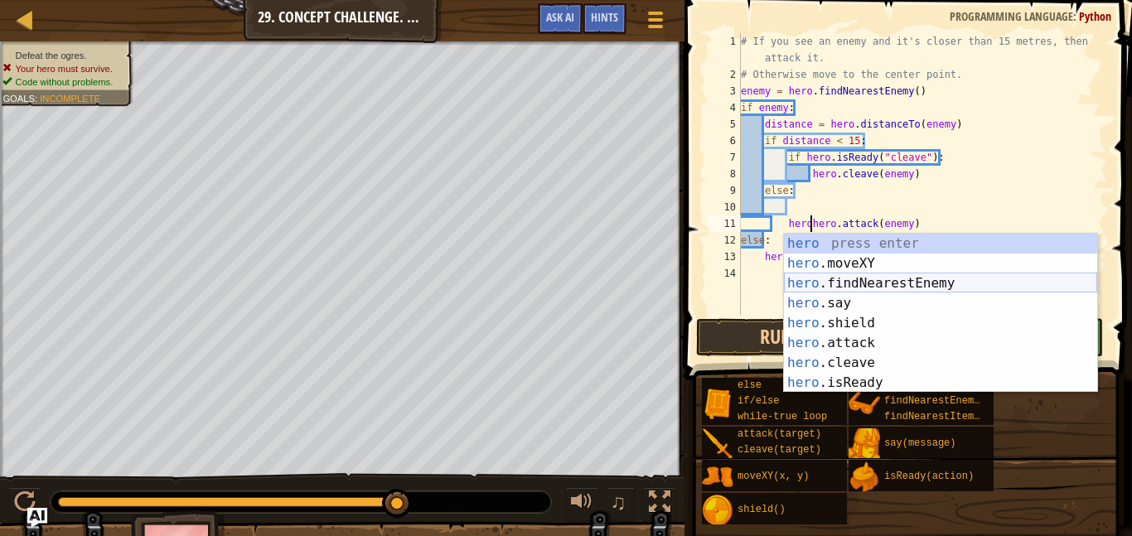
click at [843, 288] on div "hero press enter hero .moveXY press enter hero .findNearestEnemy press enter he…" at bounding box center [940, 333] width 313 height 199
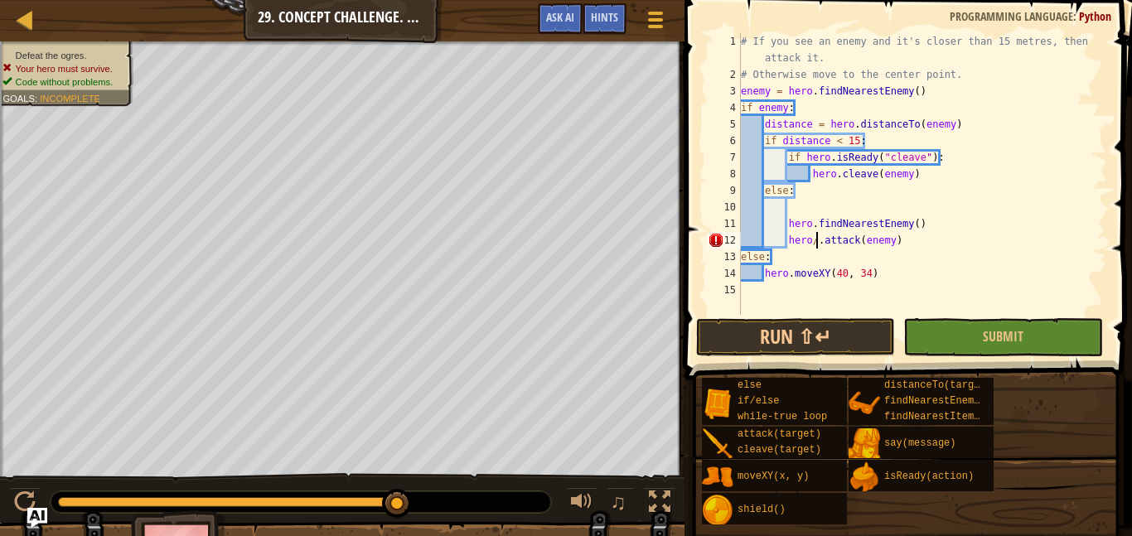
scroll to position [7, 11]
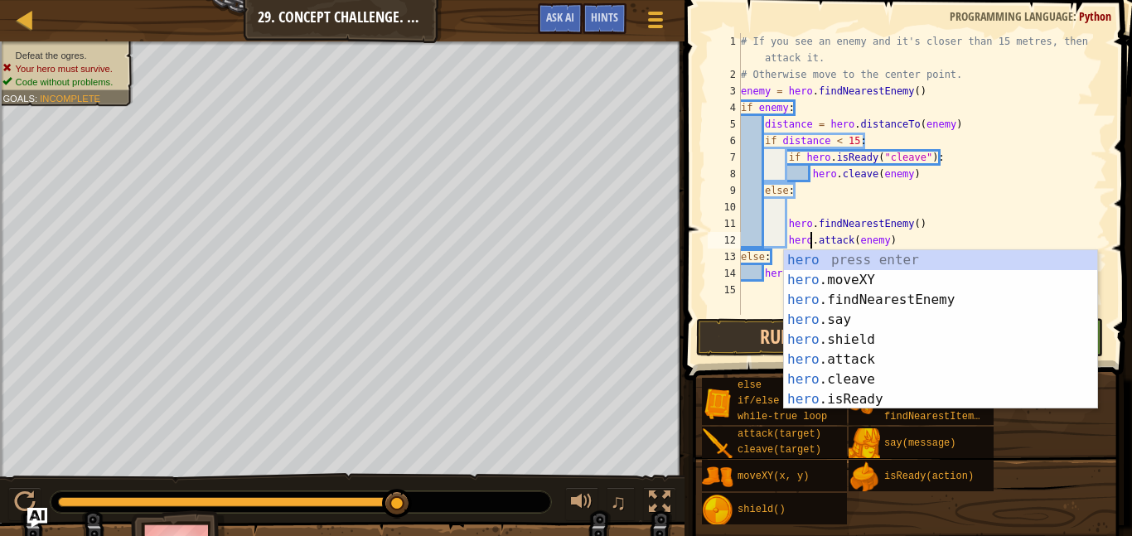
click at [1002, 46] on div "# If you see an enemy and it's closer than 15 metres, then attack it. # Otherwi…" at bounding box center [922, 198] width 370 height 331
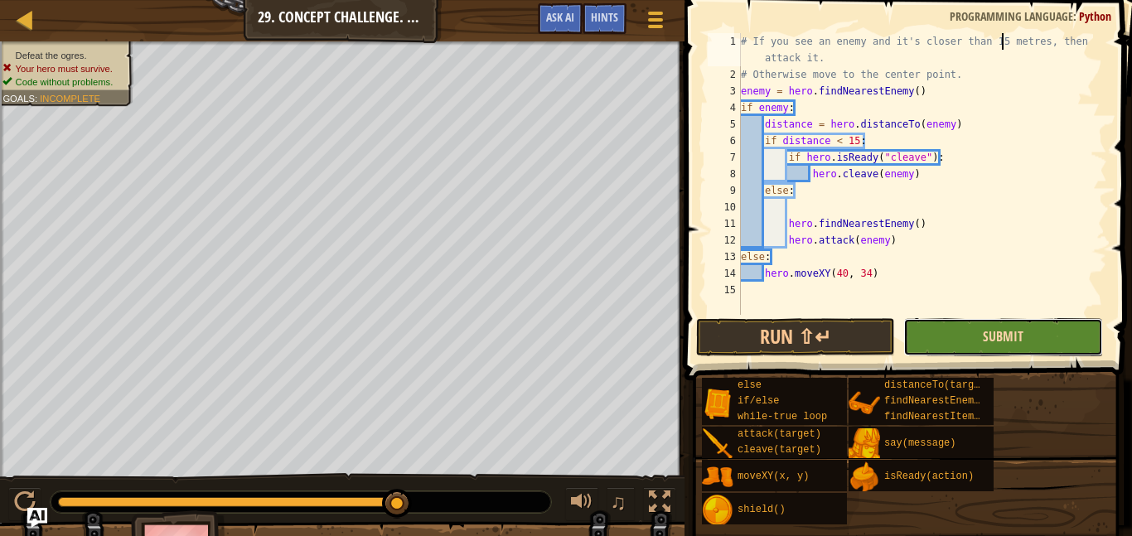
click at [982, 337] on button "Submit" at bounding box center [1002, 337] width 199 height 38
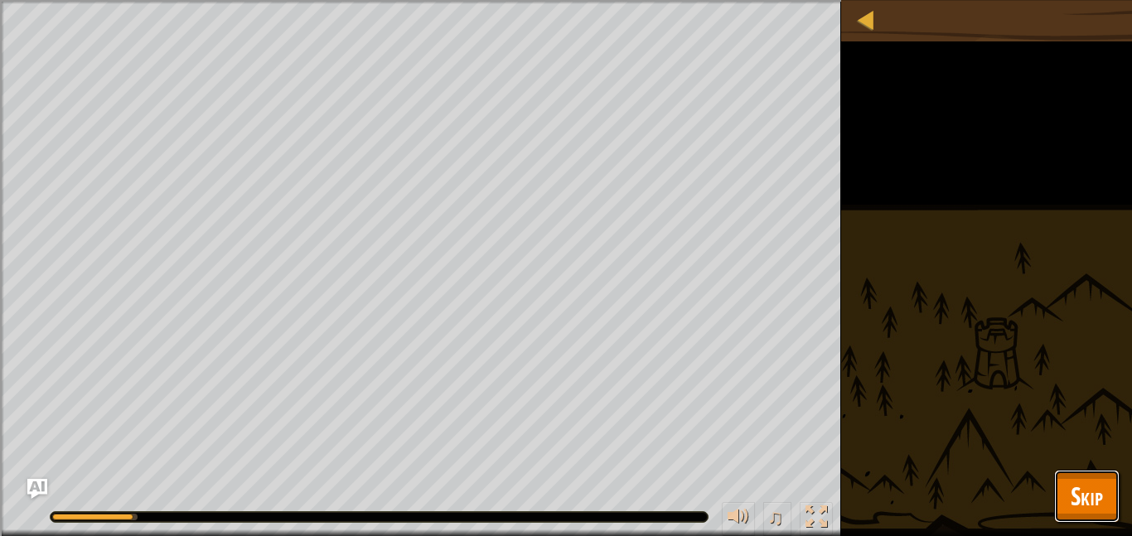
click at [1100, 486] on span "Skip" at bounding box center [1087, 496] width 32 height 34
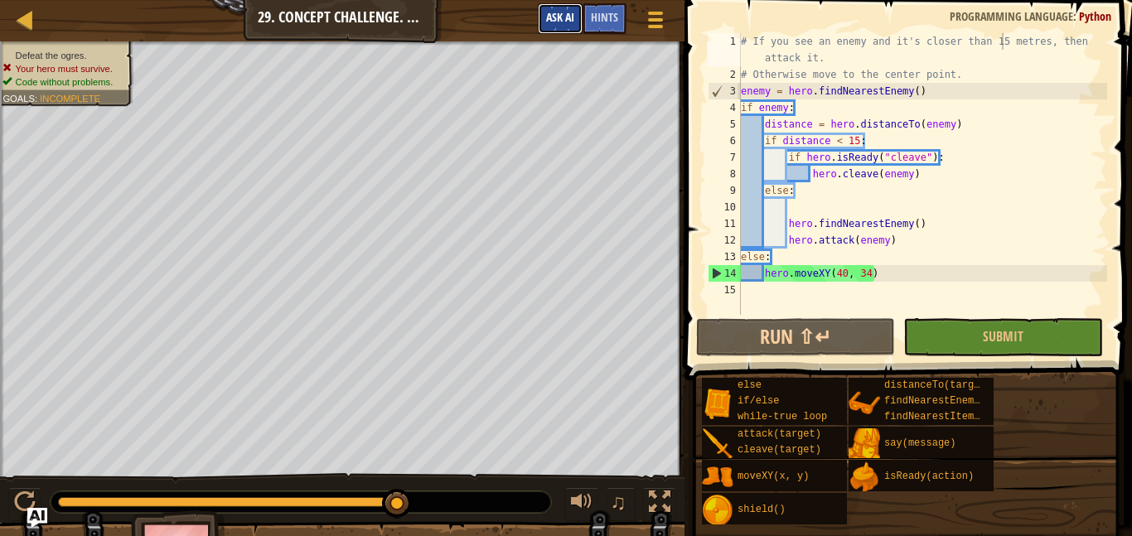
click at [561, 14] on span "Ask AI" at bounding box center [560, 17] width 28 height 16
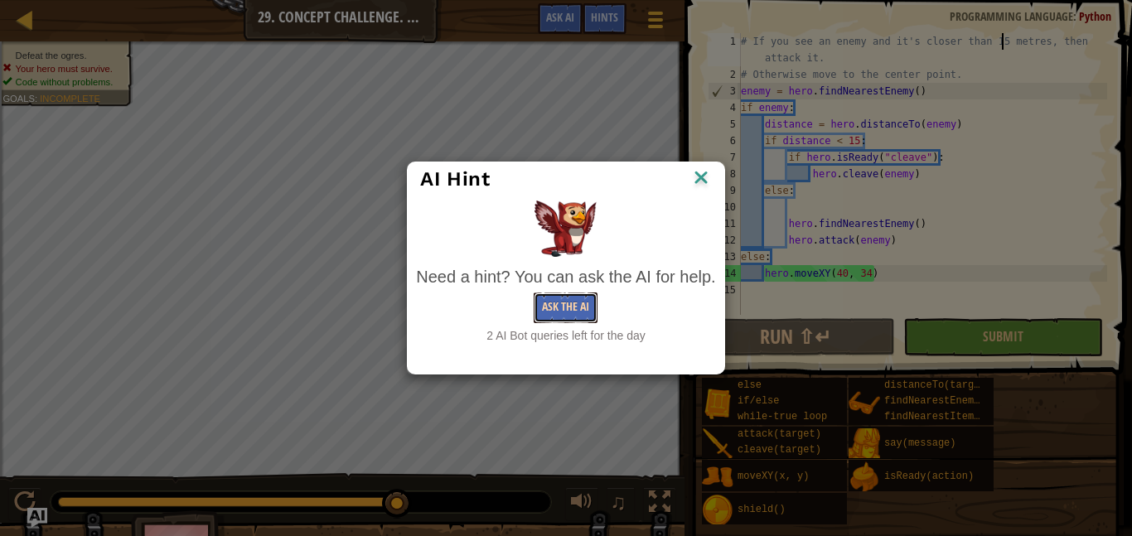
click at [561, 315] on button "Ask the AI" at bounding box center [566, 307] width 64 height 31
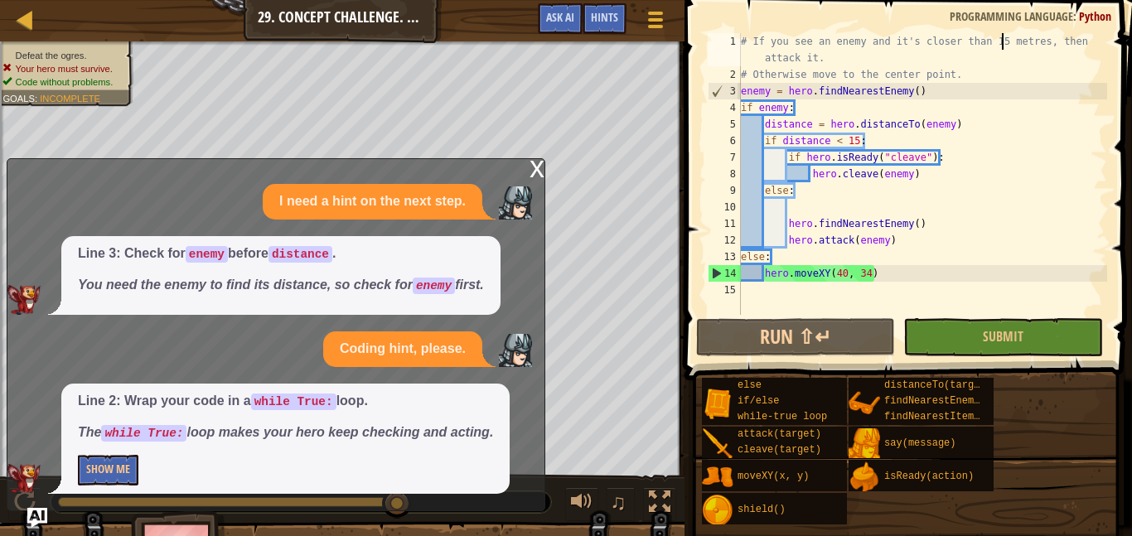
click at [743, 89] on div "# If you see an enemy and it's closer than 15 metres, then attack it. # Otherwi…" at bounding box center [922, 198] width 370 height 331
type textarea "enemy = hero.findNearestEnemy()"
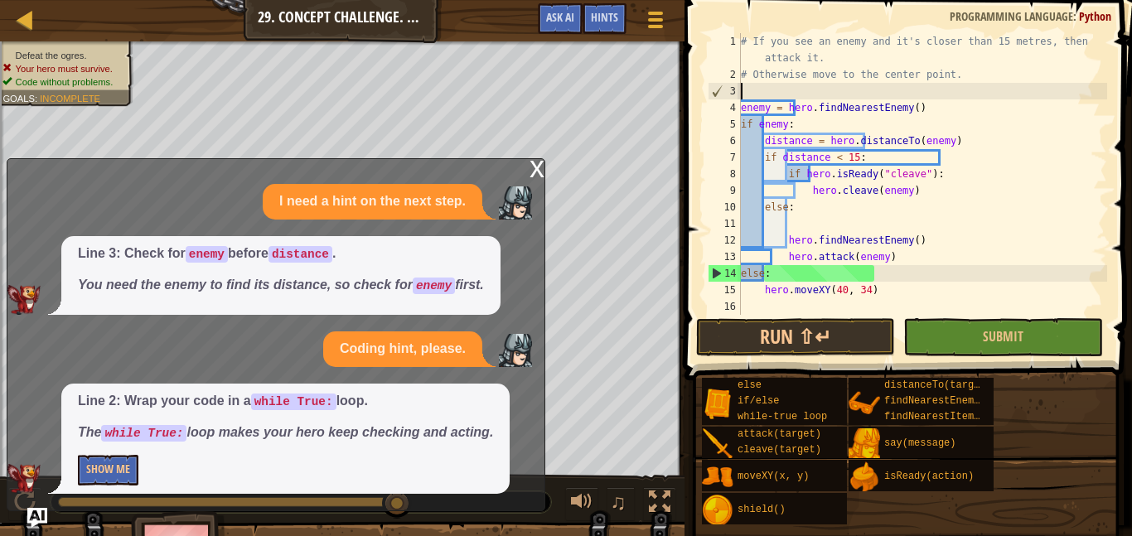
scroll to position [7, 0]
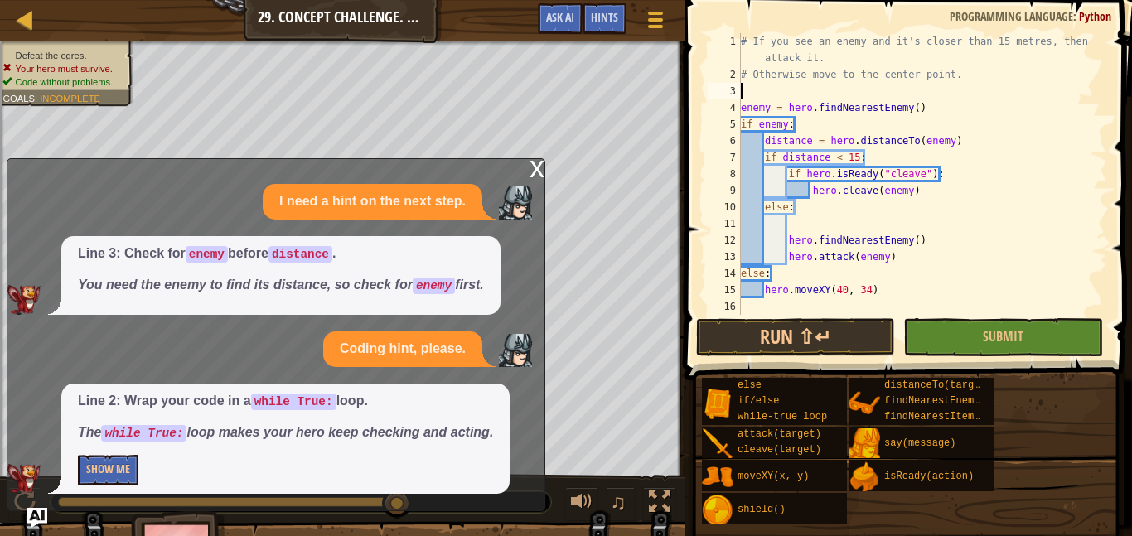
type textarea "wh"
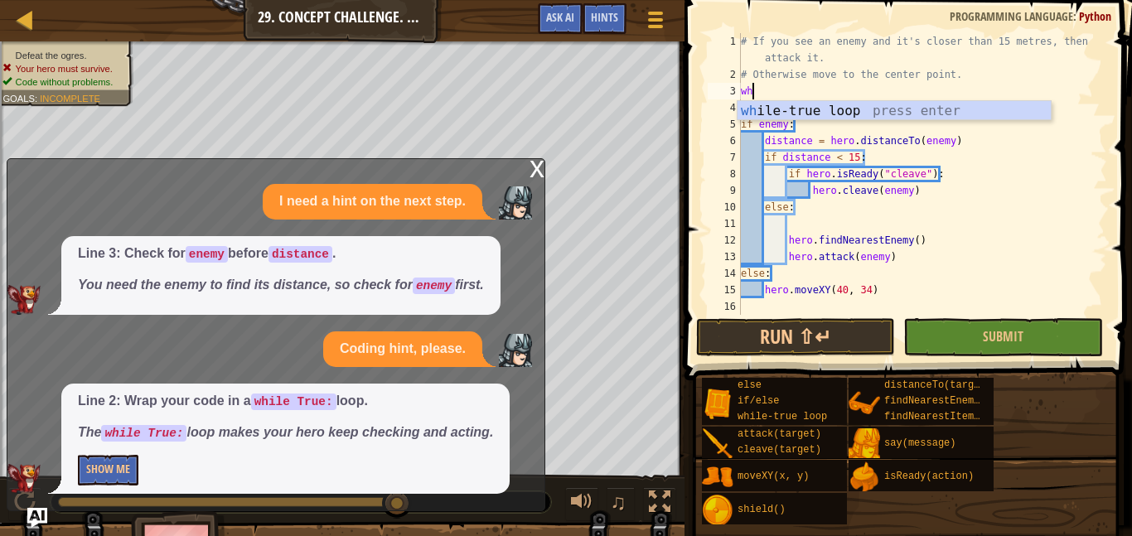
scroll to position [7, 1]
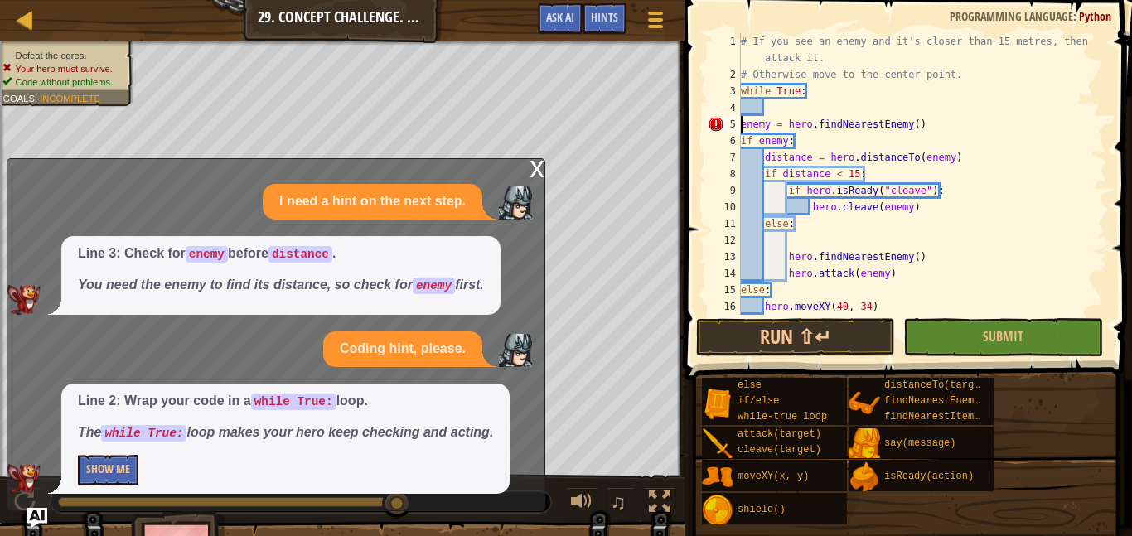
click at [742, 124] on div "# If you see an enemy and it's closer than 15 metres, then attack it. # Otherwi…" at bounding box center [922, 198] width 370 height 331
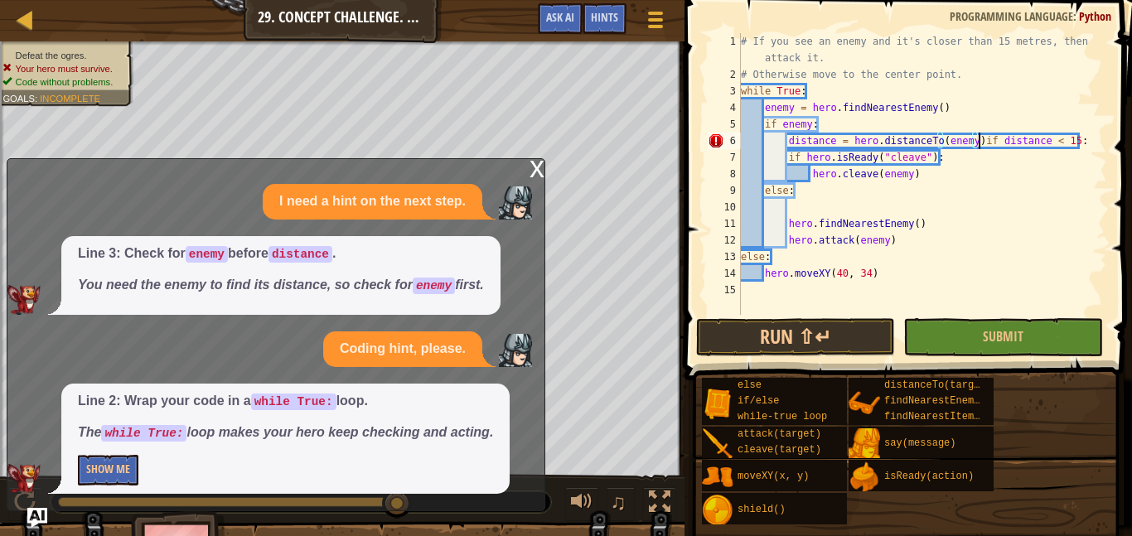
type textarea "if distance < 15:"
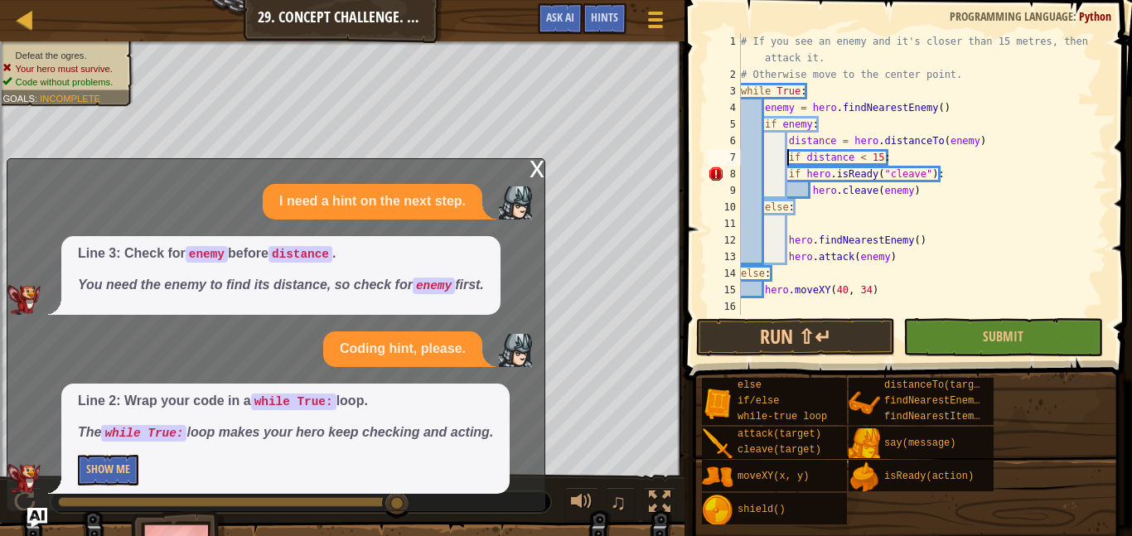
click at [842, 222] on div "# If you see an enemy and it's closer than 15 metres, then attack it. # Otherwi…" at bounding box center [922, 198] width 370 height 331
click at [787, 174] on div "# If you see an enemy and it's closer than 15 metres, then attack it. # Otherwi…" at bounding box center [922, 198] width 370 height 331
type textarea "if hero.isReady("cleave"):"
click at [896, 221] on div "# If you see an enemy and it's closer than 15 metres, then attack it. # Otherwi…" at bounding box center [922, 198] width 370 height 331
click at [989, 239] on div "# If you see an enemy and it's closer than 15 metres, then attack it. # Otherwi…" at bounding box center [922, 198] width 370 height 331
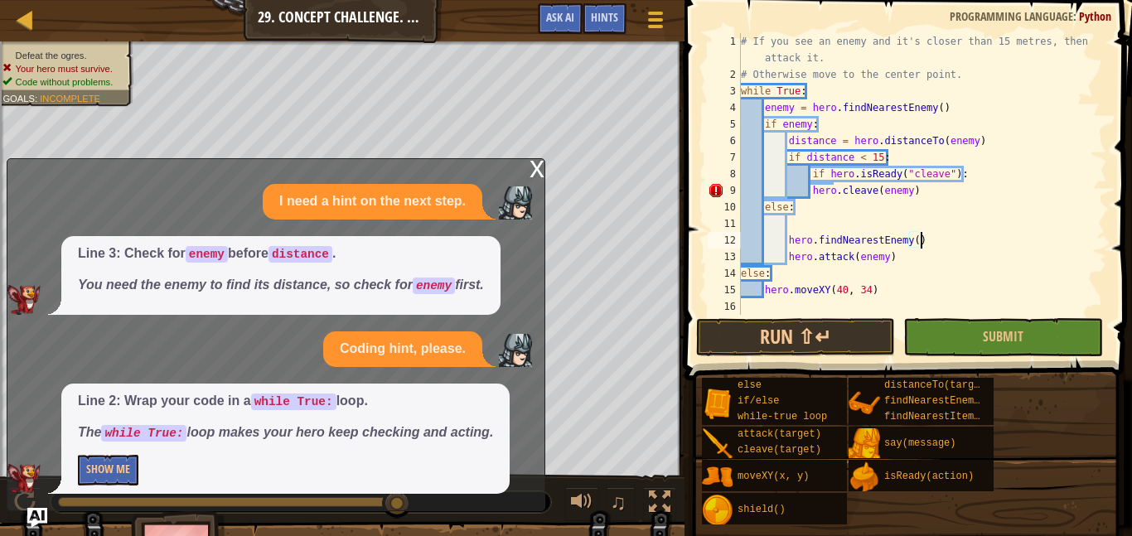
click at [810, 191] on div "# If you see an enemy and it's closer than 15 metres, then attack it. # Otherwi…" at bounding box center [922, 198] width 370 height 331
click at [787, 239] on div "# If you see an enemy and it's closer than 15 metres, then attack it. # Otherwi…" at bounding box center [922, 198] width 370 height 331
click at [739, 275] on div "14" at bounding box center [724, 273] width 33 height 17
click at [764, 290] on div "# If you see an enemy and it's closer than 15 metres, then attack it. # Otherwi…" at bounding box center [922, 198] width 370 height 331
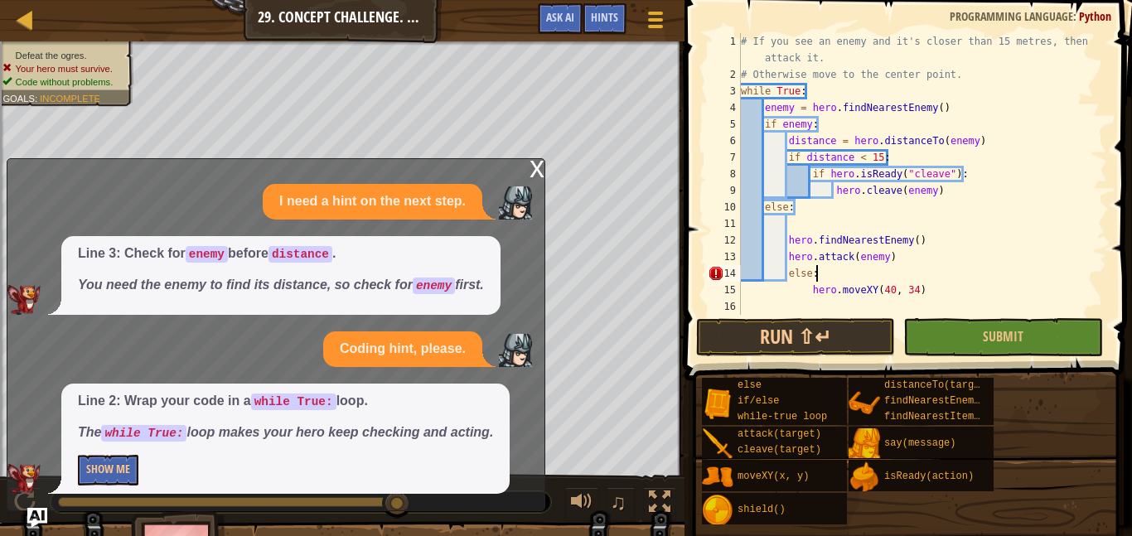
click at [923, 268] on div "# If you see an enemy and it's closer than 15 metres, then attack it. # Otherwi…" at bounding box center [922, 198] width 370 height 331
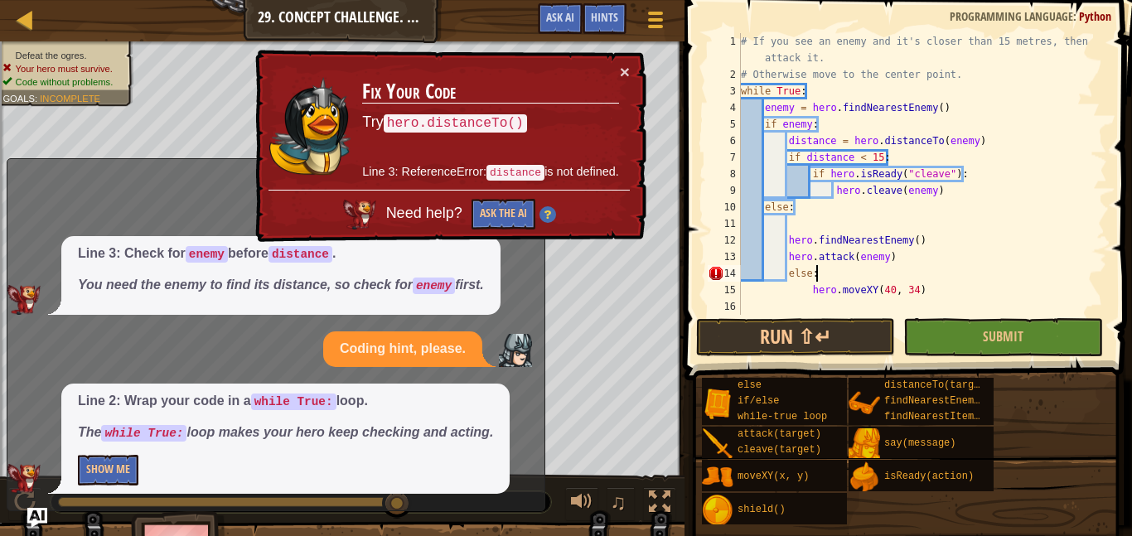
click at [810, 290] on div "# If you see an enemy and it's closer than 15 metres, then attack it. # Otherwi…" at bounding box center [922, 198] width 370 height 331
click at [899, 284] on div "# If you see an enemy and it's closer than 15 metres, then attack it. # Otherwi…" at bounding box center [922, 198] width 370 height 331
click at [808, 293] on div "# If you see an enemy and it's closer than 15 metres, then attack it. # Otherwi…" at bounding box center [922, 198] width 370 height 331
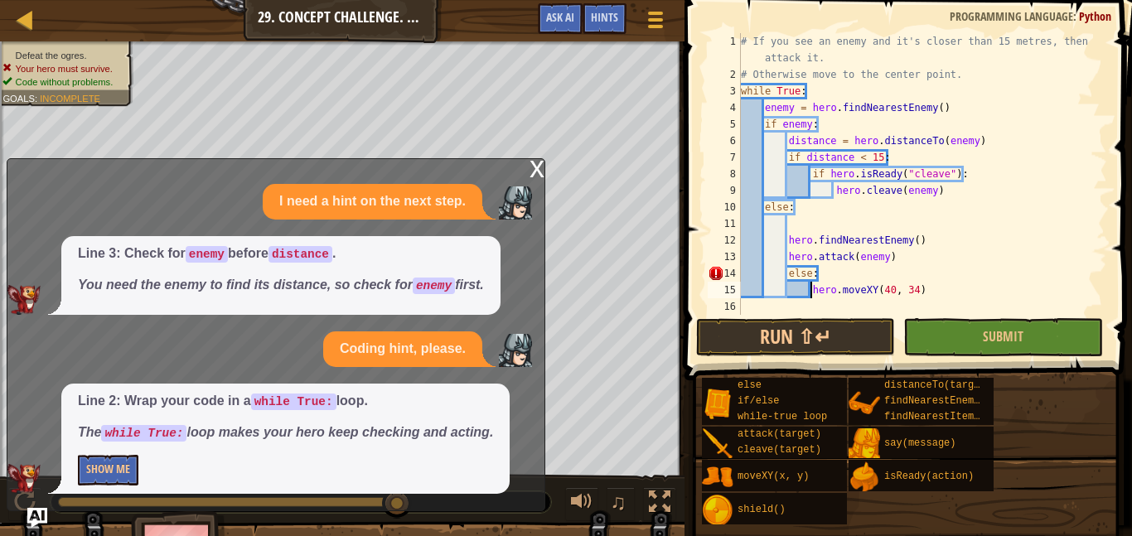
click at [1009, 291] on div "# If you see an enemy and it's closer than 15 metres, then attack it. # Otherwi…" at bounding box center [922, 198] width 370 height 331
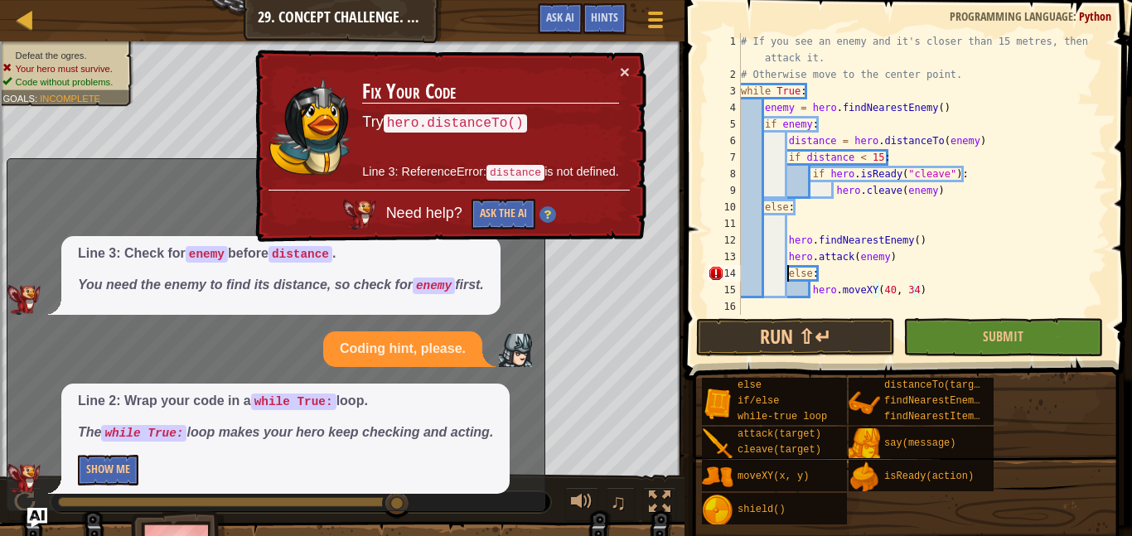
click at [787, 271] on div "# If you see an enemy and it's closer than 15 metres, then attack it. # Otherwi…" at bounding box center [922, 198] width 370 height 331
click at [783, 270] on div "# If you see an enemy and it's closer than 15 metres, then attack it. # Otherwi…" at bounding box center [922, 198] width 370 height 331
click at [788, 270] on div "# If you see an enemy and it's closer than 15 metres, then attack it. # Otherwi…" at bounding box center [922, 174] width 370 height 282
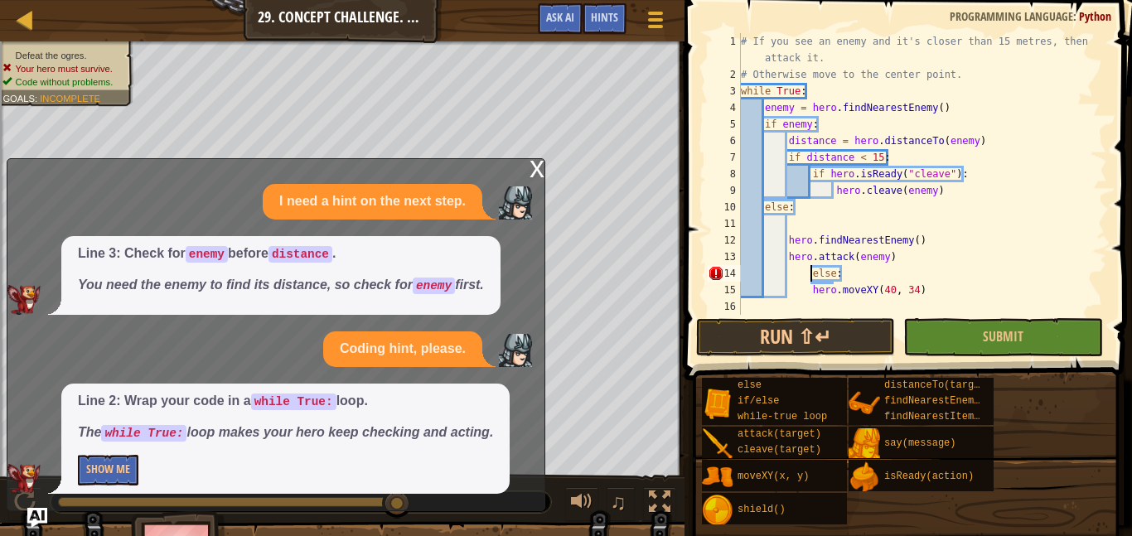
click at [810, 289] on div "# If you see an enemy and it's closer than 15 metres, then attack it. # Otherwi…" at bounding box center [922, 198] width 370 height 331
click at [947, 259] on div "# If you see an enemy and it's closer than 15 metres, then attack it. # Otherwi…" at bounding box center [922, 198] width 370 height 331
click at [811, 273] on div "# If you see an enemy and it's closer than 15 metres, then attack it. # Otherwi…" at bounding box center [922, 198] width 370 height 331
click at [832, 292] on div "# If you see an enemy and it's closer than 15 metres, then attack it. # Otherwi…" at bounding box center [922, 198] width 370 height 331
click at [789, 270] on div "# If you see an enemy and it's closer than 15 metres, then attack it. # Otherwi…" at bounding box center [922, 198] width 370 height 331
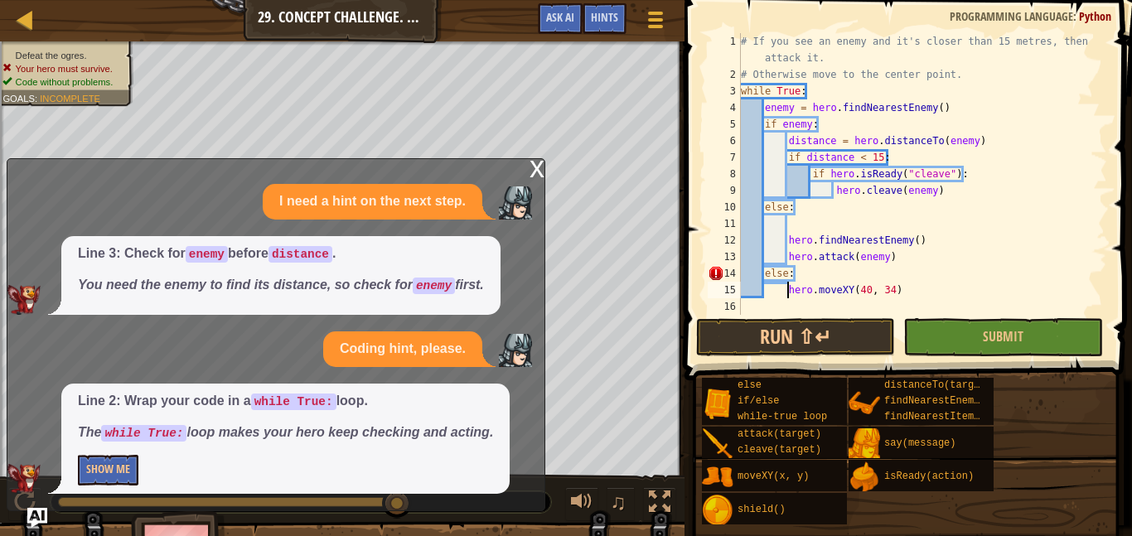
click at [884, 286] on div "# If you see an enemy and it's closer than 15 metres, then attack it. # Otherwi…" at bounding box center [922, 198] width 370 height 331
click at [906, 260] on div "# If you see an enemy and it's closer than 15 metres, then attack it. # Otherwi…" at bounding box center [922, 198] width 370 height 331
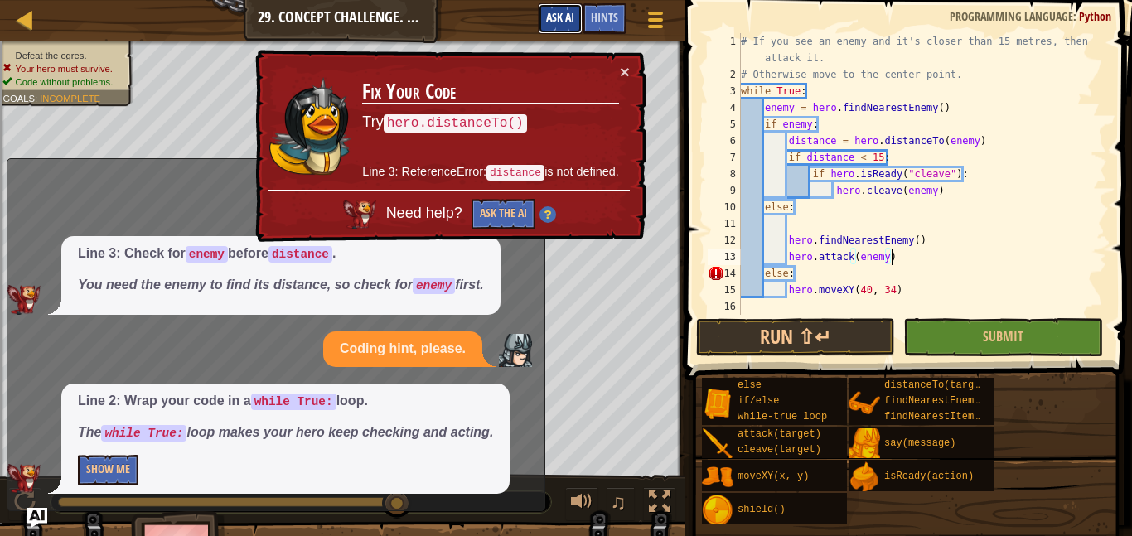
click at [551, 22] on span "Ask AI" at bounding box center [560, 17] width 28 height 16
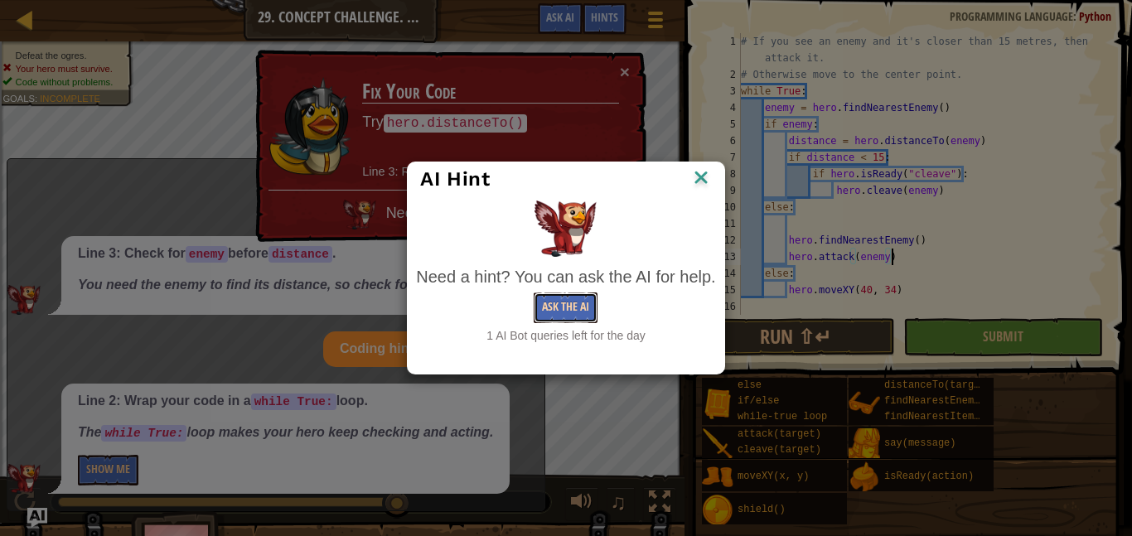
click at [582, 305] on button "Ask the AI" at bounding box center [566, 307] width 64 height 31
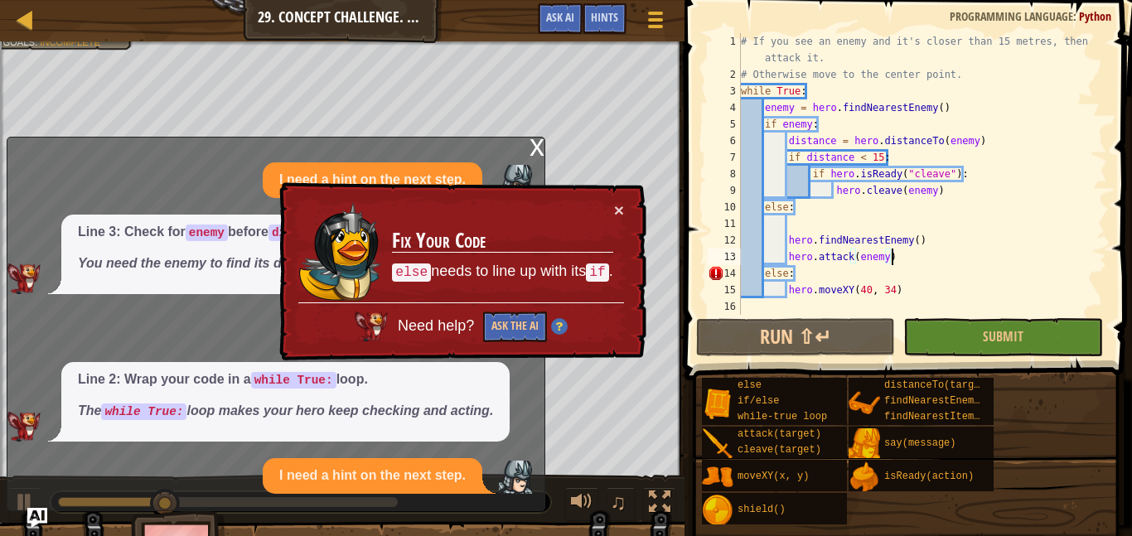
scroll to position [7, 0]
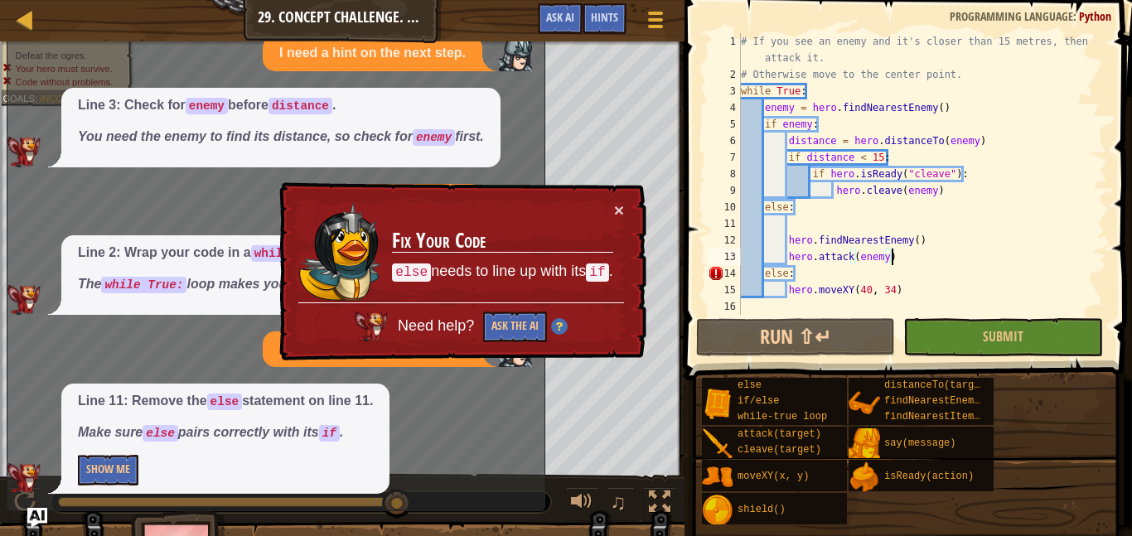
click at [765, 205] on div "# If you see an enemy and it's closer than 15 metres, then attack it. # Otherwi…" at bounding box center [922, 198] width 370 height 331
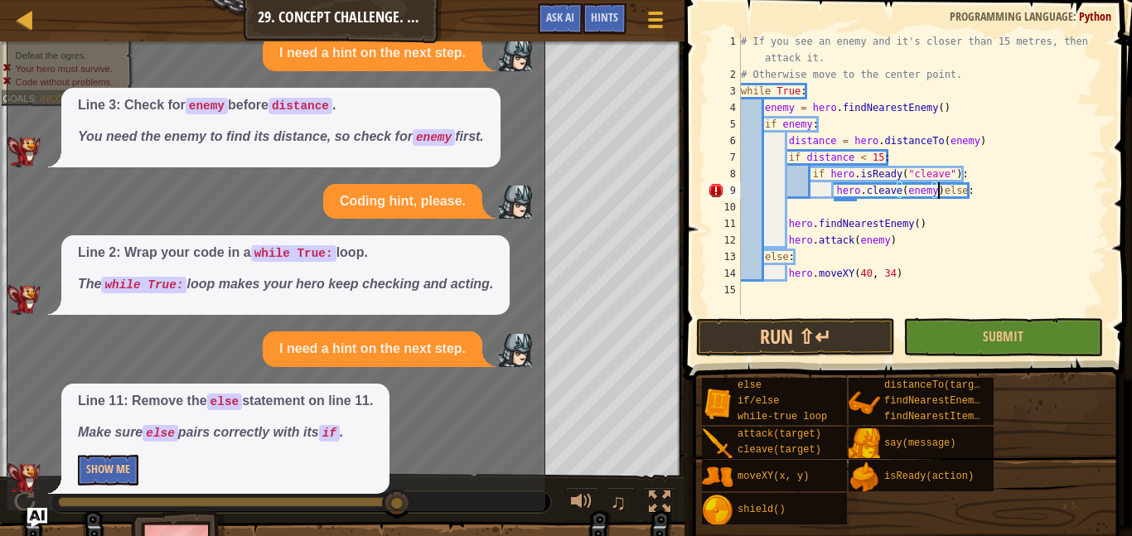
type textarea "else:"
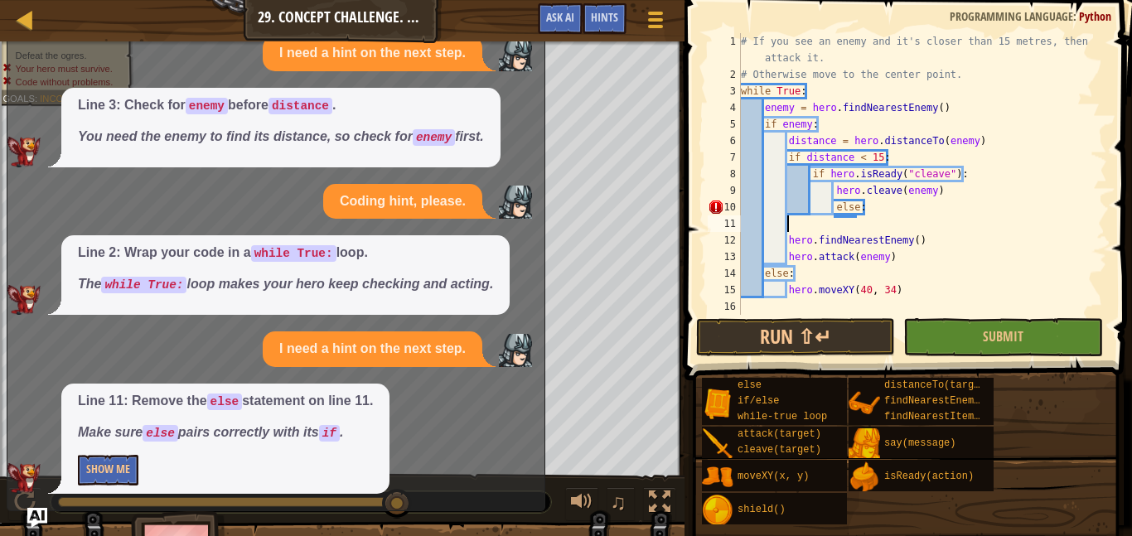
type textarea "hero.findNearestEnemy()"
click at [789, 244] on div "# If you see an enemy and it's closer than 15 metres, then attack it. # Otherwi…" at bounding box center [922, 198] width 370 height 331
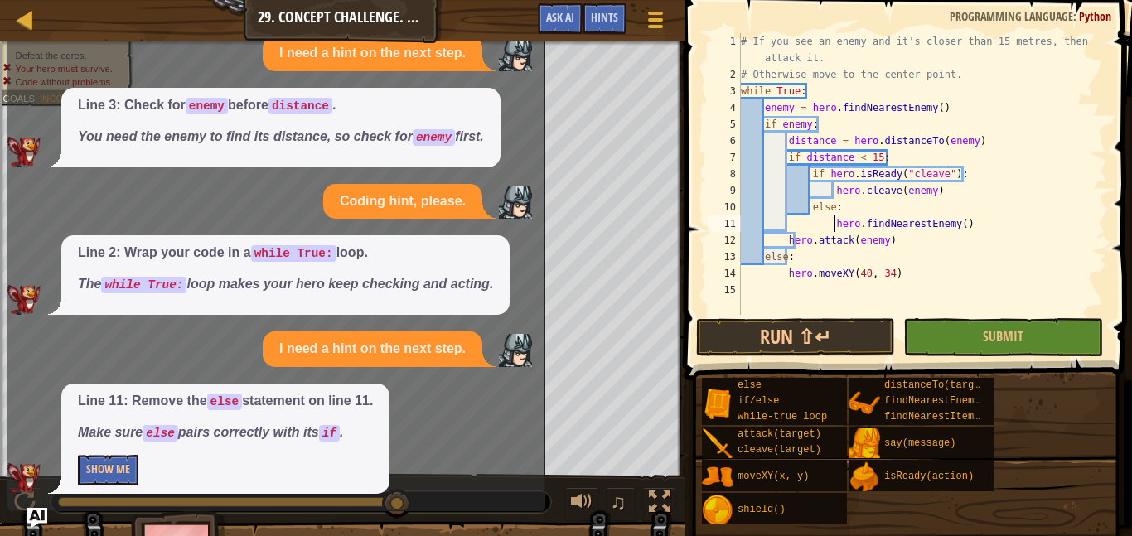
click at [790, 242] on div "# If you see an enemy and it's closer than 15 metres, then attack it. # Otherwi…" at bounding box center [922, 198] width 370 height 331
click at [1006, 264] on div "# If you see an enemy and it's closer than 15 metres, then attack it. # Otherwi…" at bounding box center [922, 198] width 370 height 331
click at [123, 480] on button "Show Me" at bounding box center [108, 470] width 60 height 31
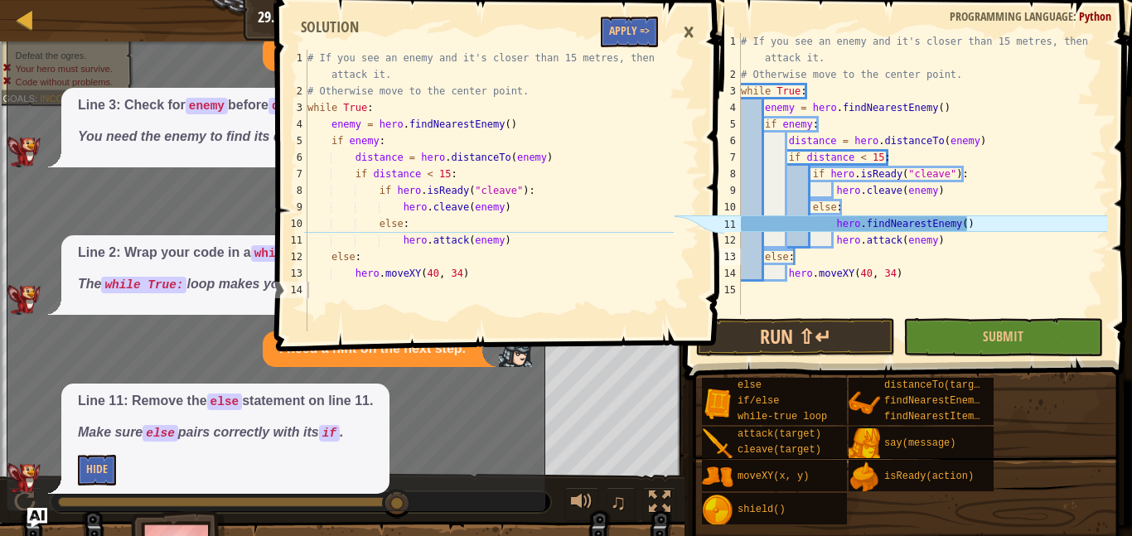
click at [839, 214] on div "# If you see an enemy and it's closer than 15 metres, then attack it. # Otherwi…" at bounding box center [922, 198] width 370 height 331
click at [1022, 171] on div "# If you see an enemy and it's closer than 15 metres, then attack it. # Otherwi…" at bounding box center [922, 198] width 370 height 331
type textarea "if hero.isReady("cleave"):"
click at [974, 346] on button "Submit" at bounding box center [1002, 337] width 199 height 38
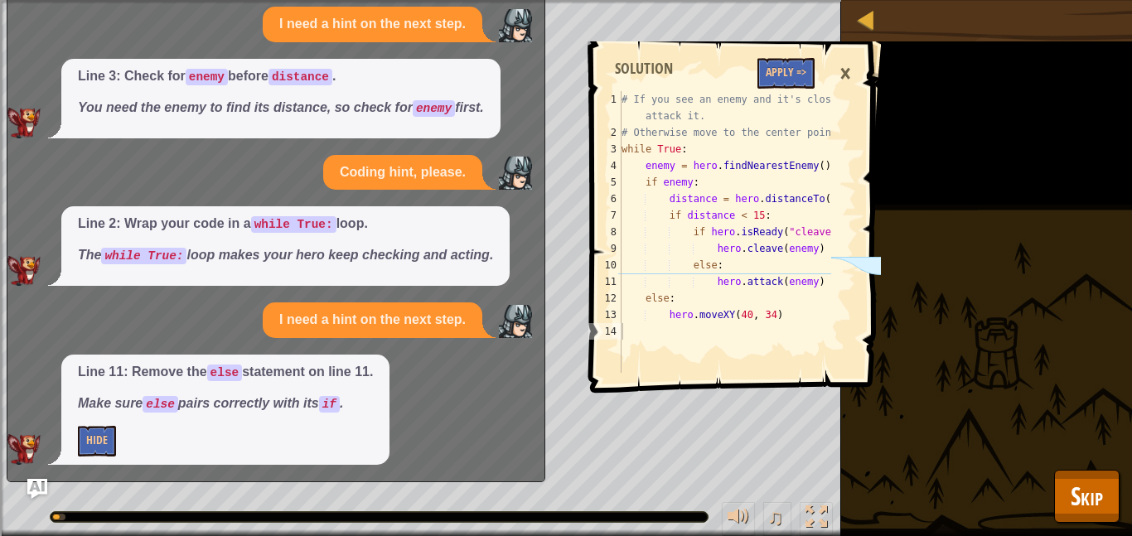
click at [857, 73] on div "×" at bounding box center [845, 74] width 28 height 38
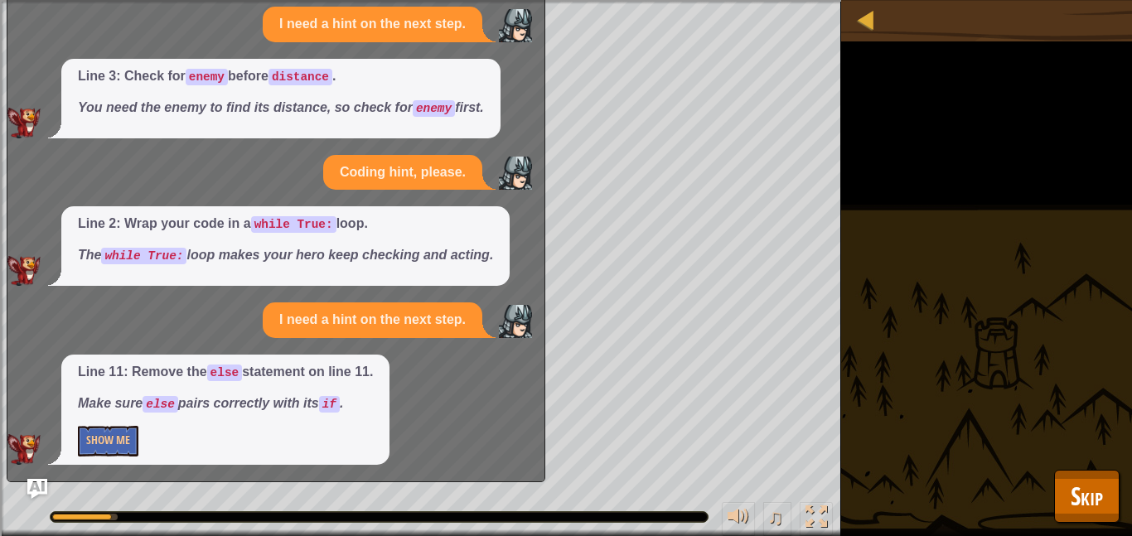
scroll to position [0, 0]
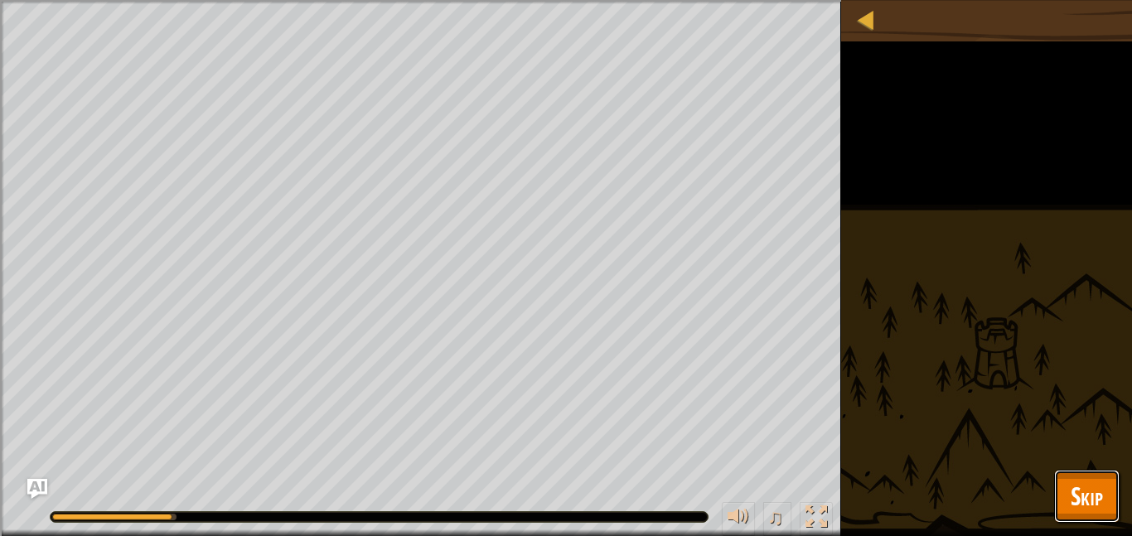
click at [1093, 517] on button "Skip" at bounding box center [1086, 496] width 65 height 53
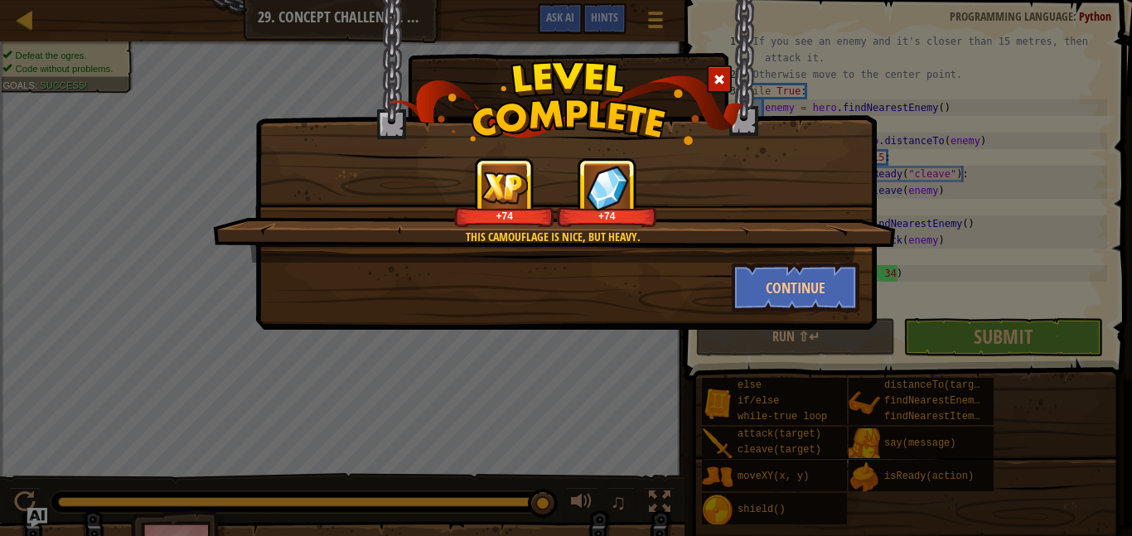
click at [726, 75] on div at bounding box center [719, 78] width 25 height 27
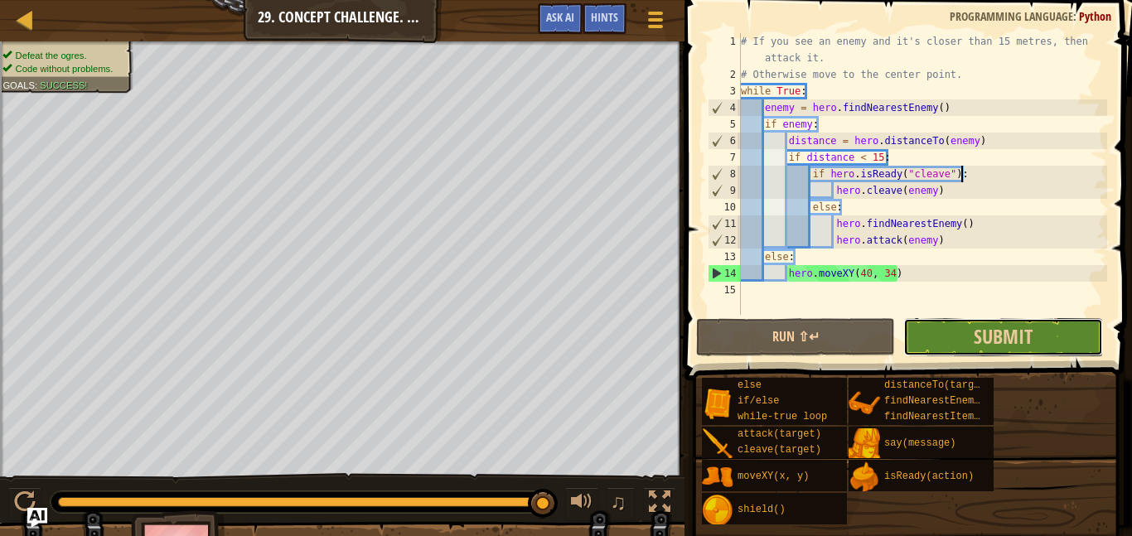
click at [1046, 333] on button "Submit" at bounding box center [1002, 337] width 199 height 38
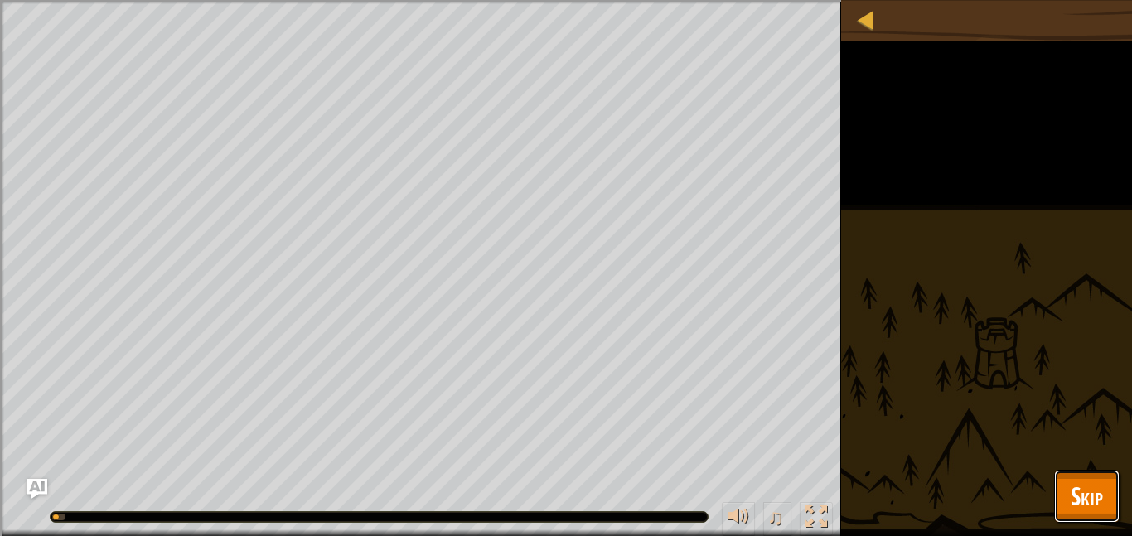
click at [1072, 505] on span "Skip" at bounding box center [1087, 496] width 32 height 34
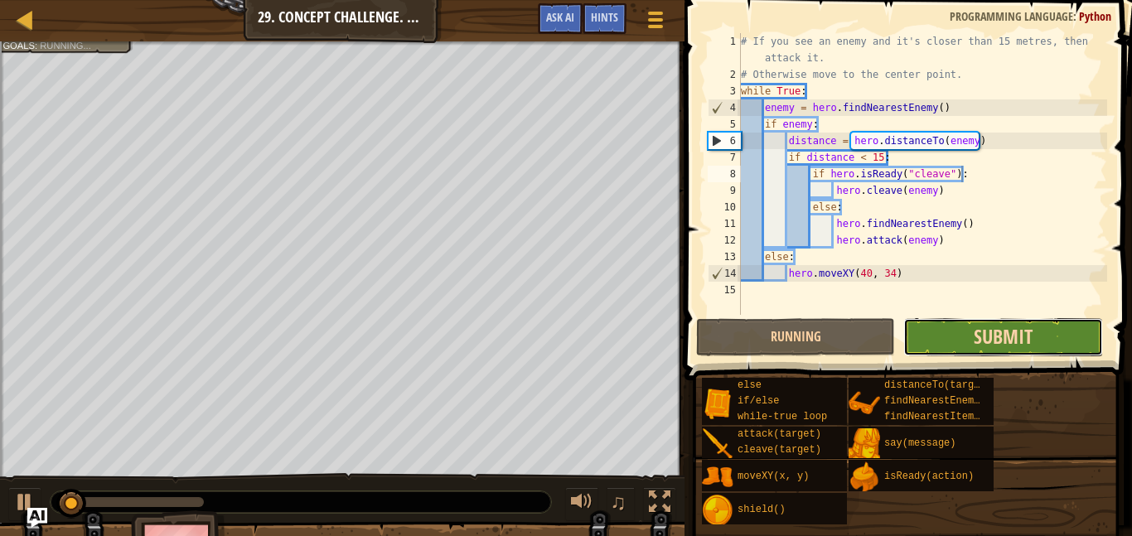
click at [1028, 346] on span "Submit" at bounding box center [1003, 336] width 59 height 27
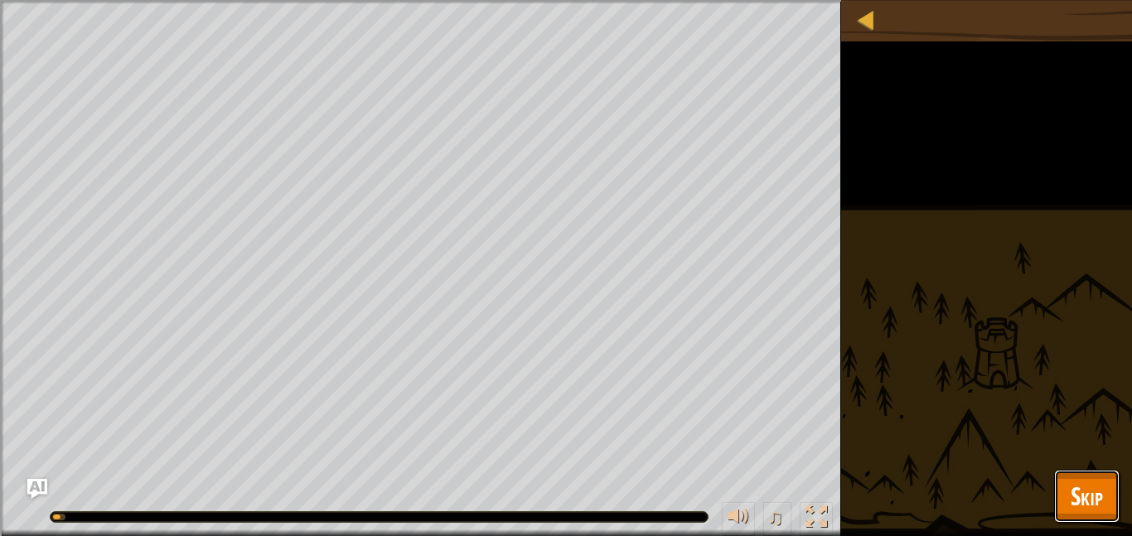
click at [1094, 486] on span "Skip" at bounding box center [1087, 496] width 32 height 34
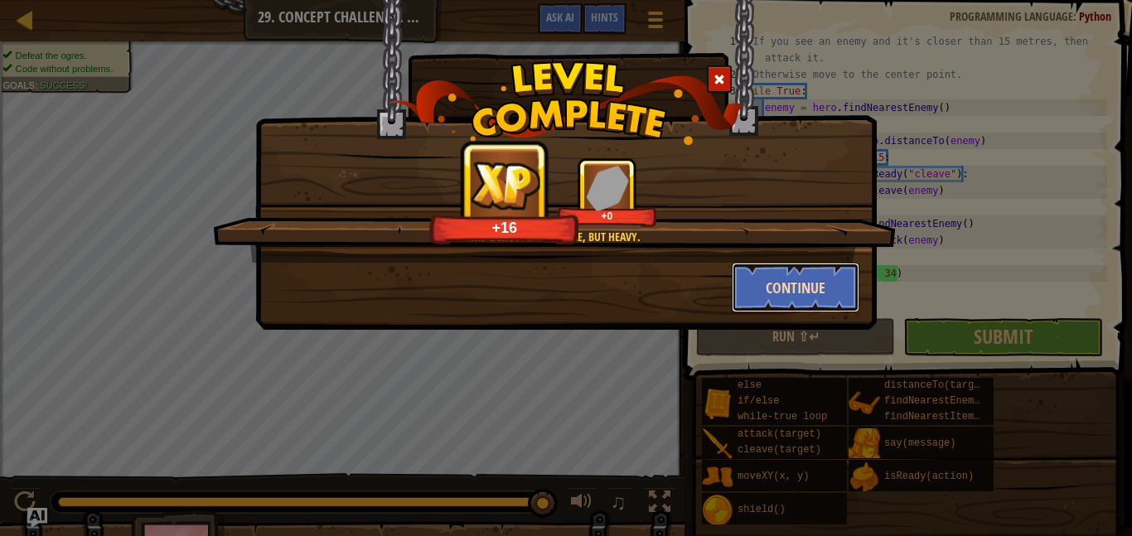
click at [783, 292] on button "Continue" at bounding box center [796, 288] width 128 height 50
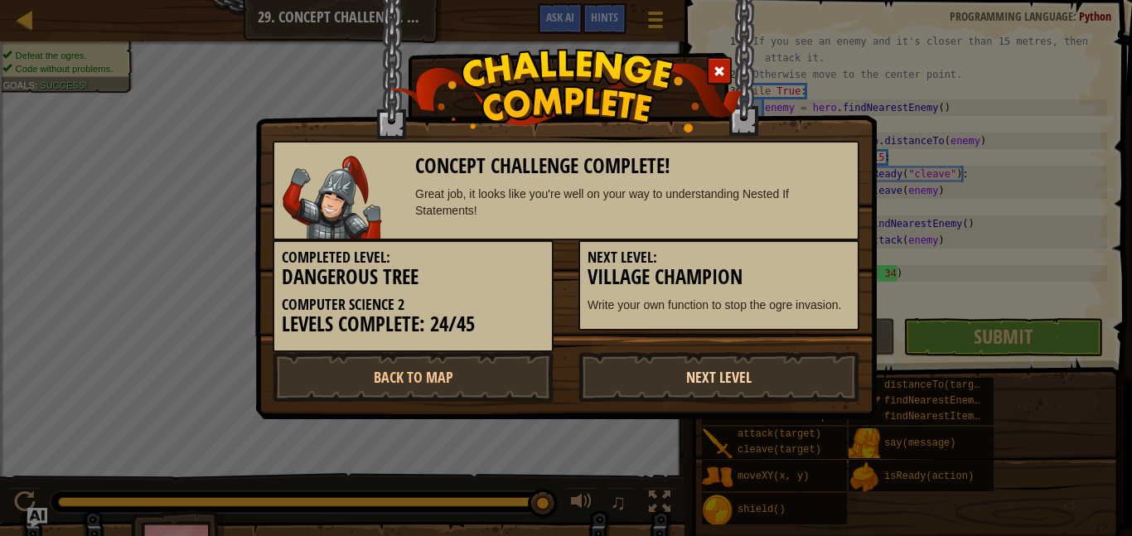
click at [667, 379] on link "Next Level" at bounding box center [718, 377] width 281 height 50
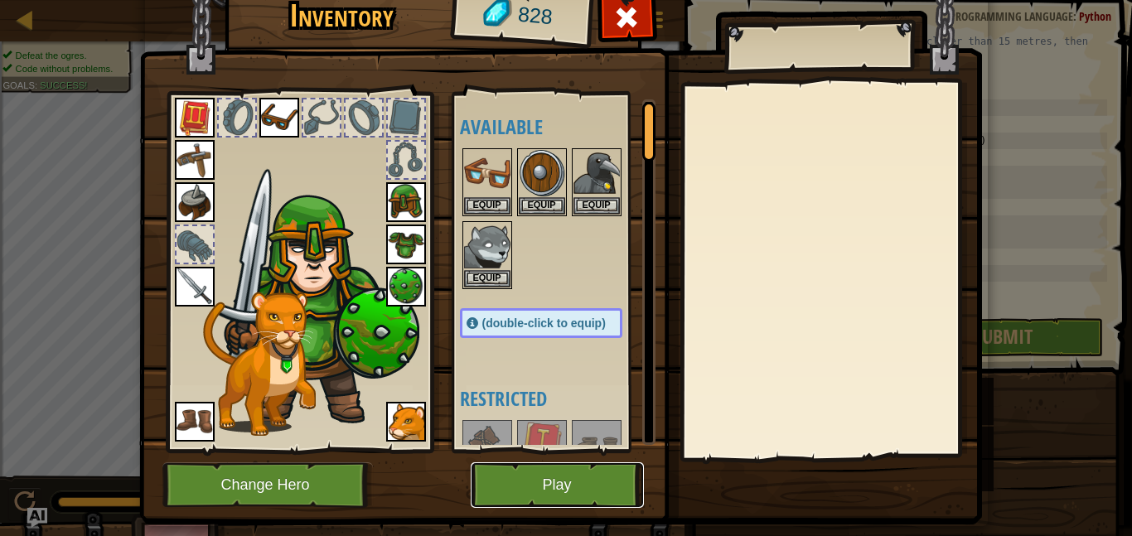
click at [544, 468] on button "Play" at bounding box center [557, 485] width 173 height 46
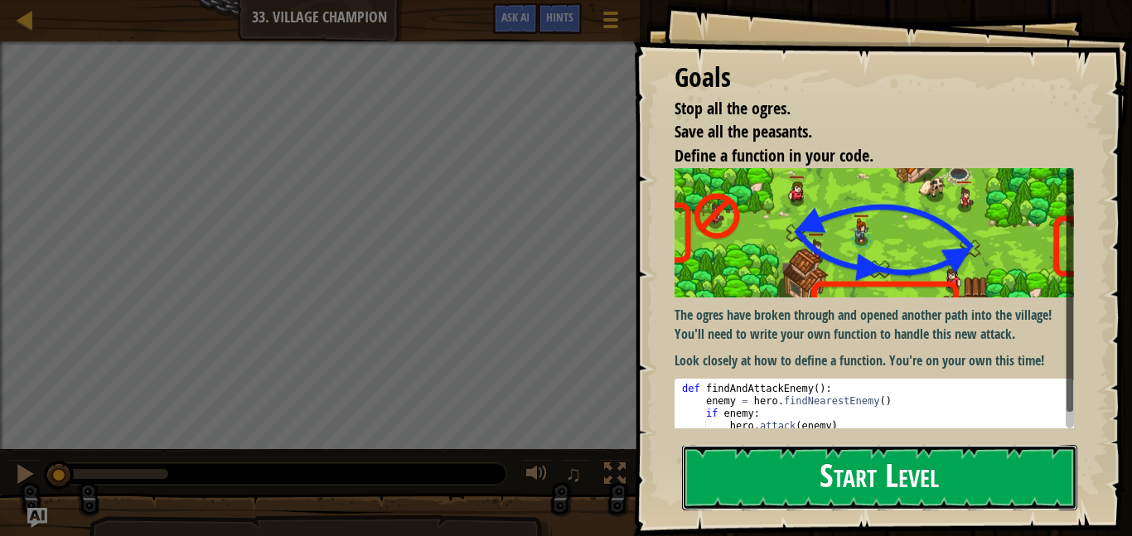
click at [844, 489] on button "Start Level" at bounding box center [879, 477] width 395 height 65
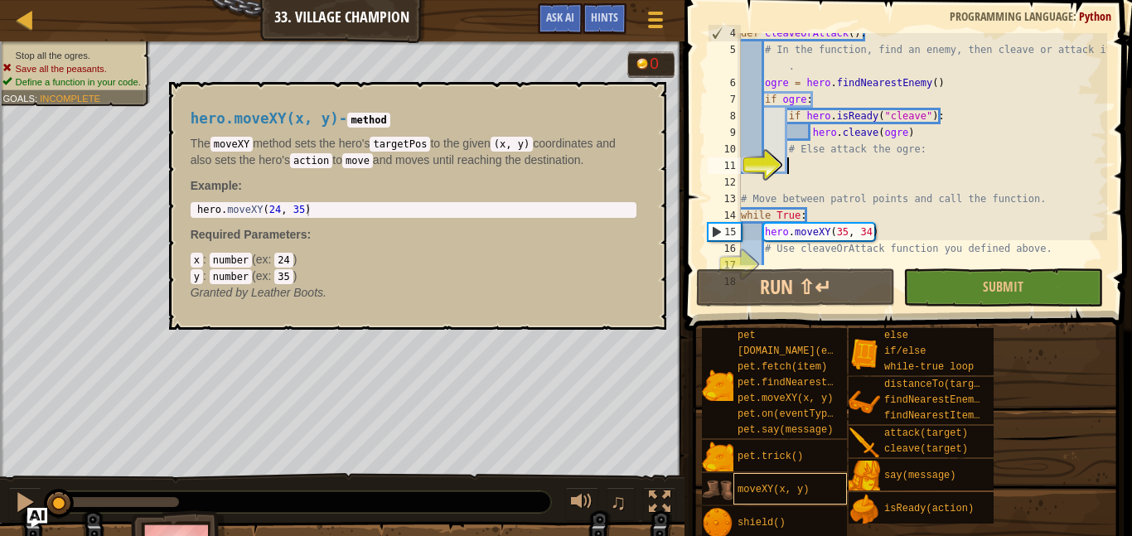
scroll to position [66, 0]
